Goal: Task Accomplishment & Management: Use online tool/utility

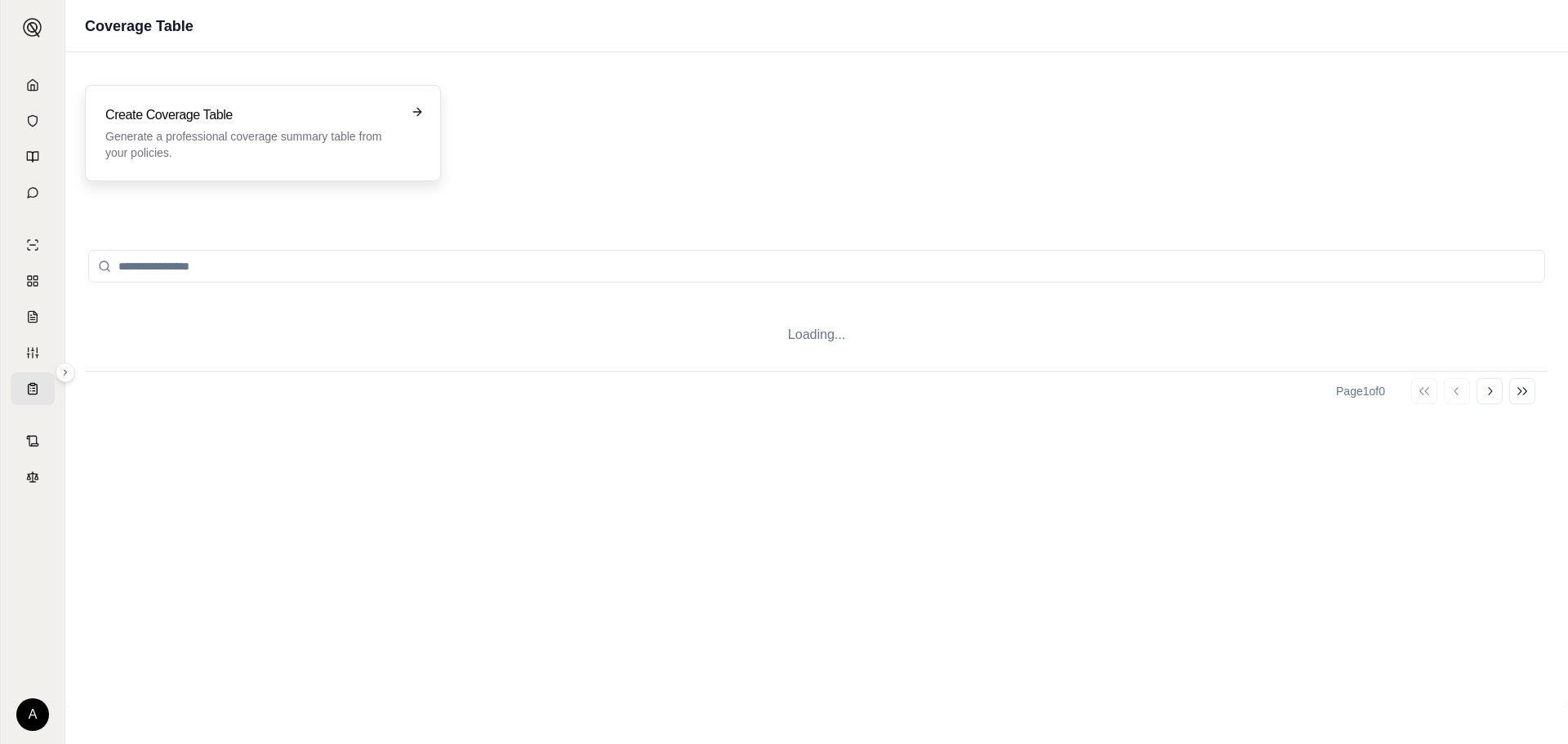
click at [292, 116] on h3 "Create Coverage Table" at bounding box center [251, 115] width 292 height 20
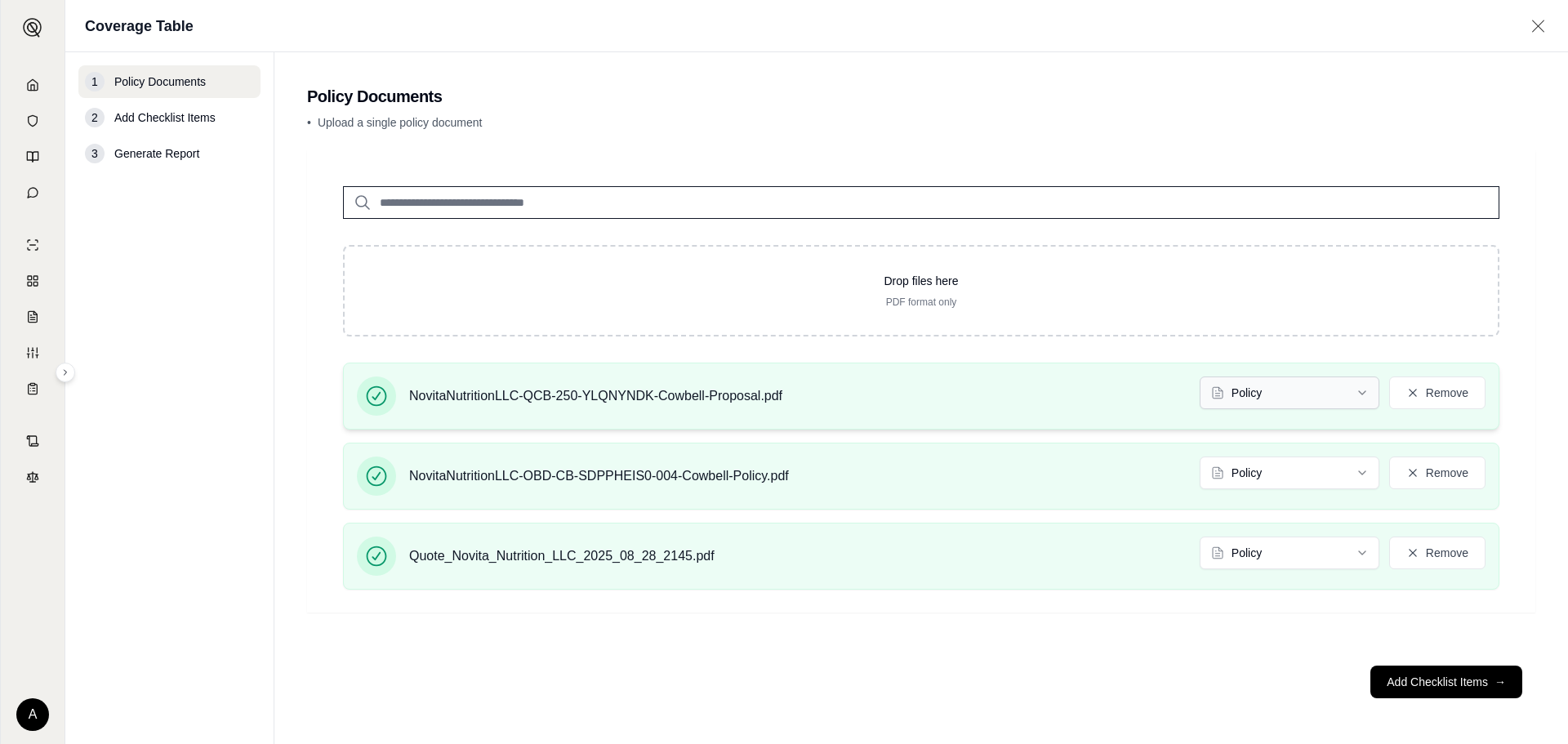
click at [1293, 393] on html "A Coverage Table 1 Policy Documents 2 Add Checklist Items 3 Generate Report Pol…" at bounding box center [784, 372] width 1568 height 744
click at [1274, 562] on html "A Coverage Table 1 Policy Documents 2 Add Checklist Items 3 Generate Report Pol…" at bounding box center [784, 372] width 1568 height 744
click at [1407, 670] on button "Add Checklist Items →" at bounding box center [1446, 682] width 152 height 33
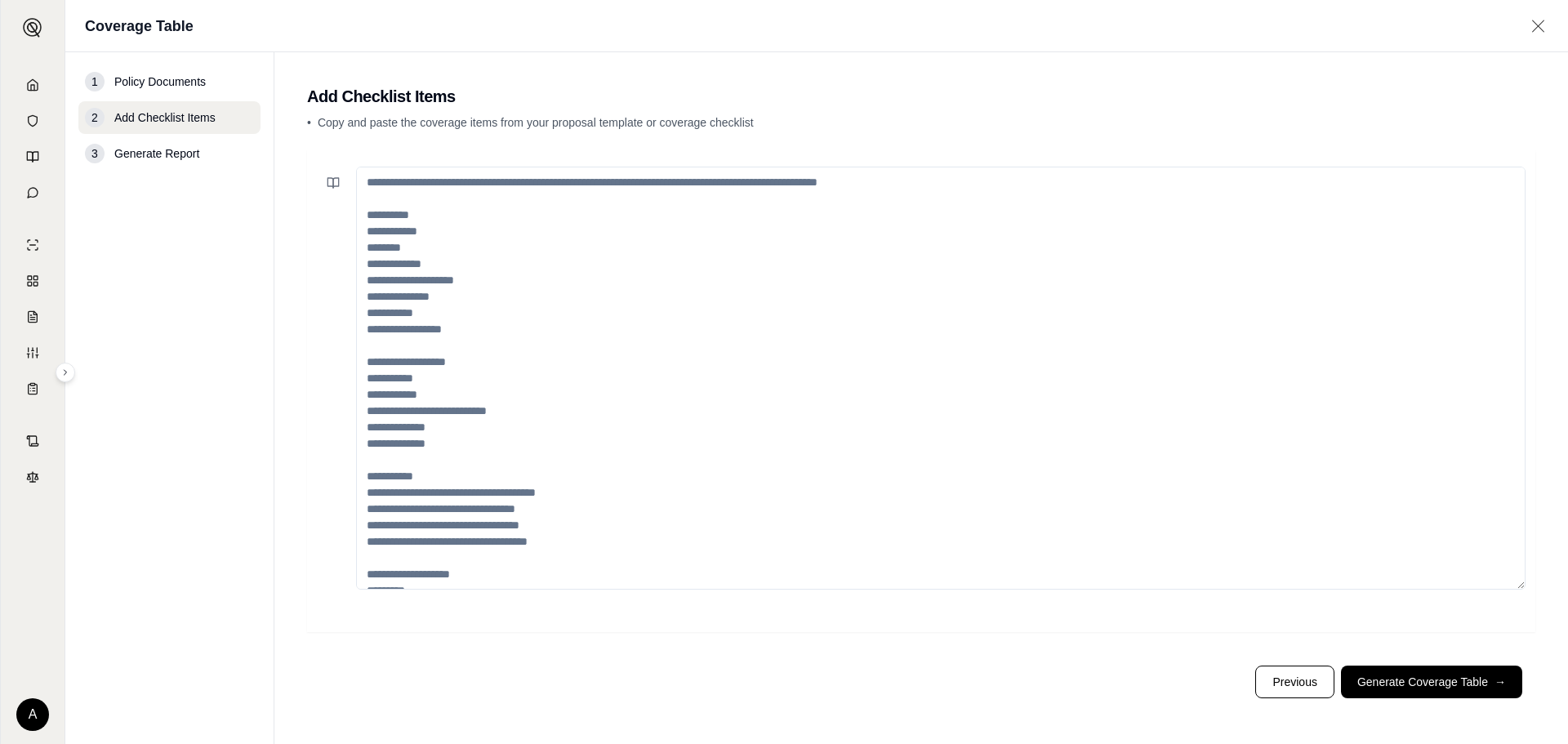
click at [697, 270] on textarea at bounding box center [940, 378] width 1169 height 423
paste textarea "**********"
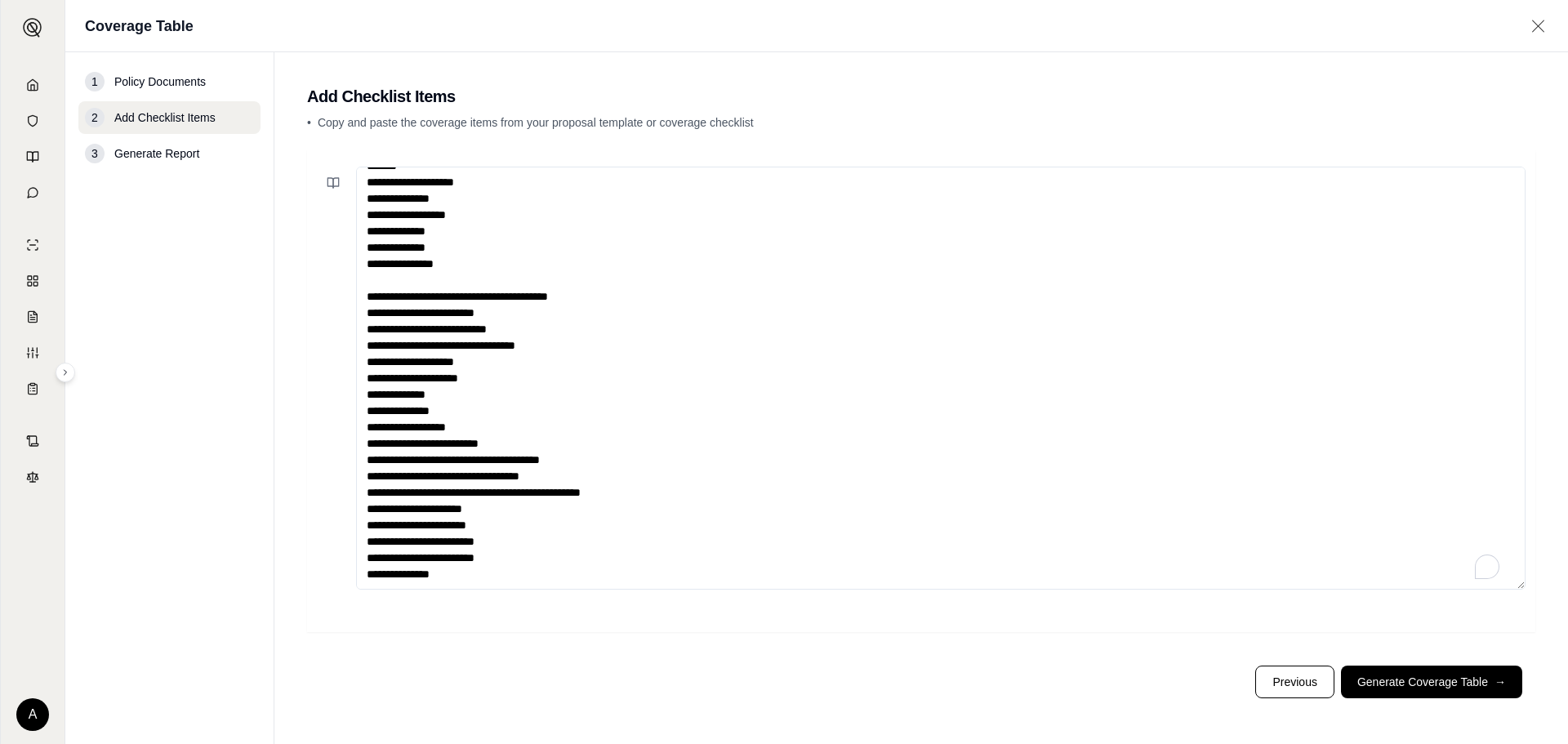
scroll to position [41, 0]
type textarea "**********"
click at [1396, 689] on button "Generate Coverage Table →" at bounding box center [1431, 682] width 181 height 33
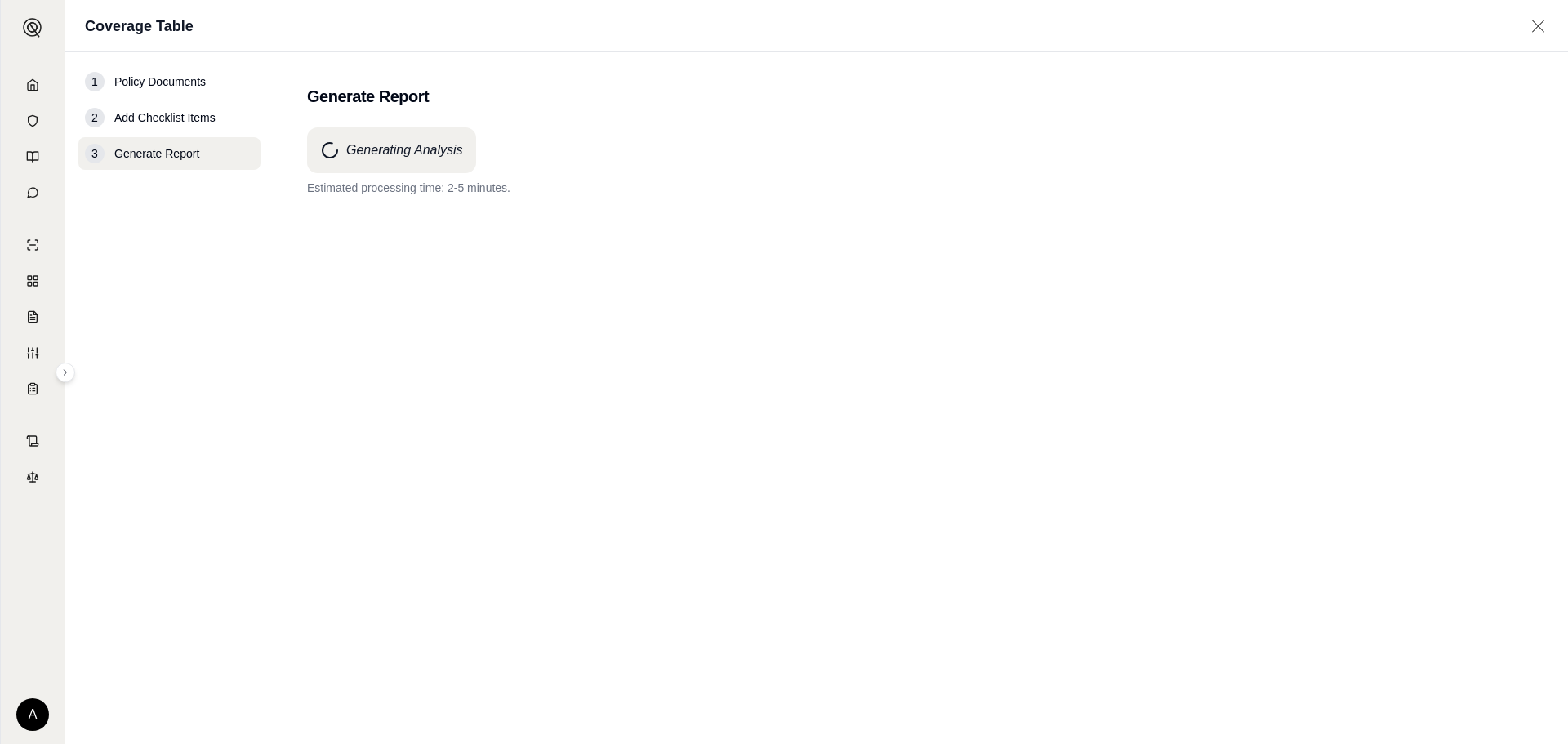
click at [946, 438] on div "Generating Analysis Estimated processing time: 2-5 minutes." at bounding box center [921, 406] width 1228 height 558
click at [552, 366] on div "Generating Analysis Estimated processing time: 2-5 minutes." at bounding box center [921, 406] width 1228 height 558
click at [1214, 641] on div "Generating Analysis Estimated processing time: 2-5 minutes." at bounding box center [921, 406] width 1228 height 558
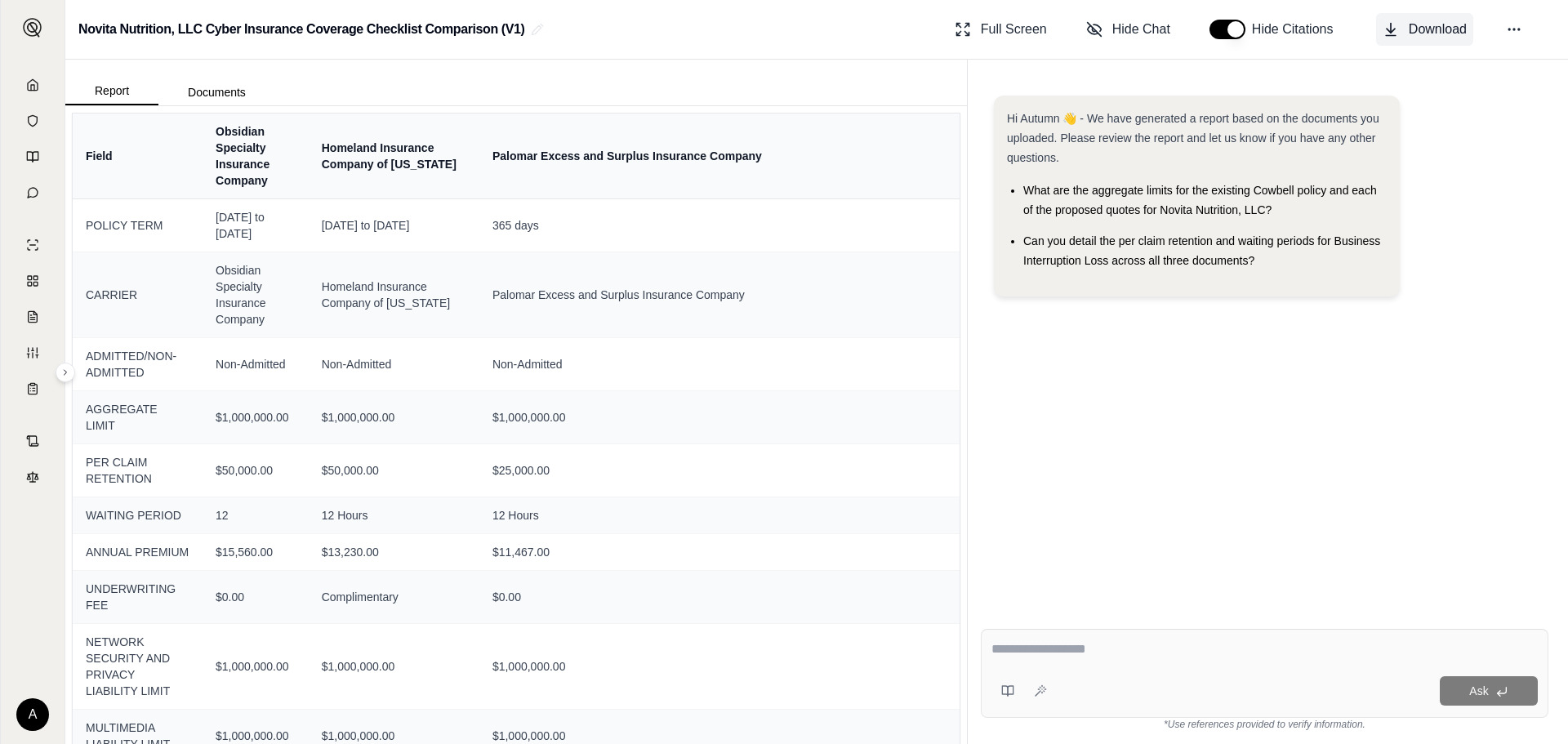
click at [1418, 37] on span "Download" at bounding box center [1438, 30] width 58 height 20
click at [40, 93] on link at bounding box center [33, 85] width 44 height 33
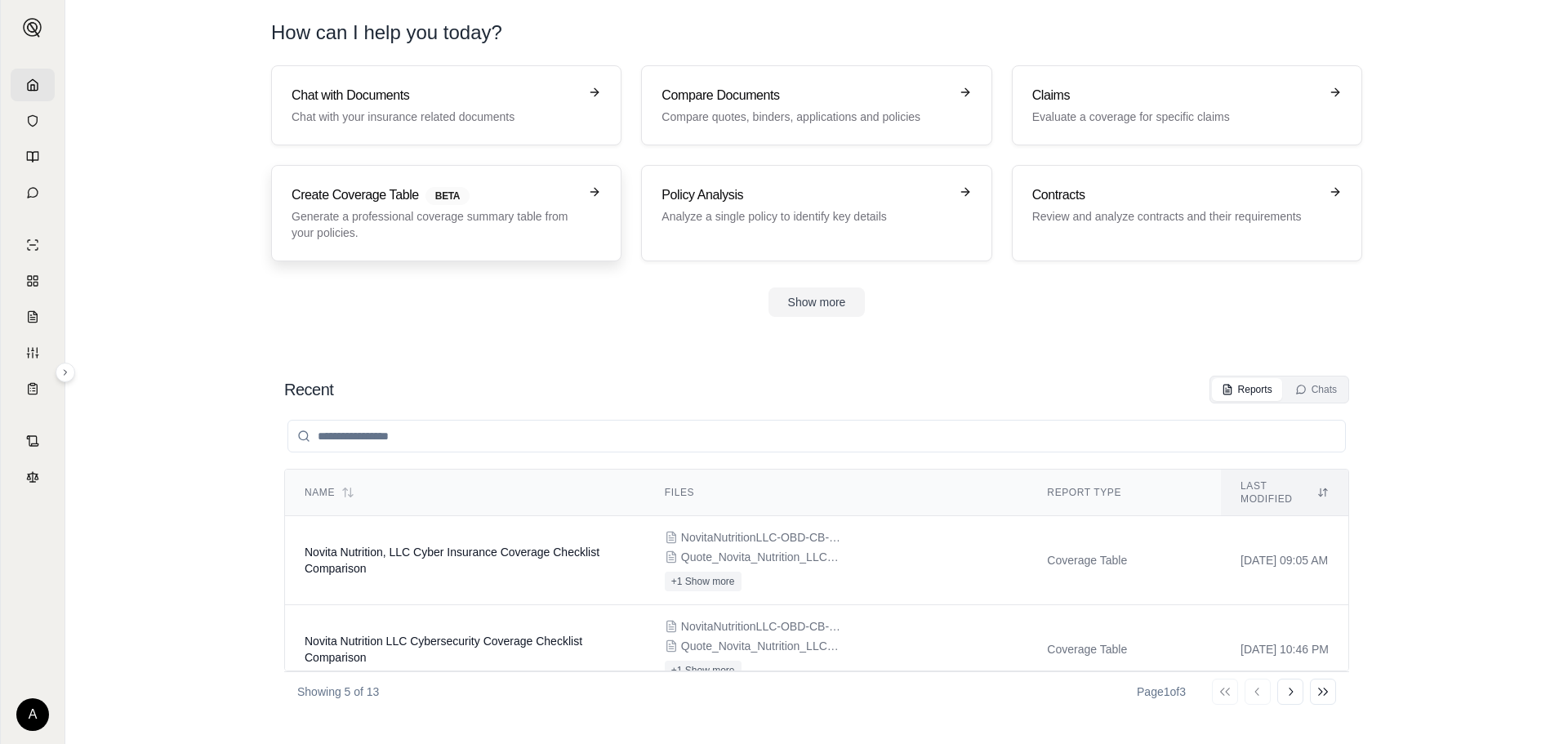
click at [370, 182] on link "Create Coverage Table BETA Generate a professional coverage summary table from …" at bounding box center [446, 213] width 350 height 96
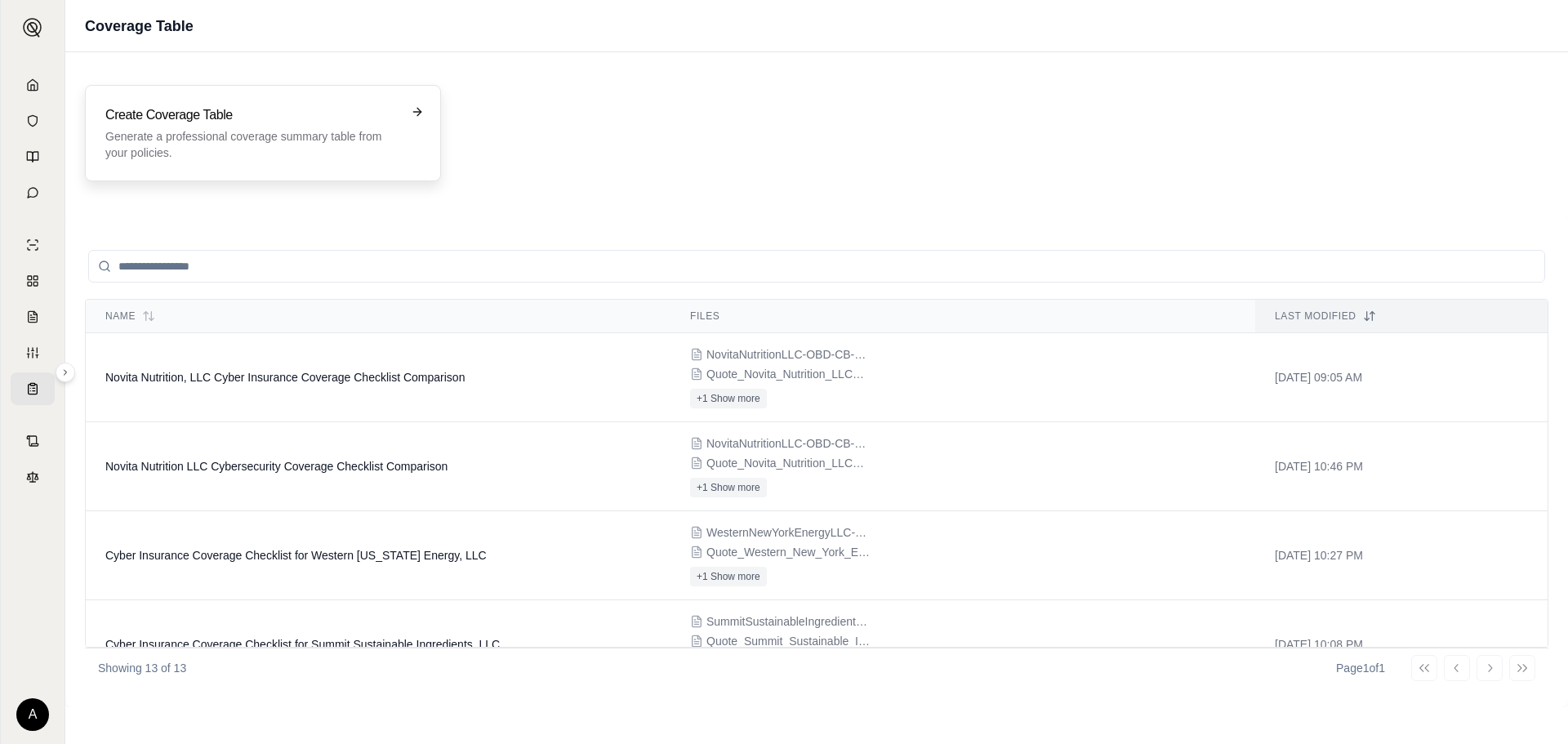
click at [371, 152] on p "Generate a professional coverage summary table from your policies." at bounding box center [251, 144] width 292 height 33
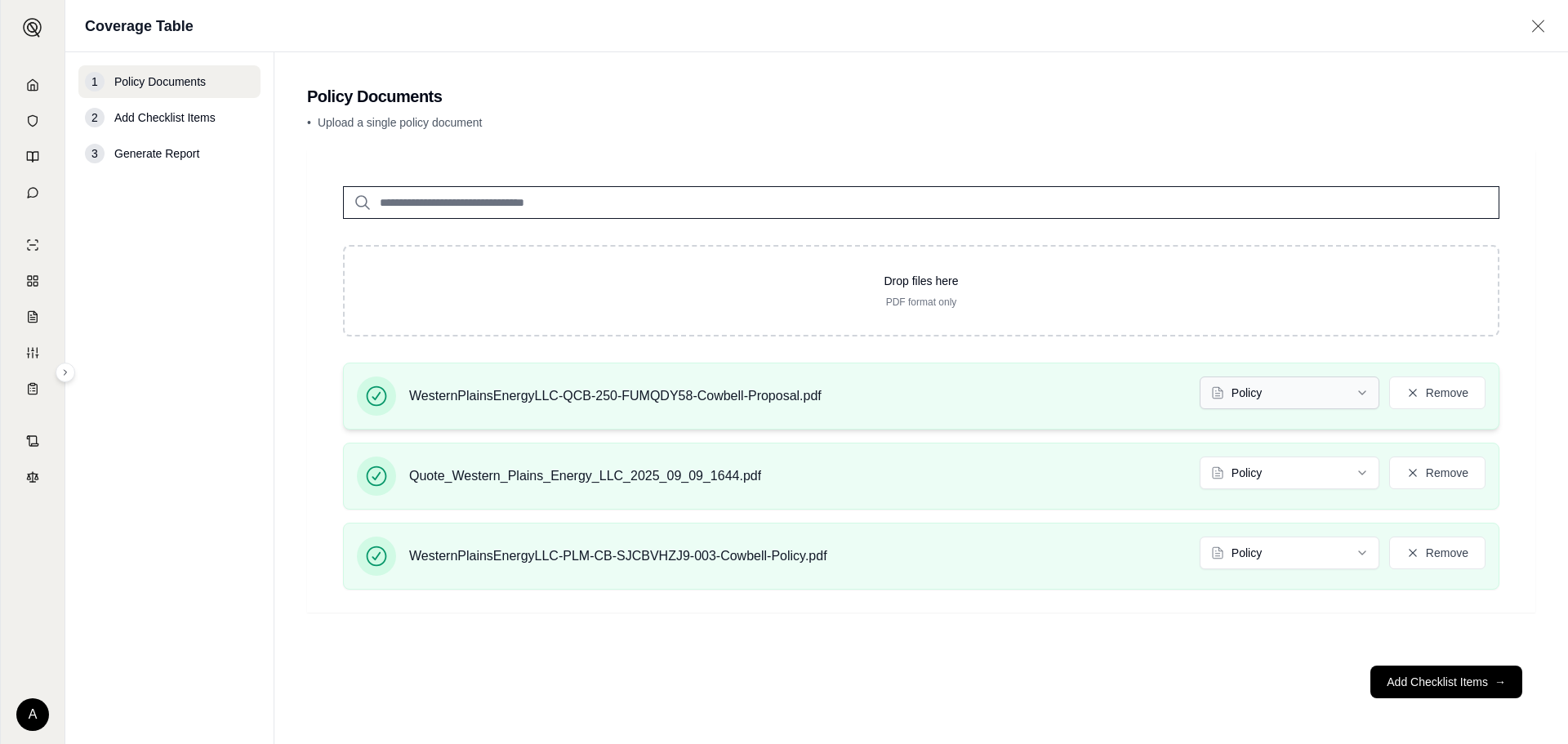
click at [1362, 404] on html "A Coverage Table 1 Policy Documents 2 Add Checklist Items 3 Generate Report Pol…" at bounding box center [784, 372] width 1568 height 744
click at [1298, 484] on html "A Coverage Table 1 Policy Documents 2 Add Checklist Items 3 Generate Report Pol…" at bounding box center [784, 372] width 1568 height 744
click at [1420, 679] on button "Add Checklist Items →" at bounding box center [1446, 682] width 152 height 33
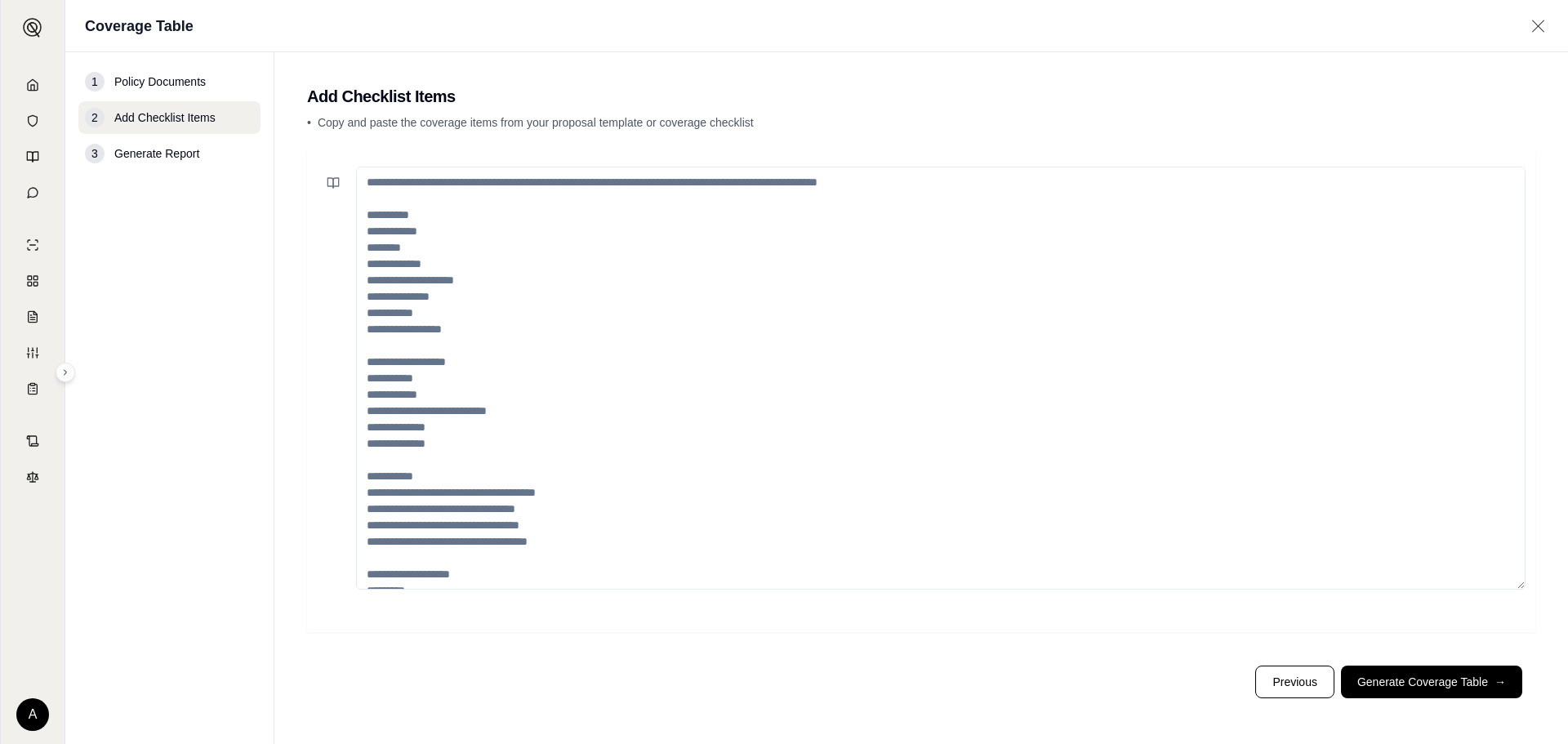
click at [612, 254] on textarea at bounding box center [940, 378] width 1169 height 423
paste textarea "**********"
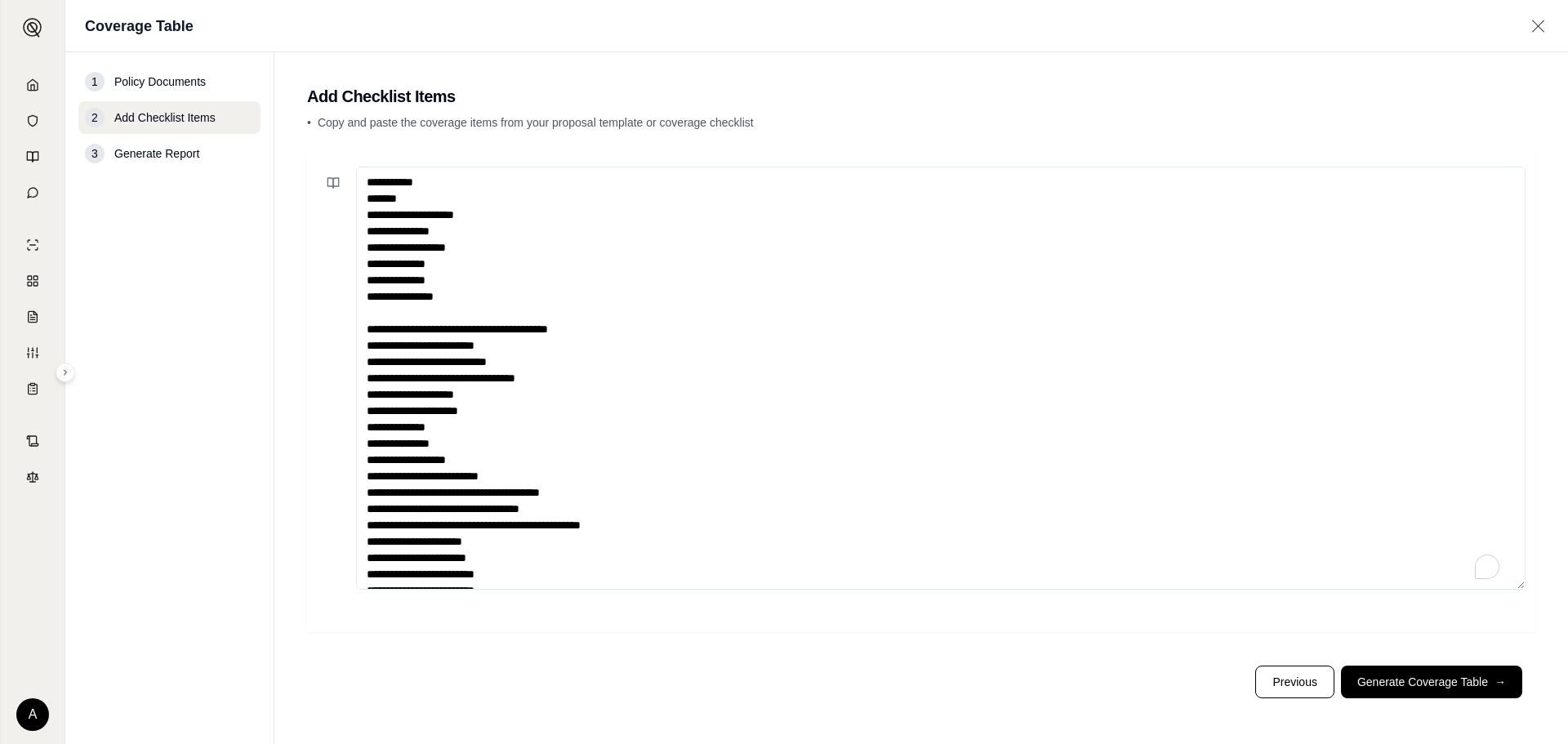
scroll to position [41, 0]
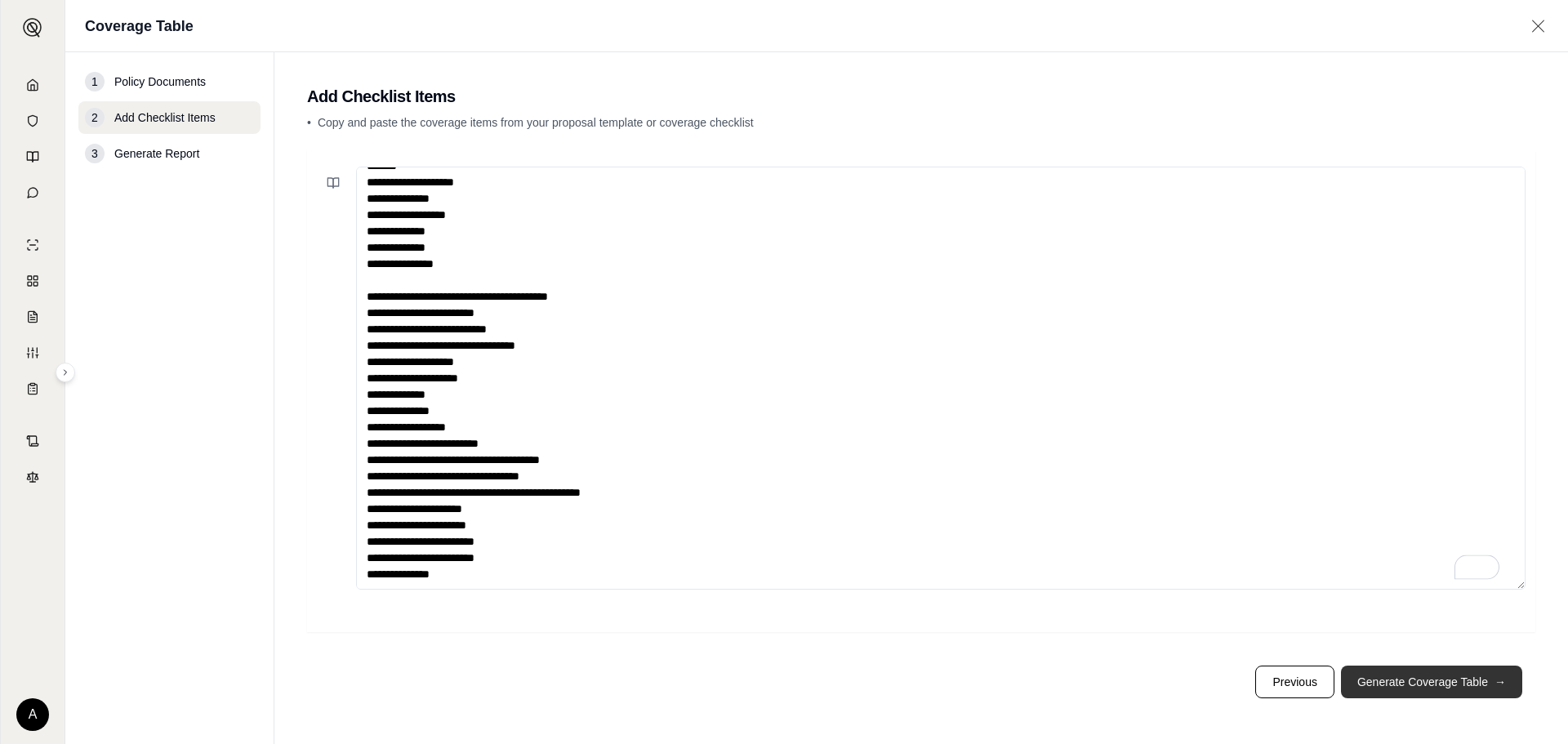
type textarea "**********"
click at [1446, 675] on button "Generate Coverage Table →" at bounding box center [1431, 682] width 181 height 33
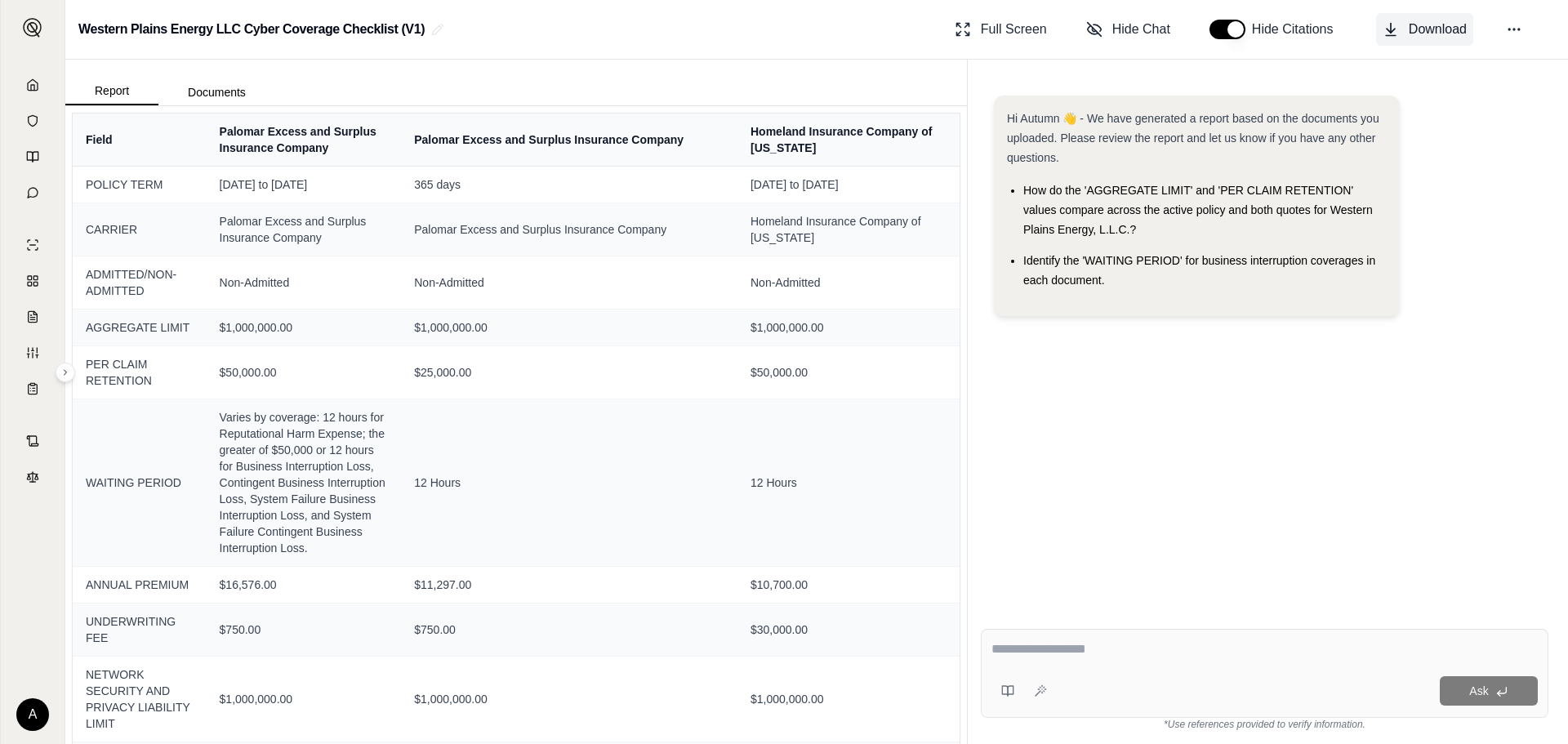
click at [1401, 27] on button "Download" at bounding box center [1424, 29] width 97 height 33
click at [24, 95] on link at bounding box center [33, 85] width 44 height 33
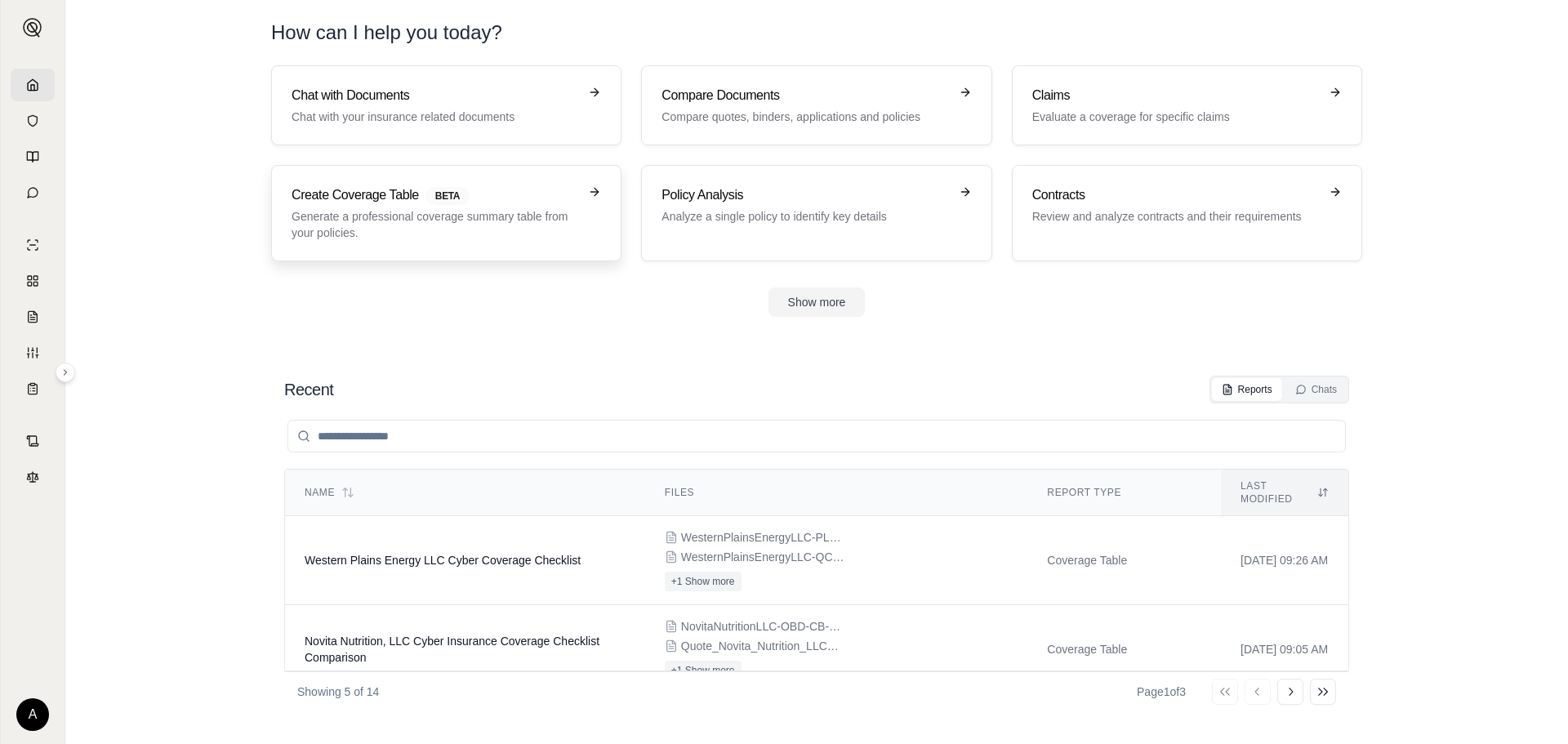
click at [497, 212] on p "Generate a professional coverage summary table from your policies." at bounding box center [435, 224] width 287 height 33
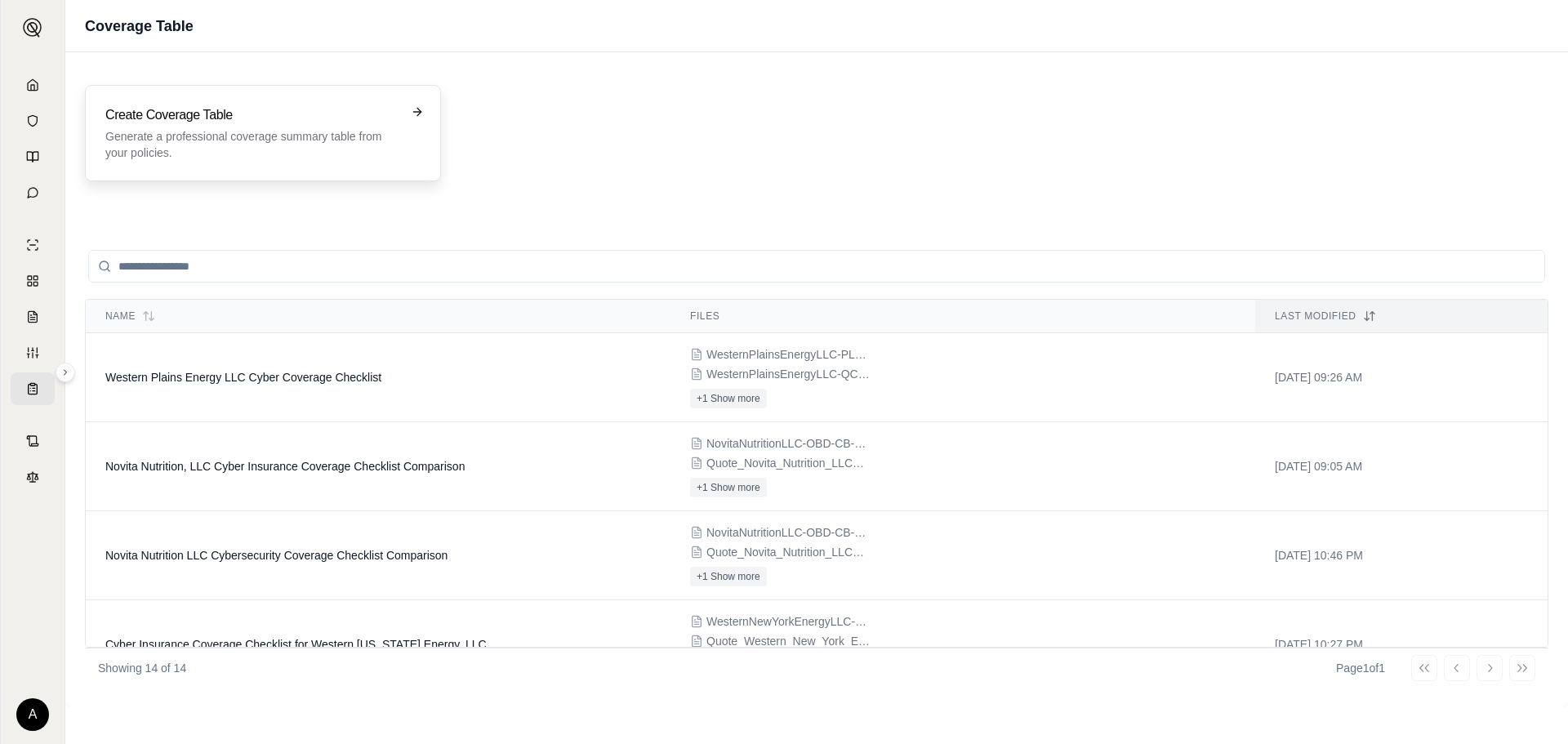
click at [224, 149] on p "Generate a professional coverage summary table from your policies." at bounding box center [251, 144] width 292 height 33
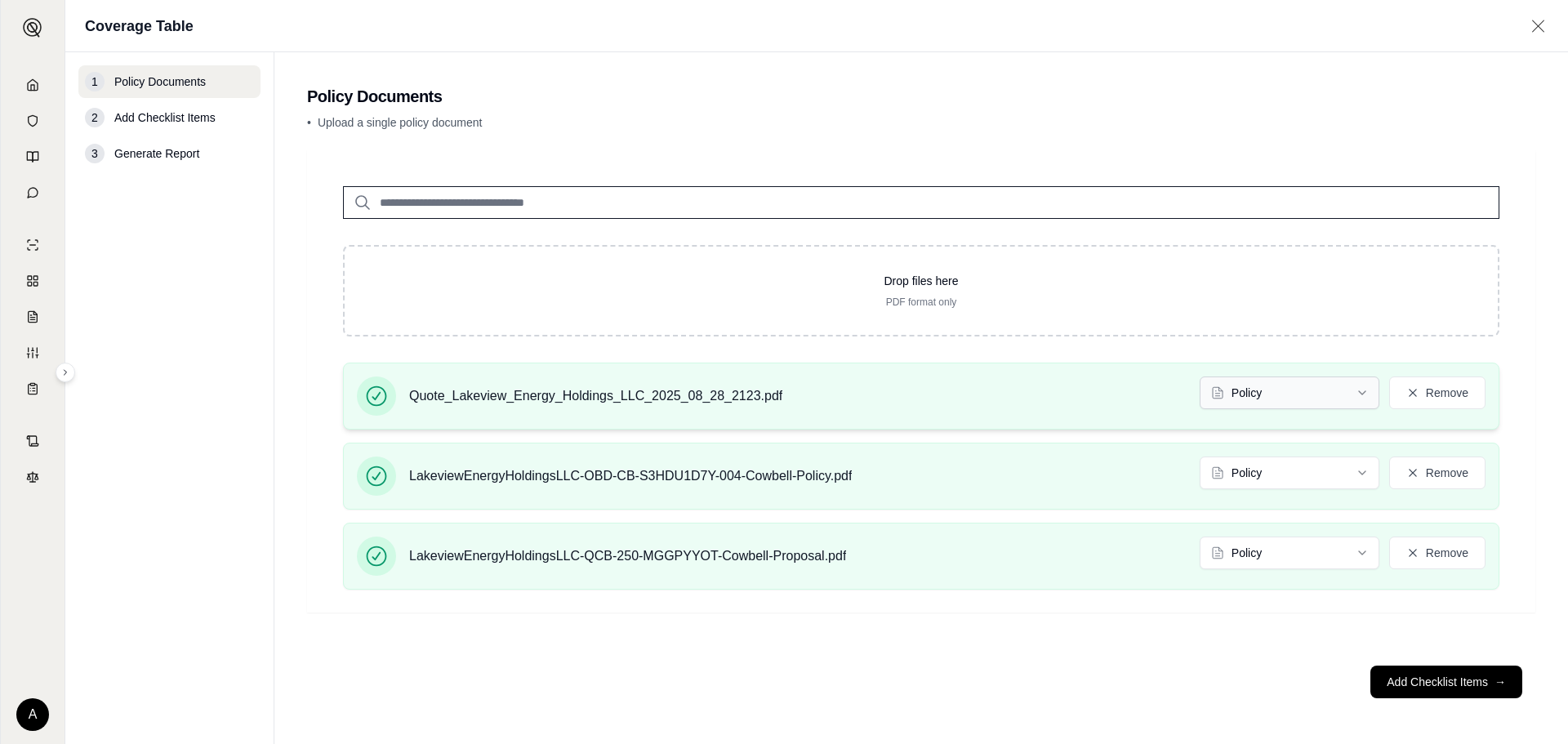
click at [1306, 394] on html "A Coverage Table 1 Policy Documents 2 Add Checklist Items 3 Generate Report Pol…" at bounding box center [784, 372] width 1568 height 744
click at [1286, 561] on html "A Coverage Table 1 Policy Documents 2 Add Checklist Items 3 Generate Report Pol…" at bounding box center [784, 372] width 1568 height 744
click at [1420, 681] on button "Add Checklist Items →" at bounding box center [1446, 682] width 152 height 33
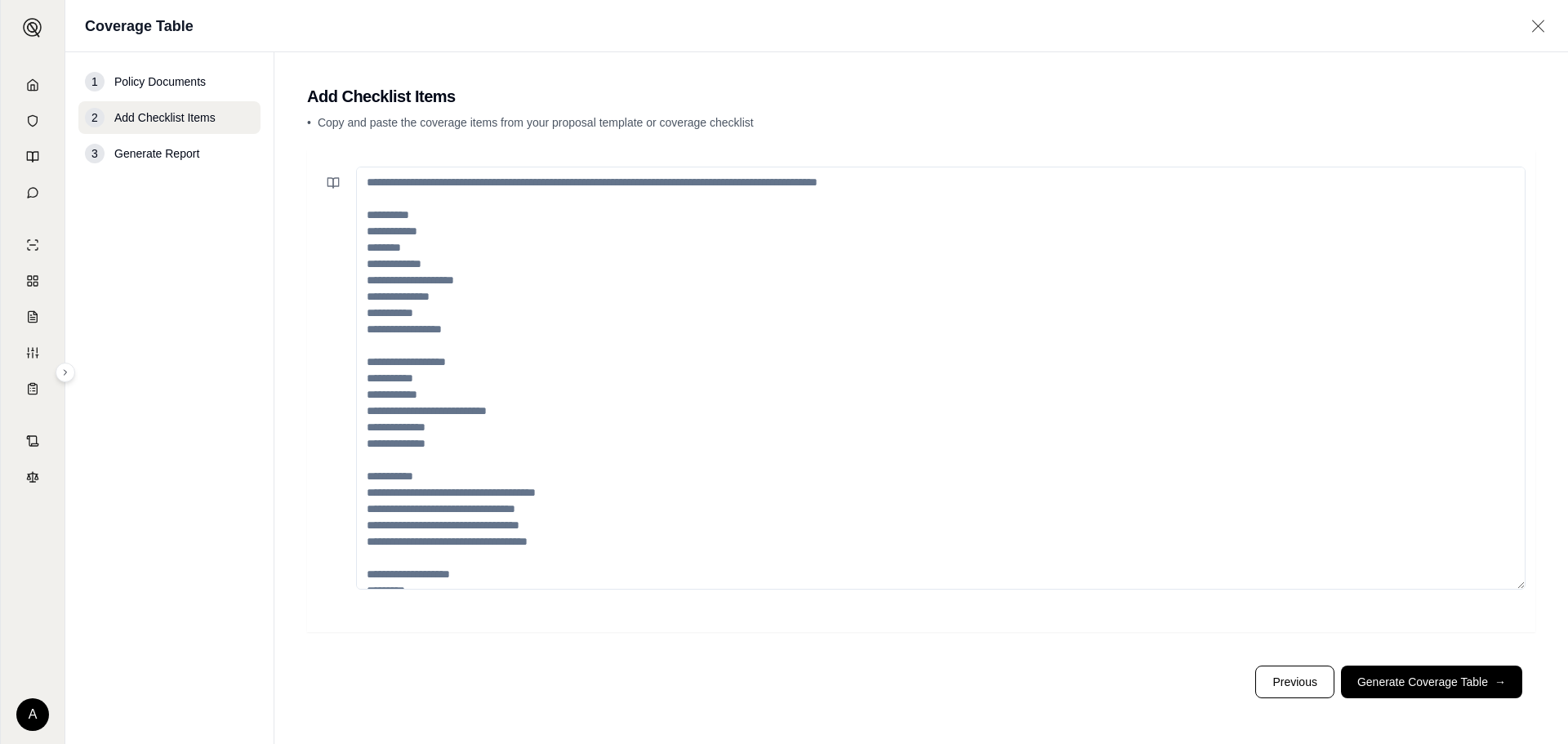
click at [519, 298] on textarea at bounding box center [940, 378] width 1169 height 423
paste textarea "**********"
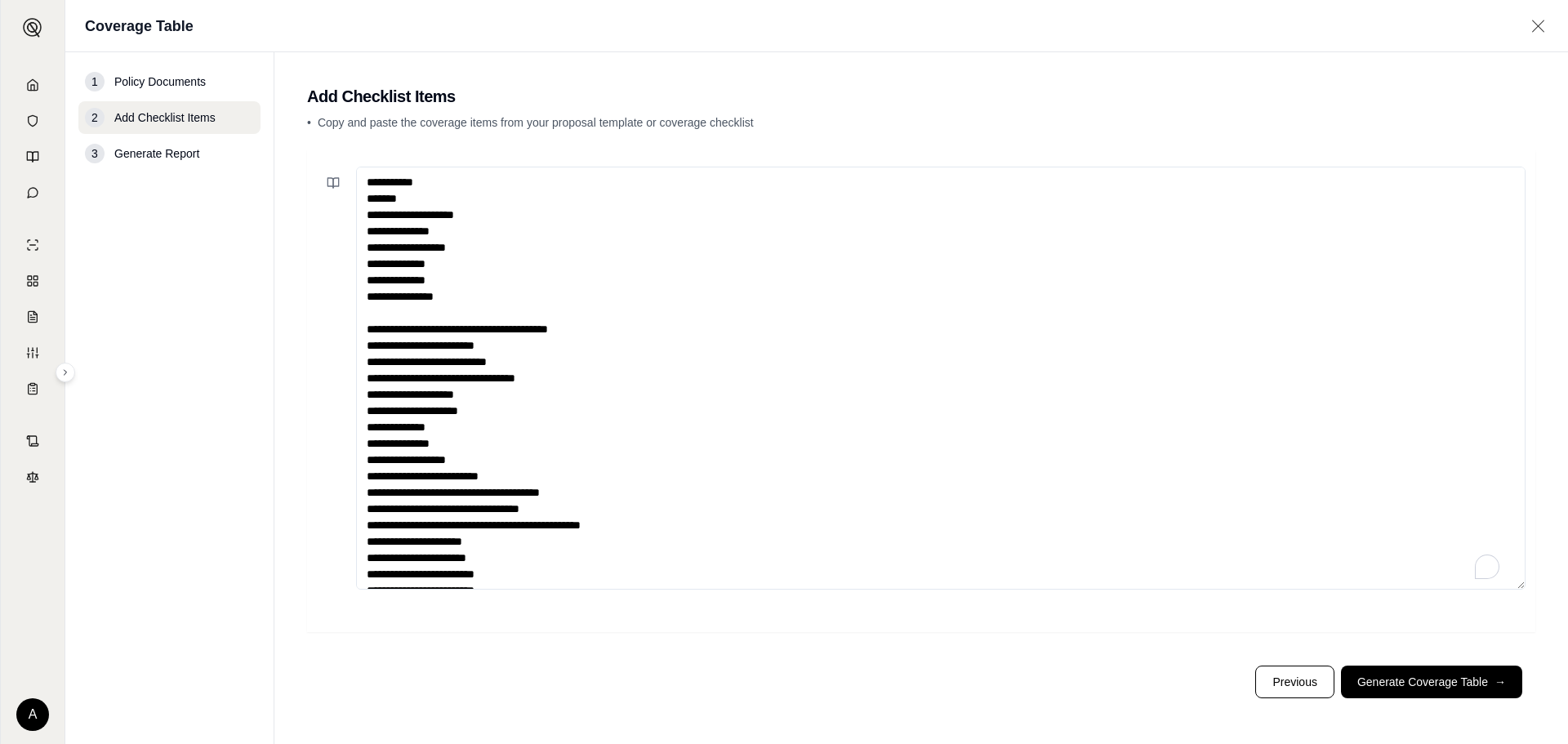
scroll to position [41, 0]
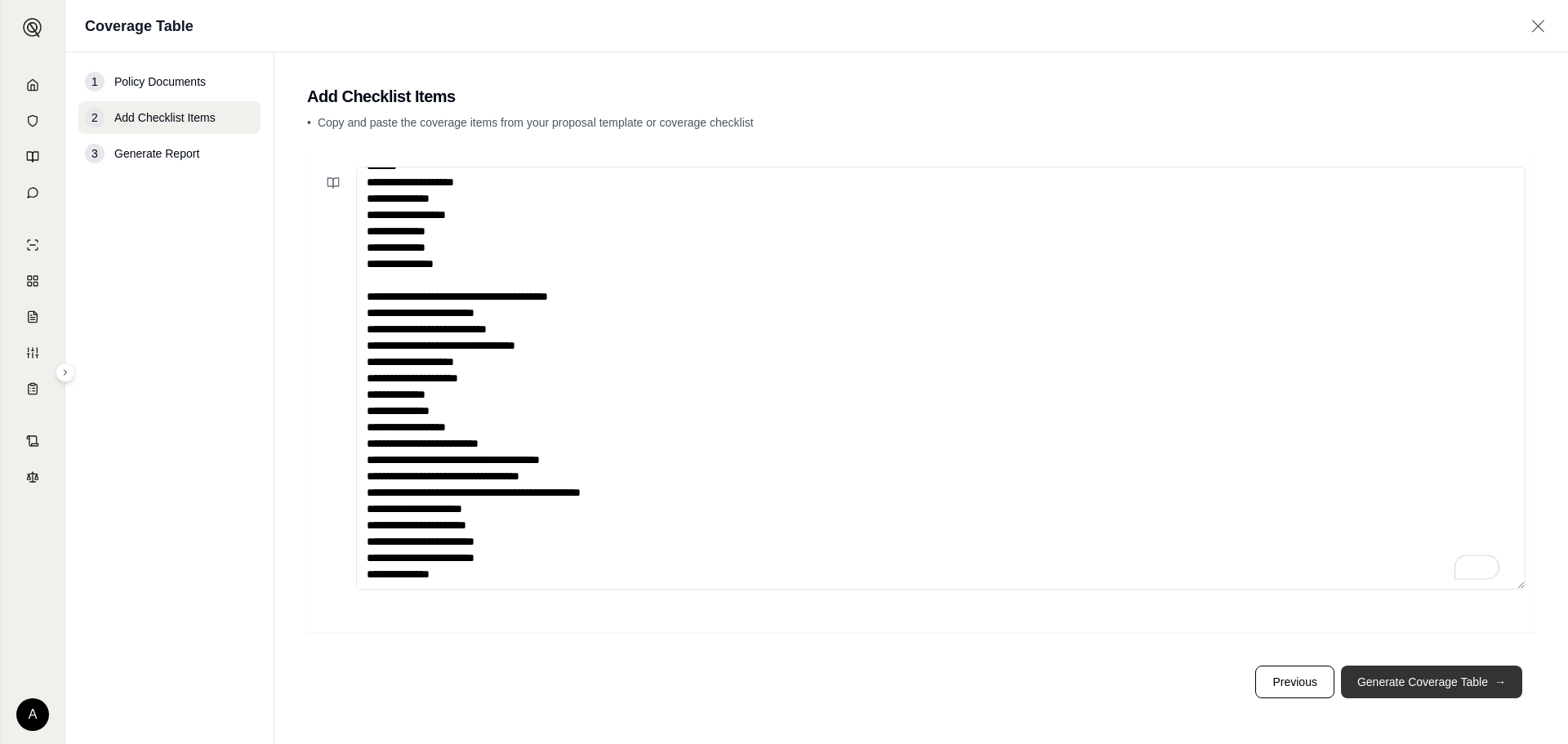
type textarea "**********"
click at [1404, 673] on button "Generate Coverage Table →" at bounding box center [1431, 682] width 181 height 33
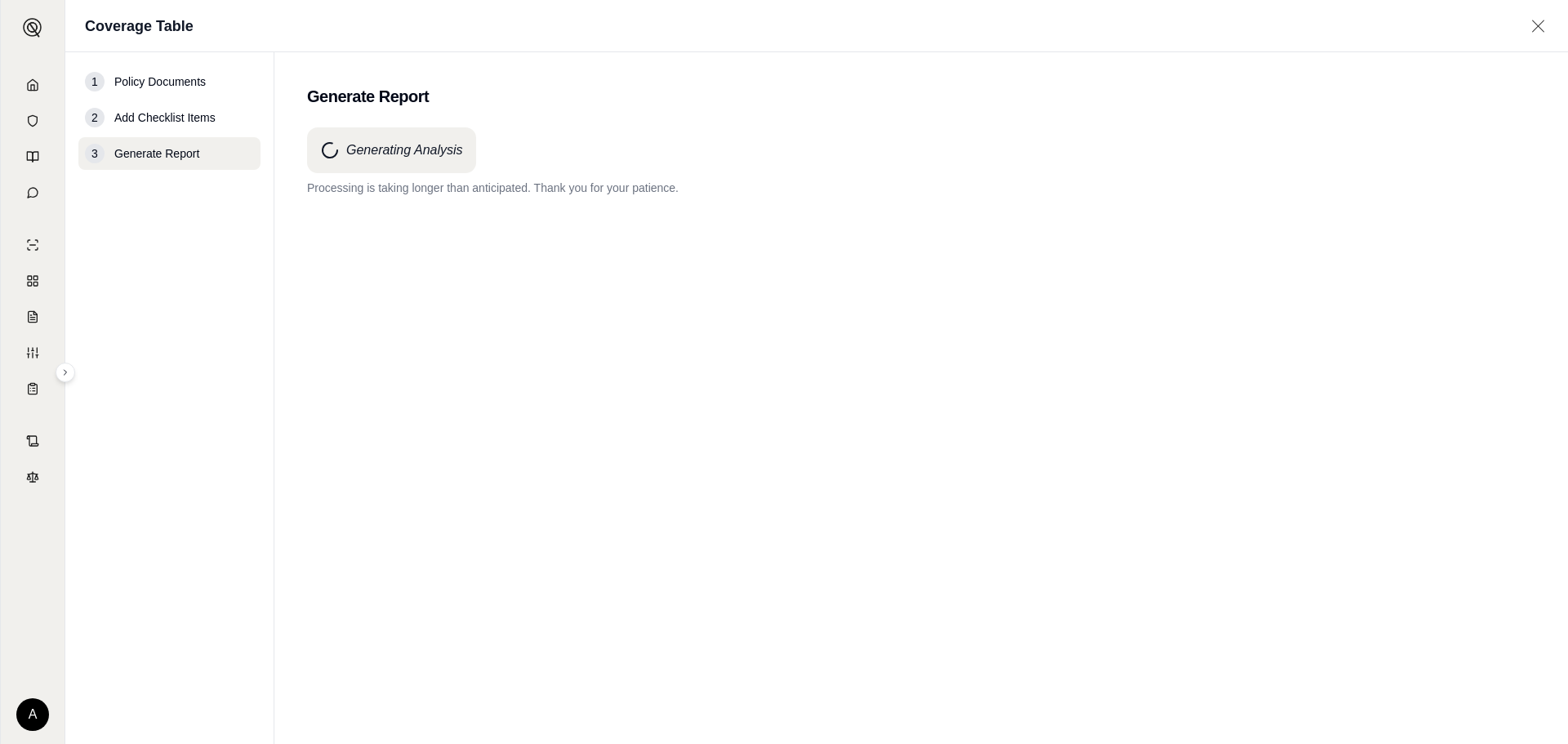
click at [555, 536] on div "Generating Analysis Processing is taking longer than anticipated. Thank you for…" at bounding box center [921, 406] width 1228 height 558
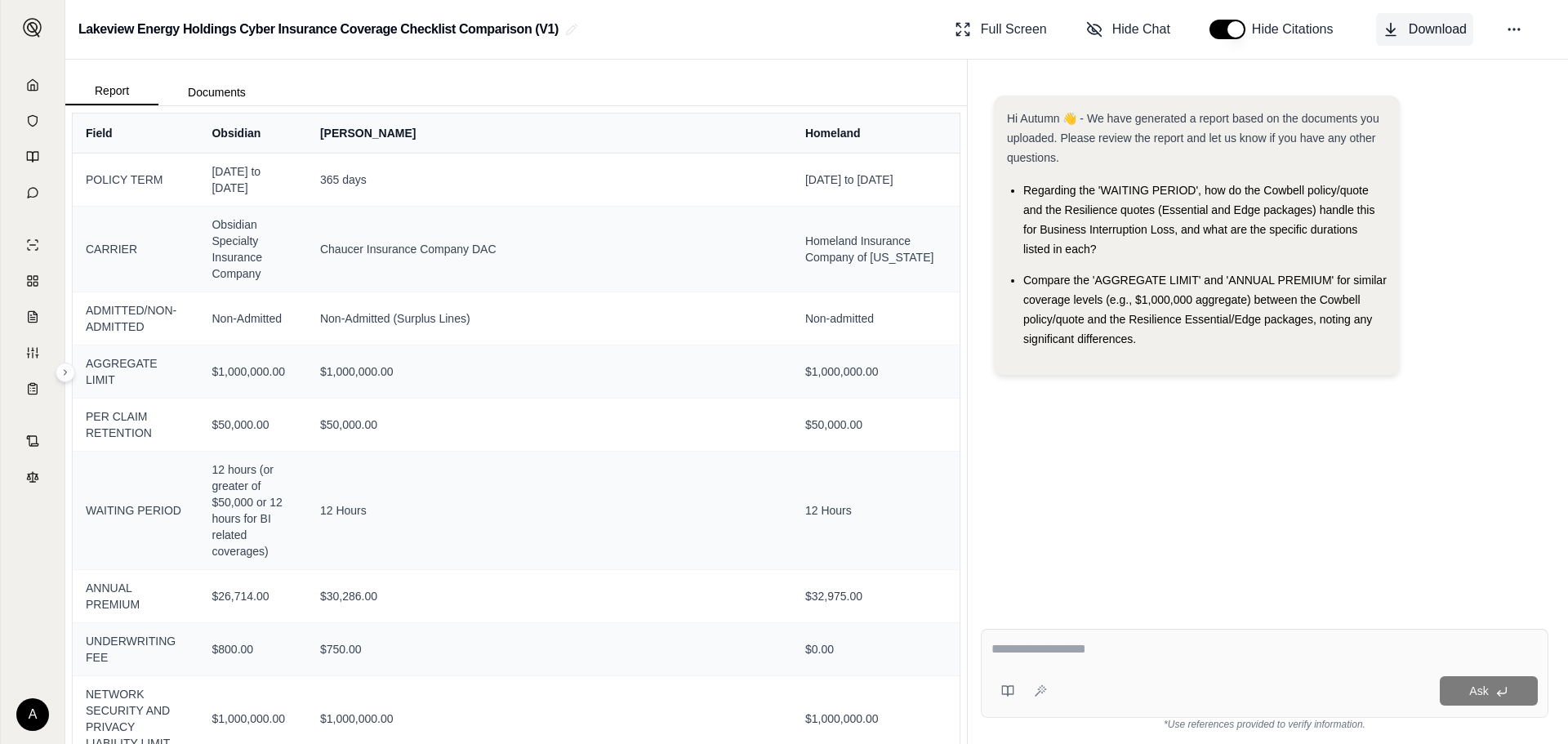
click at [1416, 36] on span "Download" at bounding box center [1438, 30] width 58 height 20
click at [32, 85] on polyline at bounding box center [32, 88] width 3 height 6
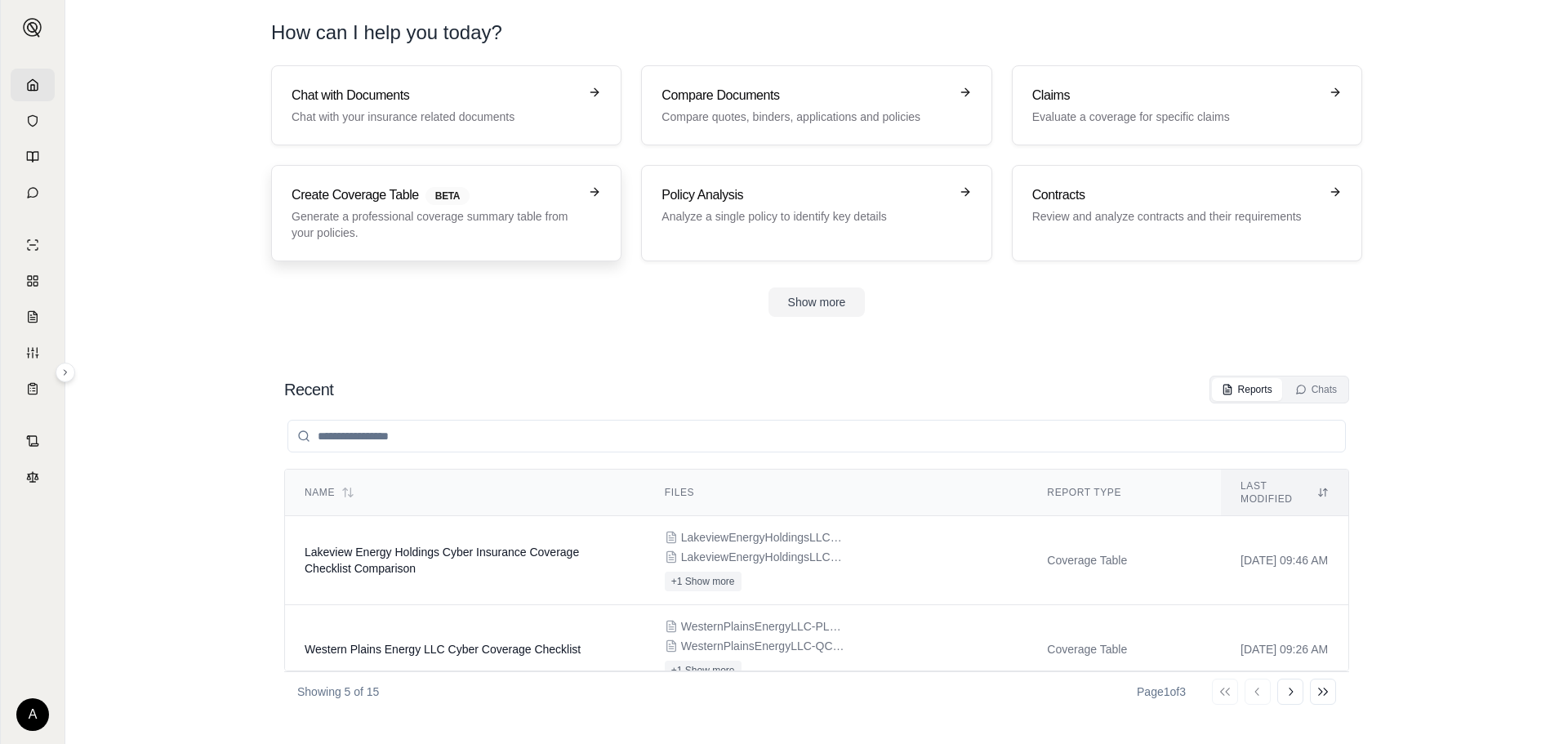
click at [472, 234] on p "Generate a professional coverage summary table from your policies." at bounding box center [435, 224] width 287 height 33
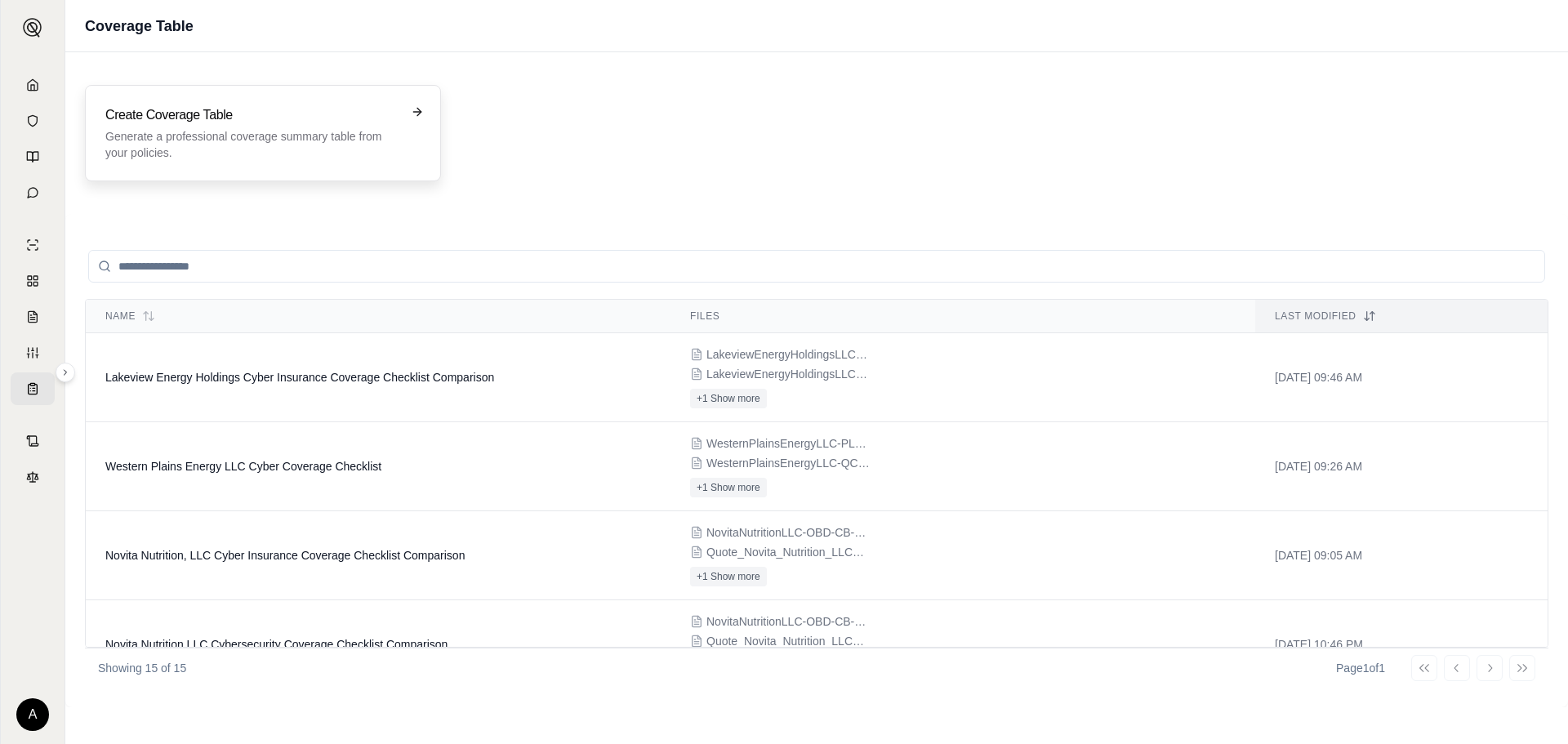
click at [171, 126] on div "Create Coverage Table Generate a professional coverage summary table from your …" at bounding box center [251, 133] width 292 height 56
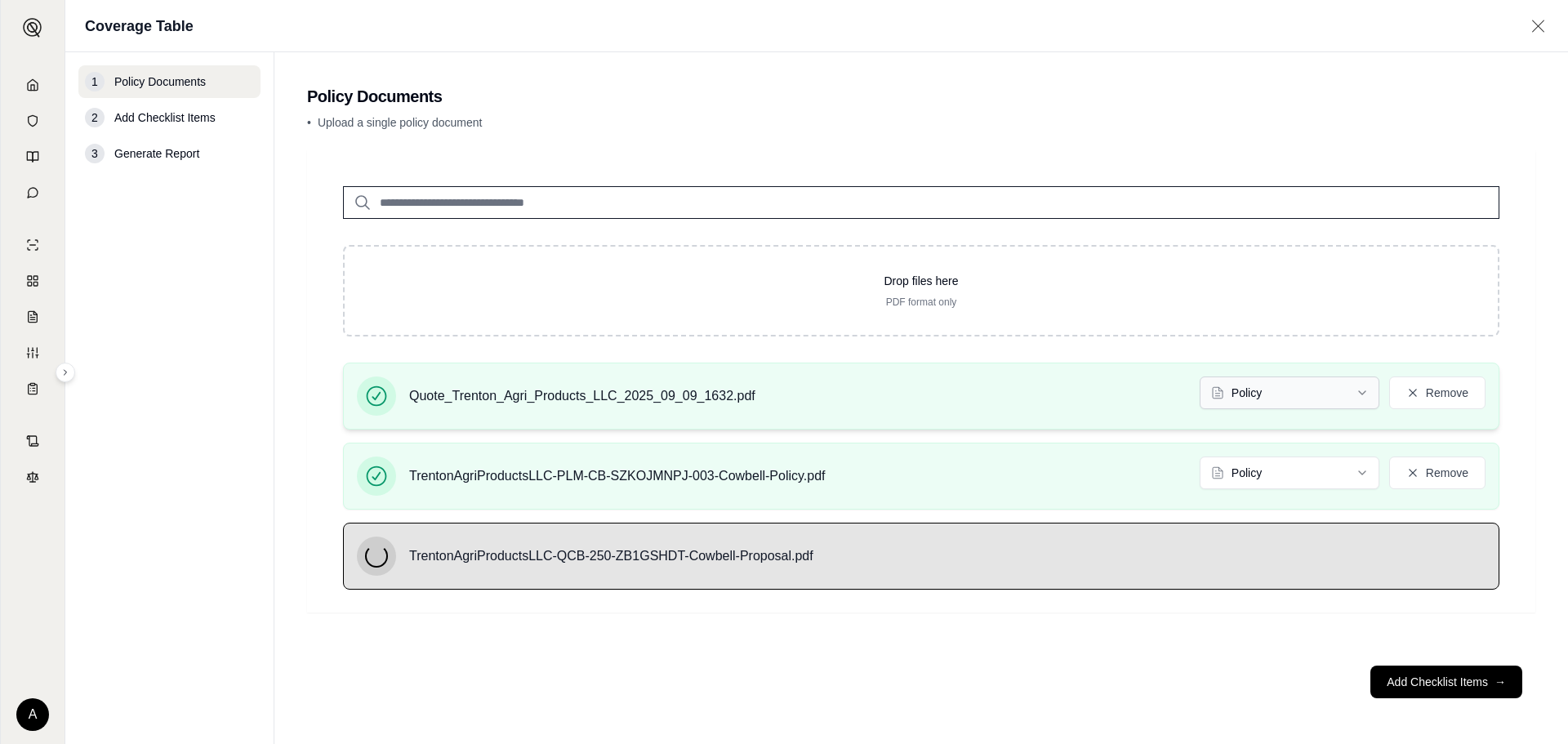
click at [1313, 393] on html "A Coverage Table 1 Policy Documents 2 Add Checklist Items 3 Generate Report Pol…" at bounding box center [784, 372] width 1568 height 744
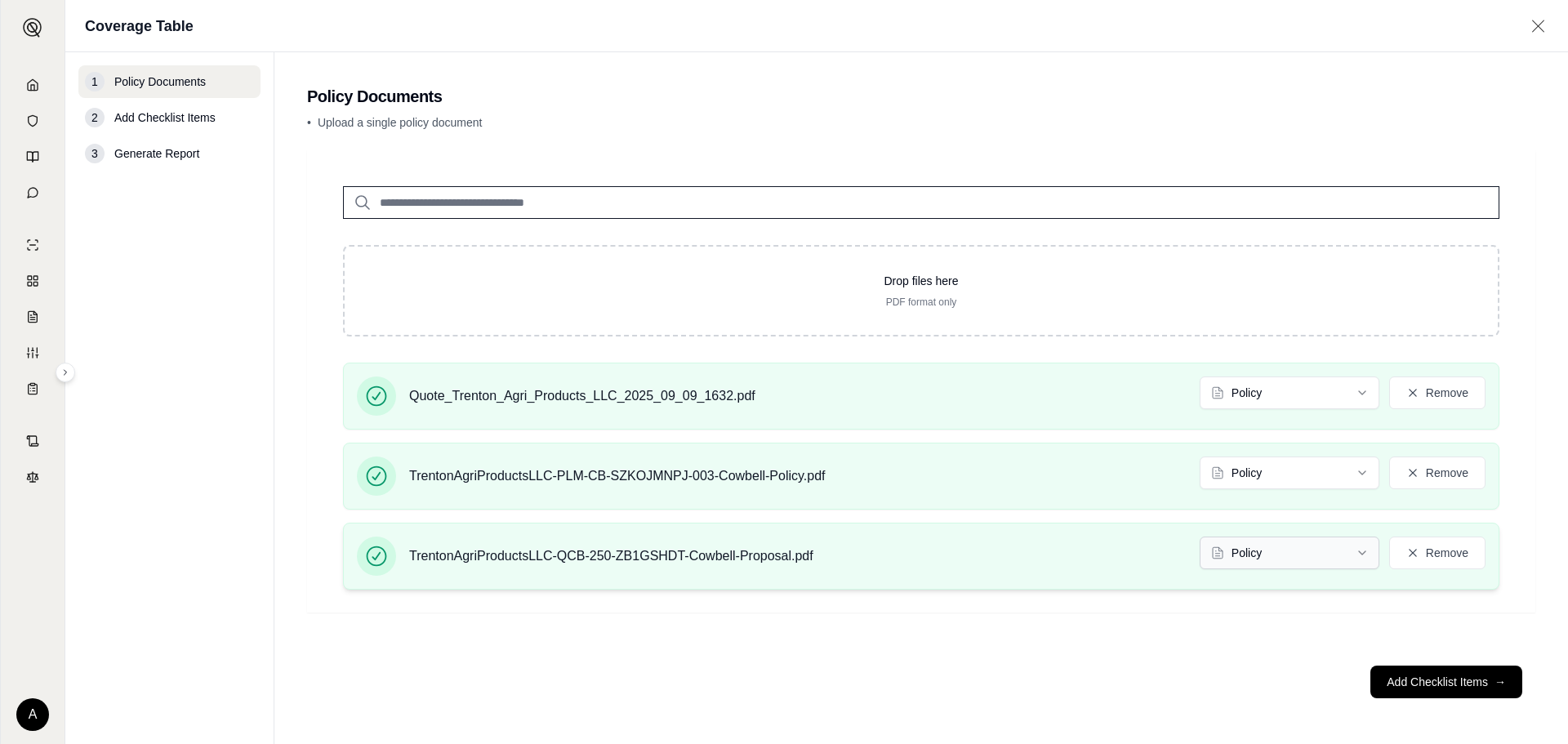
click at [1310, 559] on html "A Coverage Table 1 Policy Documents 2 Add Checklist Items 3 Generate Report Pol…" at bounding box center [784, 372] width 1568 height 744
click at [1419, 690] on button "Add Checklist Items →" at bounding box center [1446, 682] width 152 height 33
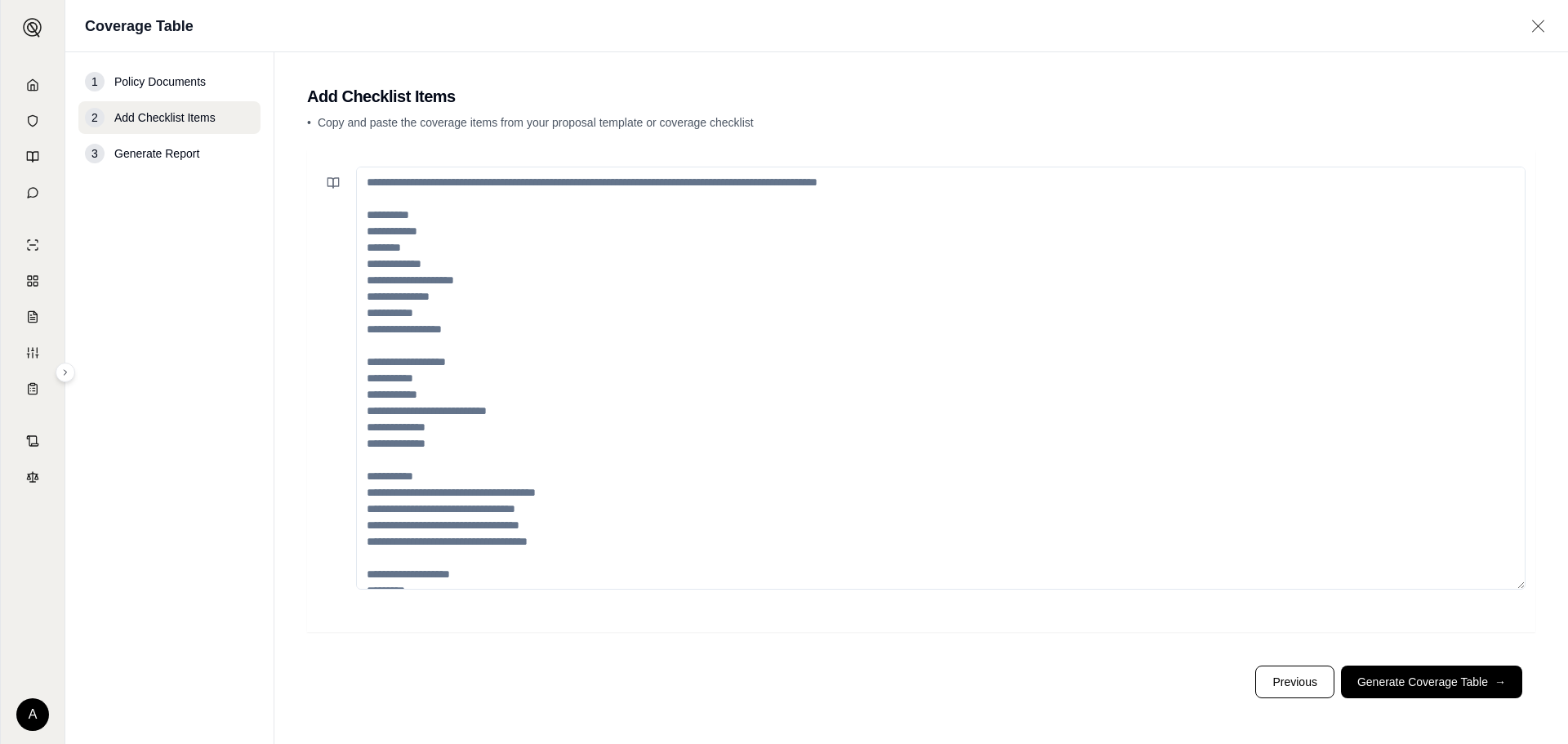
click at [666, 371] on textarea at bounding box center [940, 378] width 1169 height 423
paste textarea "**********"
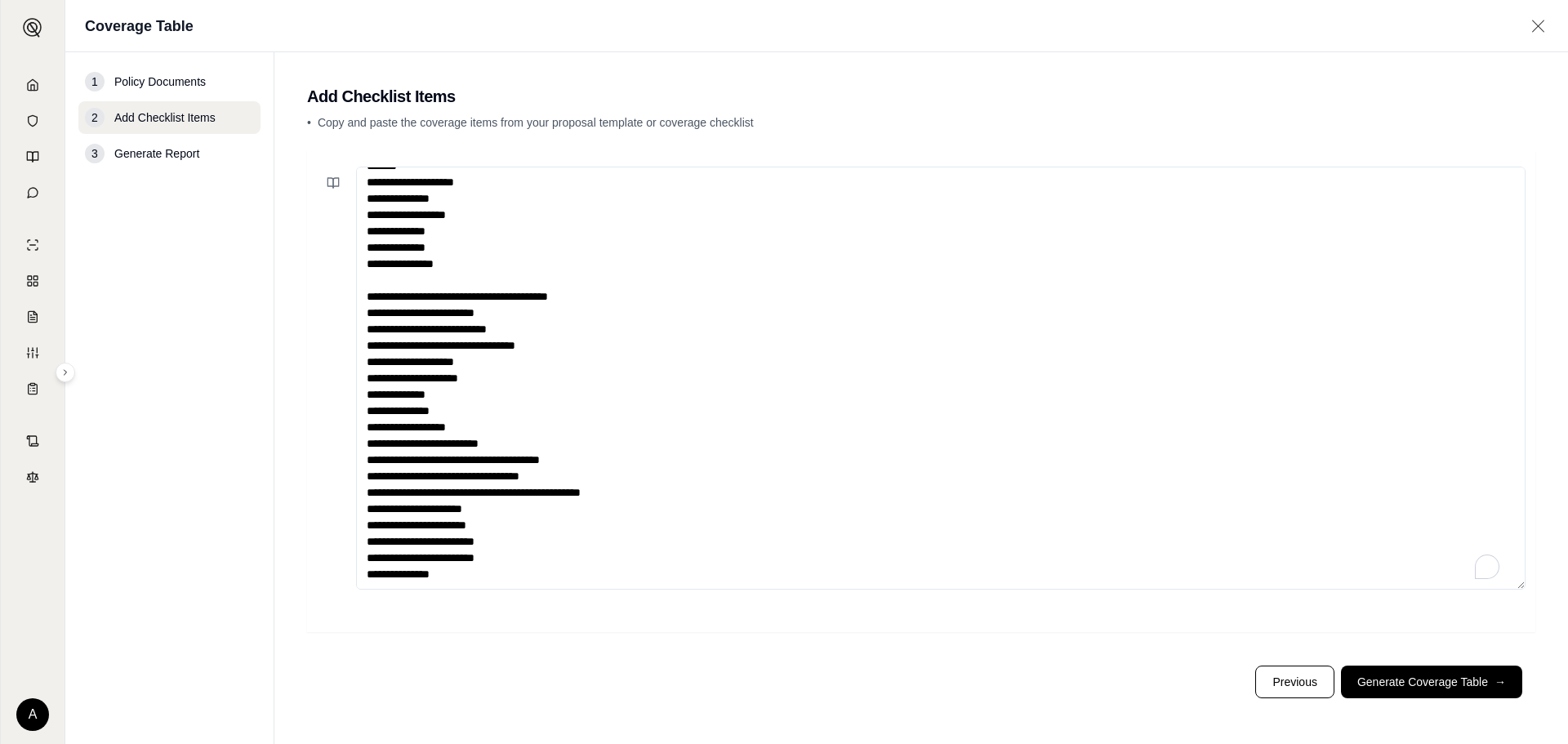
scroll to position [41, 0]
type textarea "**********"
click at [1472, 682] on button "Generate Coverage Table →" at bounding box center [1431, 682] width 181 height 33
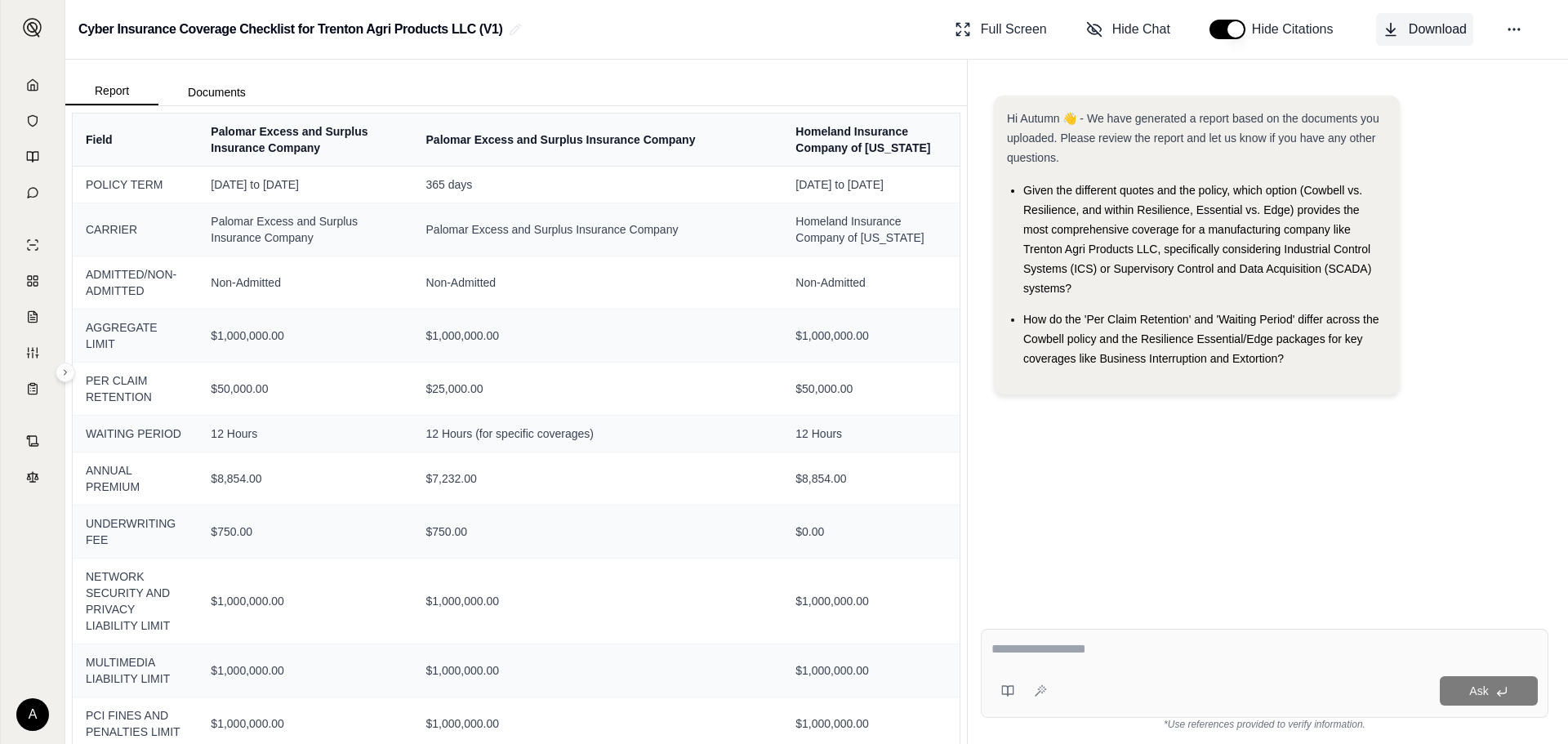
click at [1419, 33] on span "Download" at bounding box center [1438, 30] width 58 height 20
click at [20, 81] on link at bounding box center [33, 85] width 44 height 33
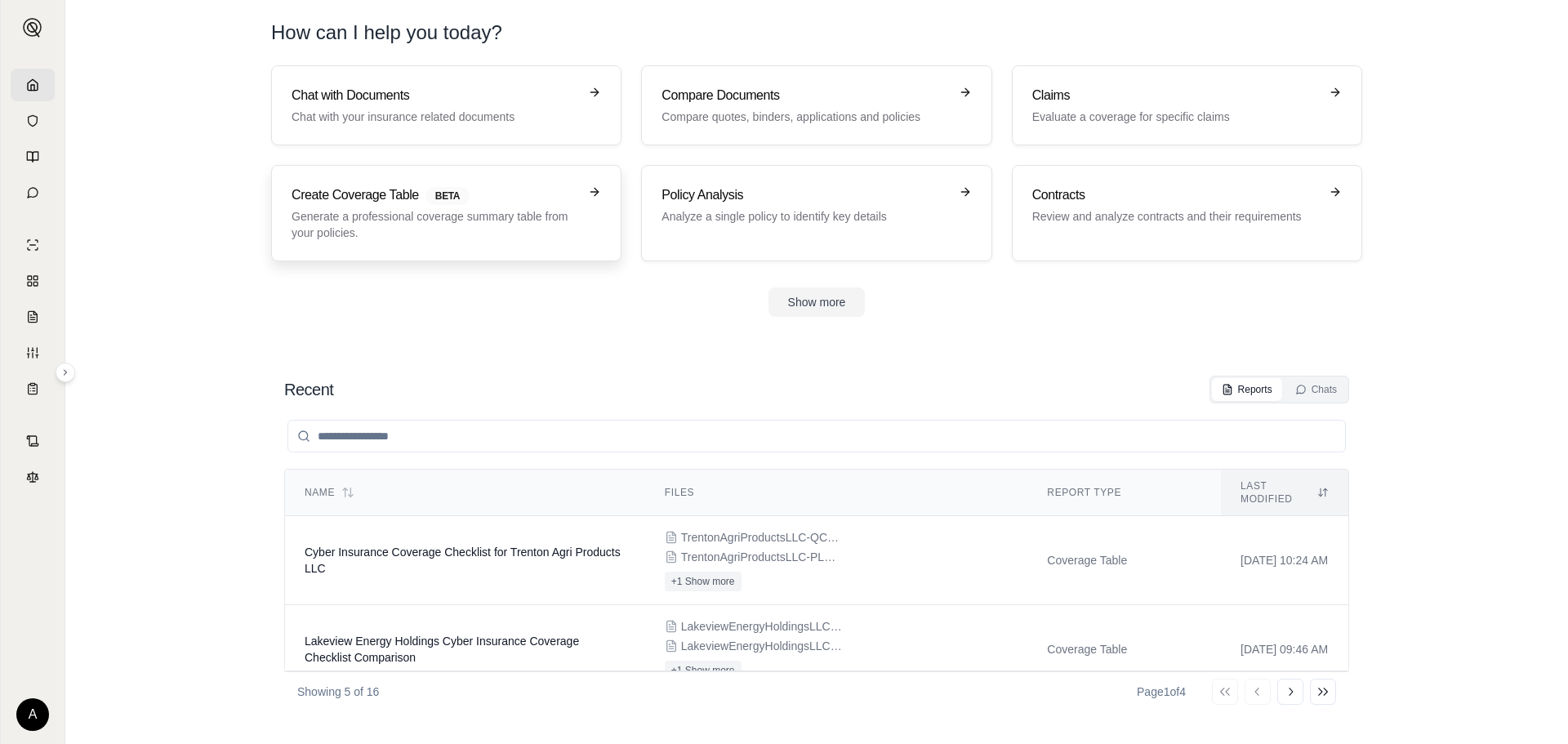
click at [350, 206] on div "Create Coverage Table BETA Generate a professional coverage summary table from …" at bounding box center [435, 213] width 287 height 56
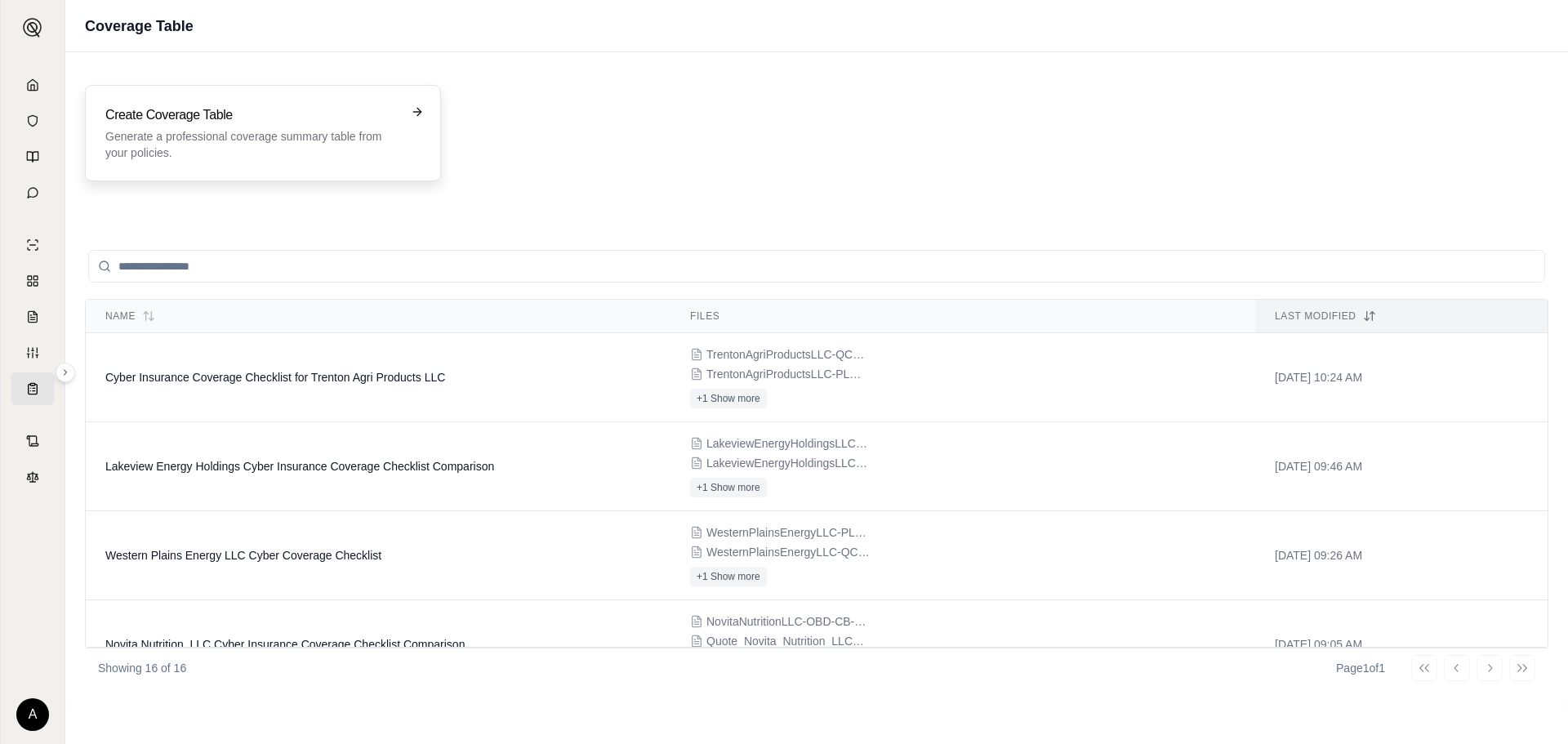
click at [267, 158] on p "Generate a professional coverage summary table from your policies." at bounding box center [251, 144] width 292 height 33
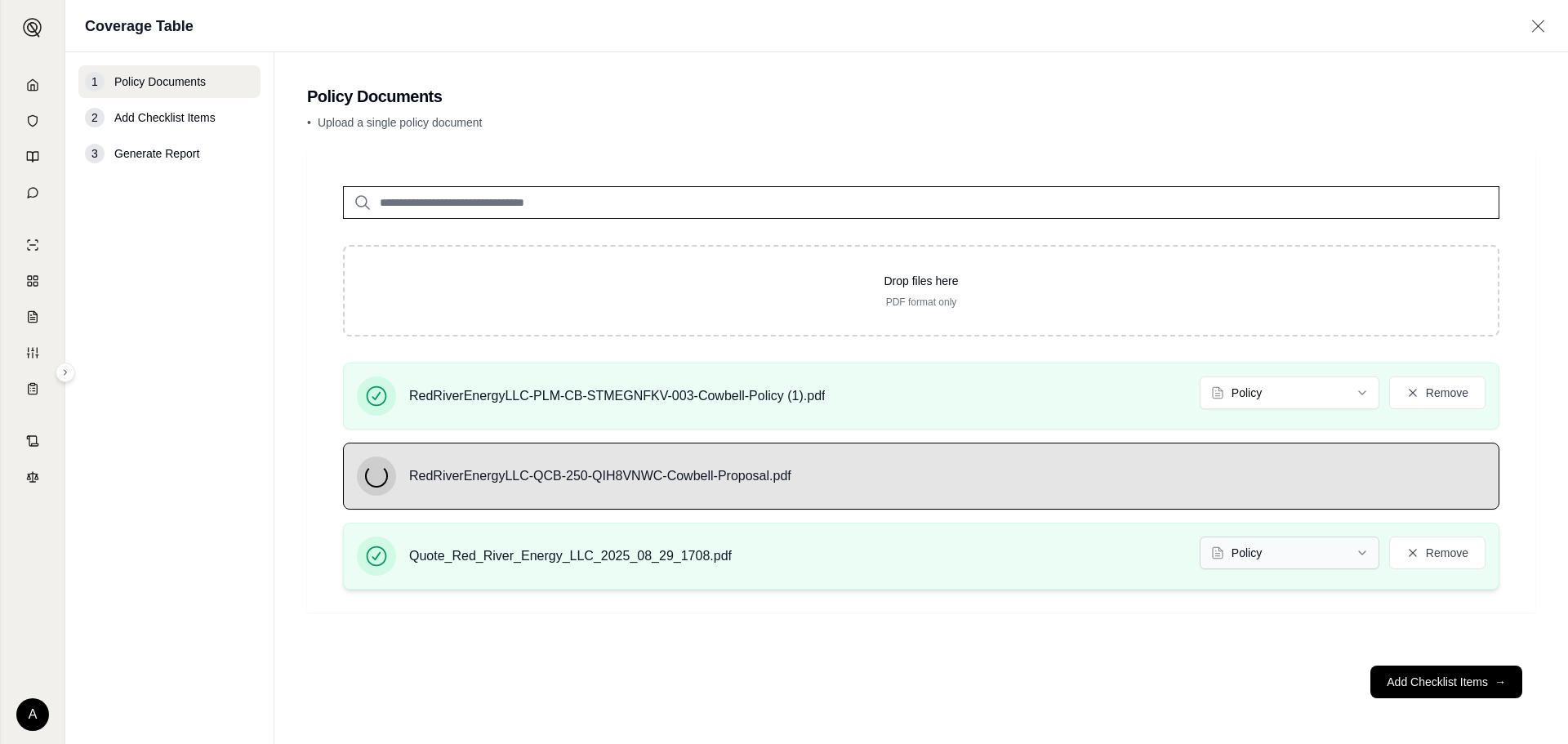
click at [1312, 553] on html "A Coverage Table 1 Policy Documents 2 Add Checklist Items 3 Generate Report Pol…" at bounding box center [784, 372] width 1568 height 744
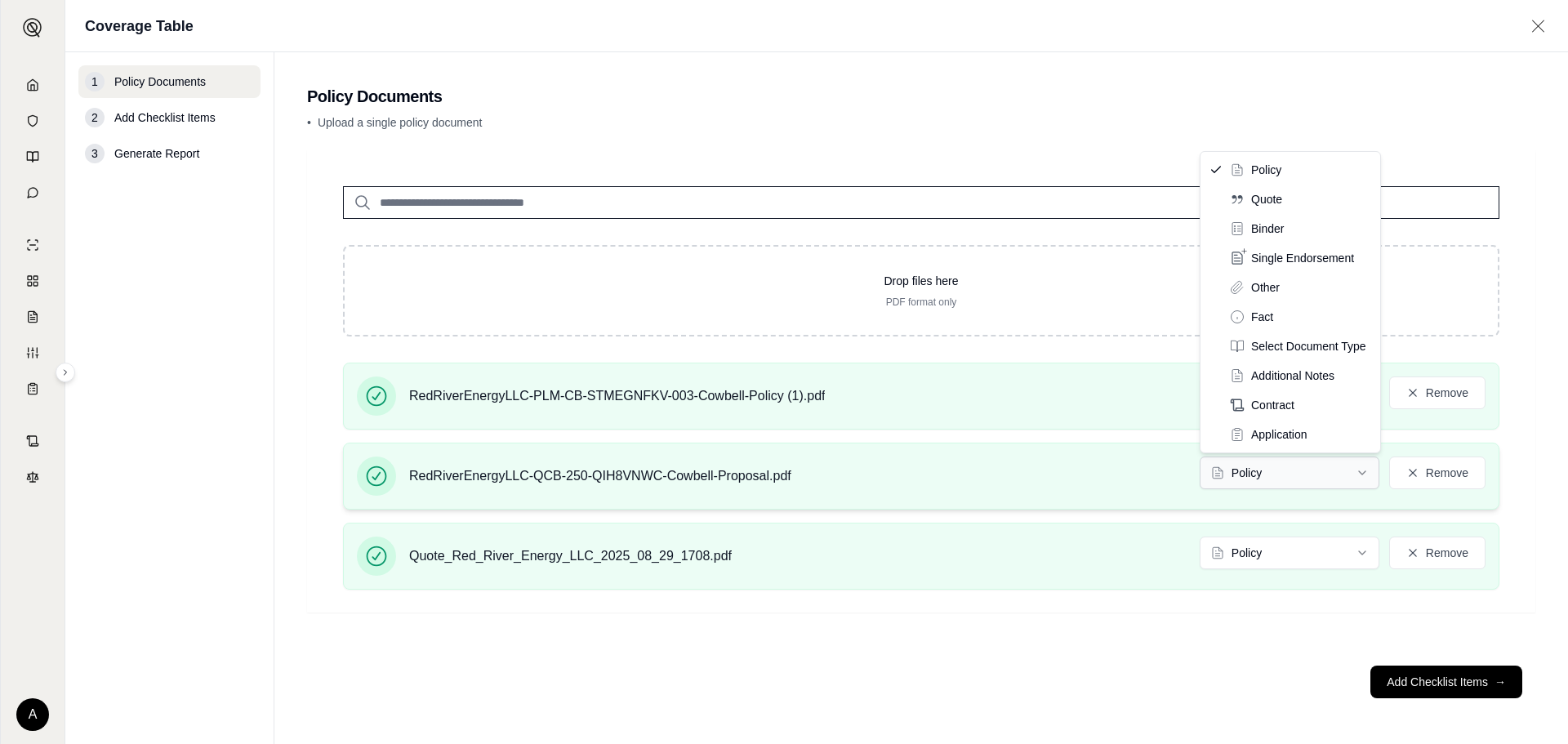
click at [1303, 474] on html "A Coverage Table 1 Policy Documents 2 Add Checklist Items 3 Generate Report Pol…" at bounding box center [784, 372] width 1568 height 744
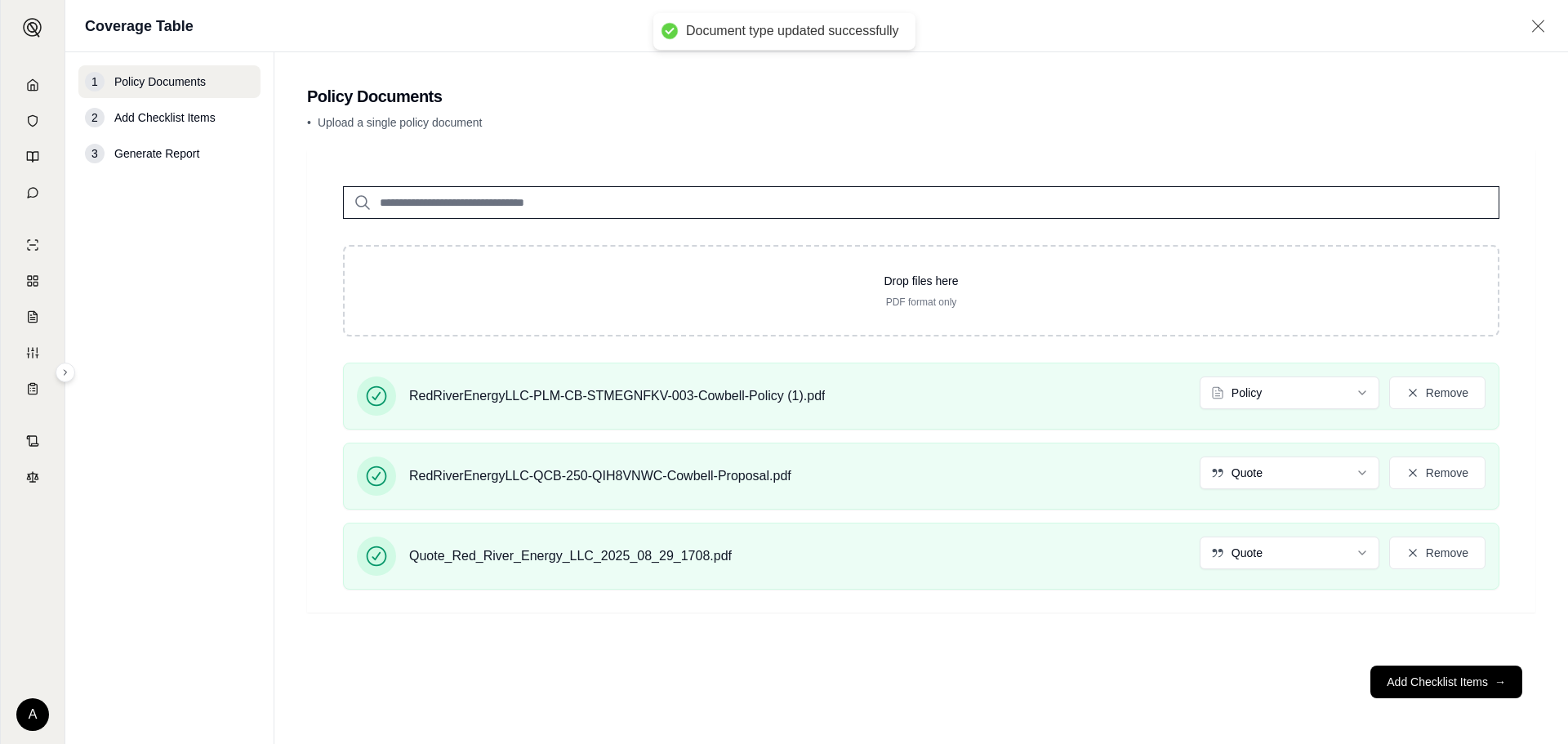
click at [962, 641] on div "Drop files here PDF format only RedRiverEnergyLLC-PLM-CB-STMEGNFKV-003-Cowbell-…" at bounding box center [921, 401] width 1228 height 502
click at [1444, 686] on button "Add Checklist Items →" at bounding box center [1446, 682] width 152 height 33
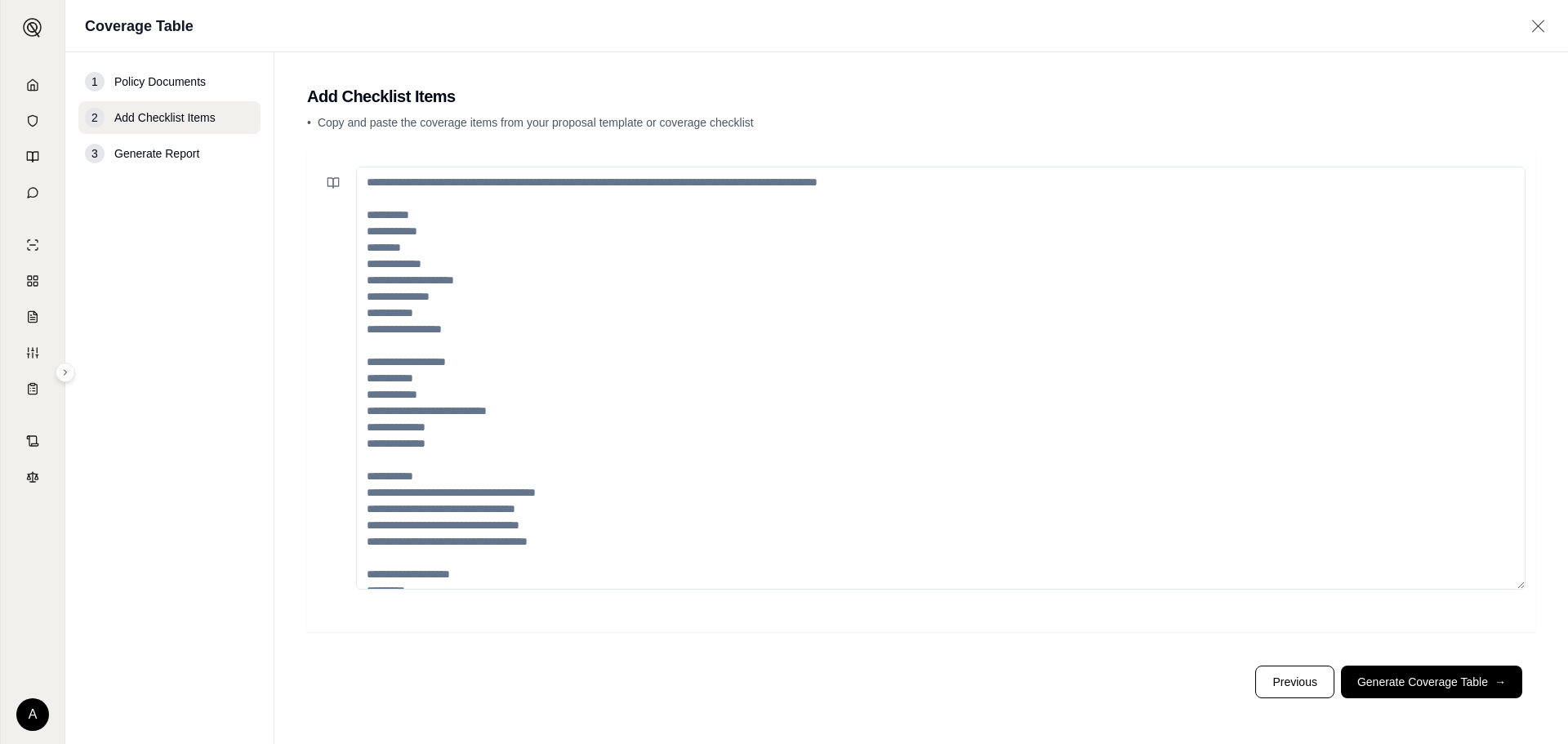
click at [591, 248] on textarea at bounding box center [940, 378] width 1169 height 423
paste textarea "**********"
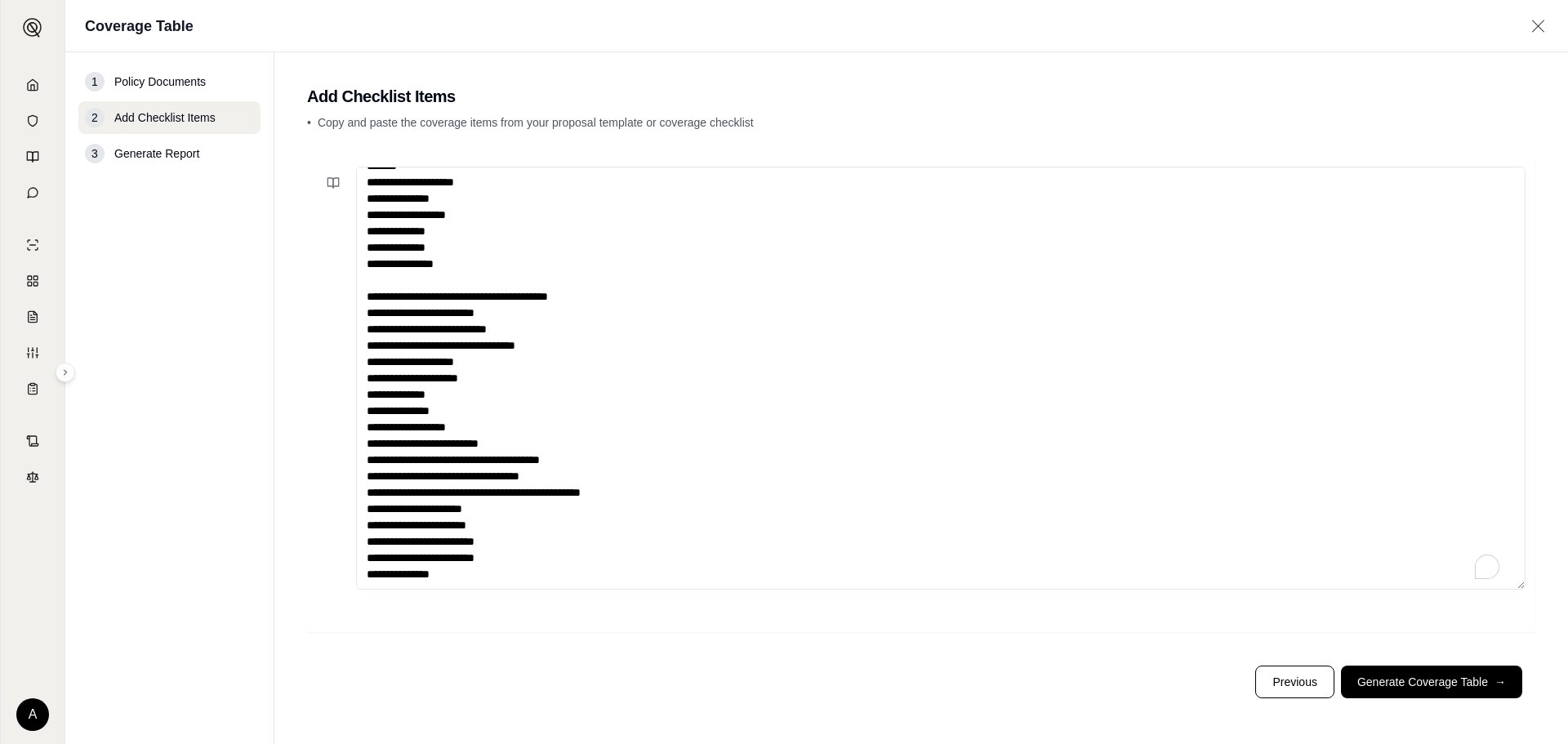
scroll to position [41, 0]
type textarea "**********"
click at [1439, 680] on button "Generate Coverage Table →" at bounding box center [1431, 682] width 181 height 33
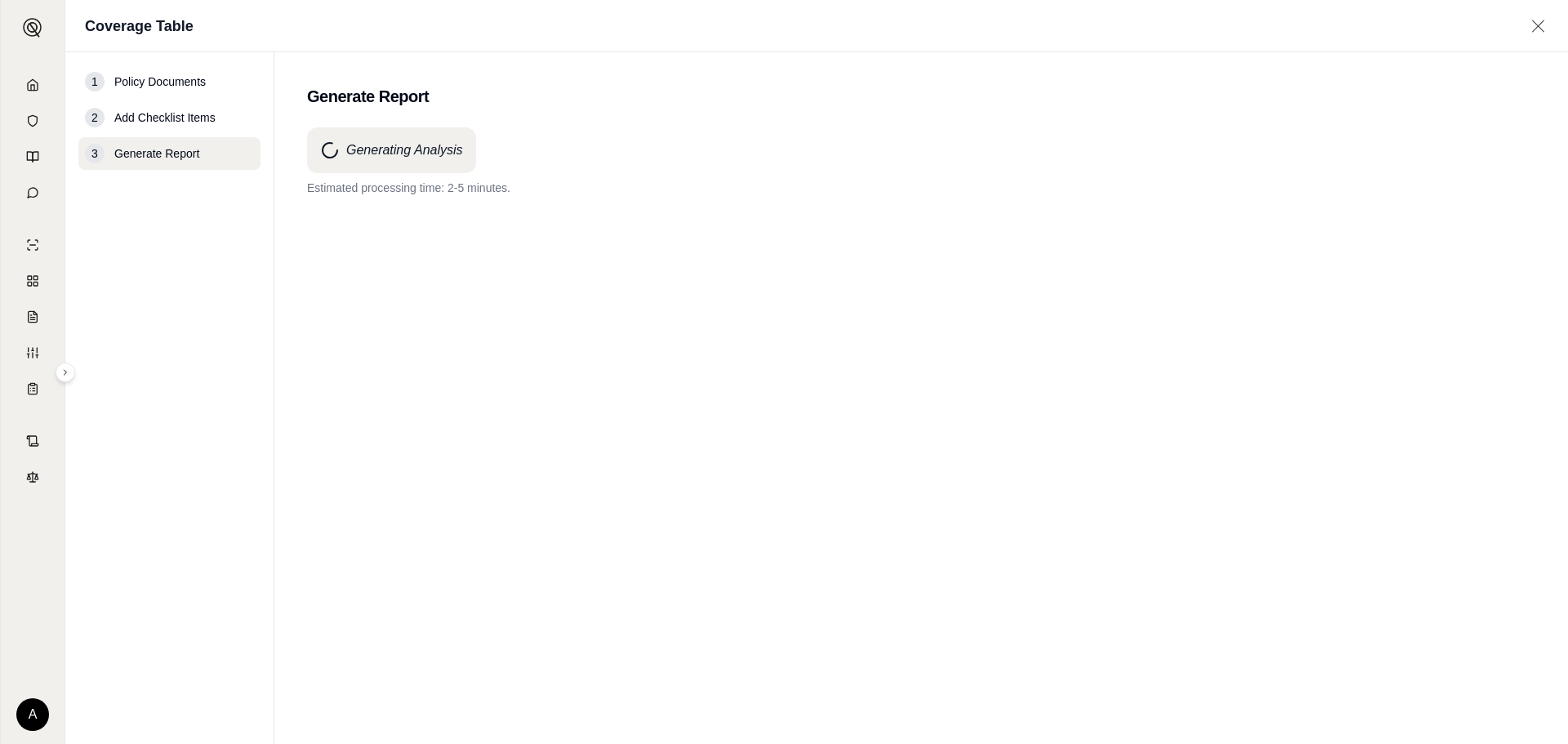
click at [1062, 299] on div "Generating Analysis Estimated processing time: 2-5 minutes." at bounding box center [921, 406] width 1228 height 558
click at [1135, 264] on div "Generating Analysis Estimated processing time: 2-5 minutes." at bounding box center [921, 406] width 1228 height 558
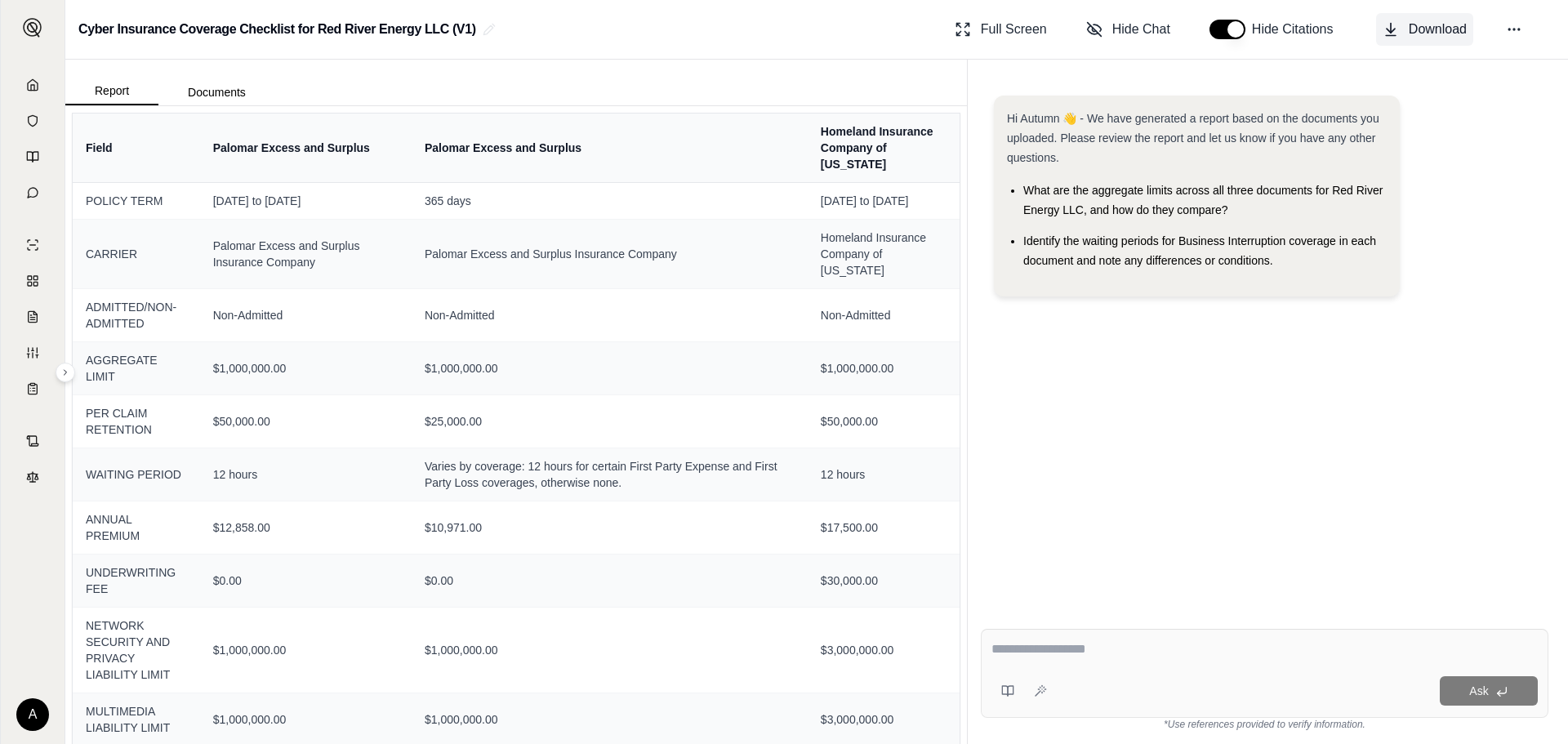
click at [1438, 24] on span "Download" at bounding box center [1438, 30] width 58 height 20
click at [31, 84] on icon at bounding box center [32, 84] width 13 height 13
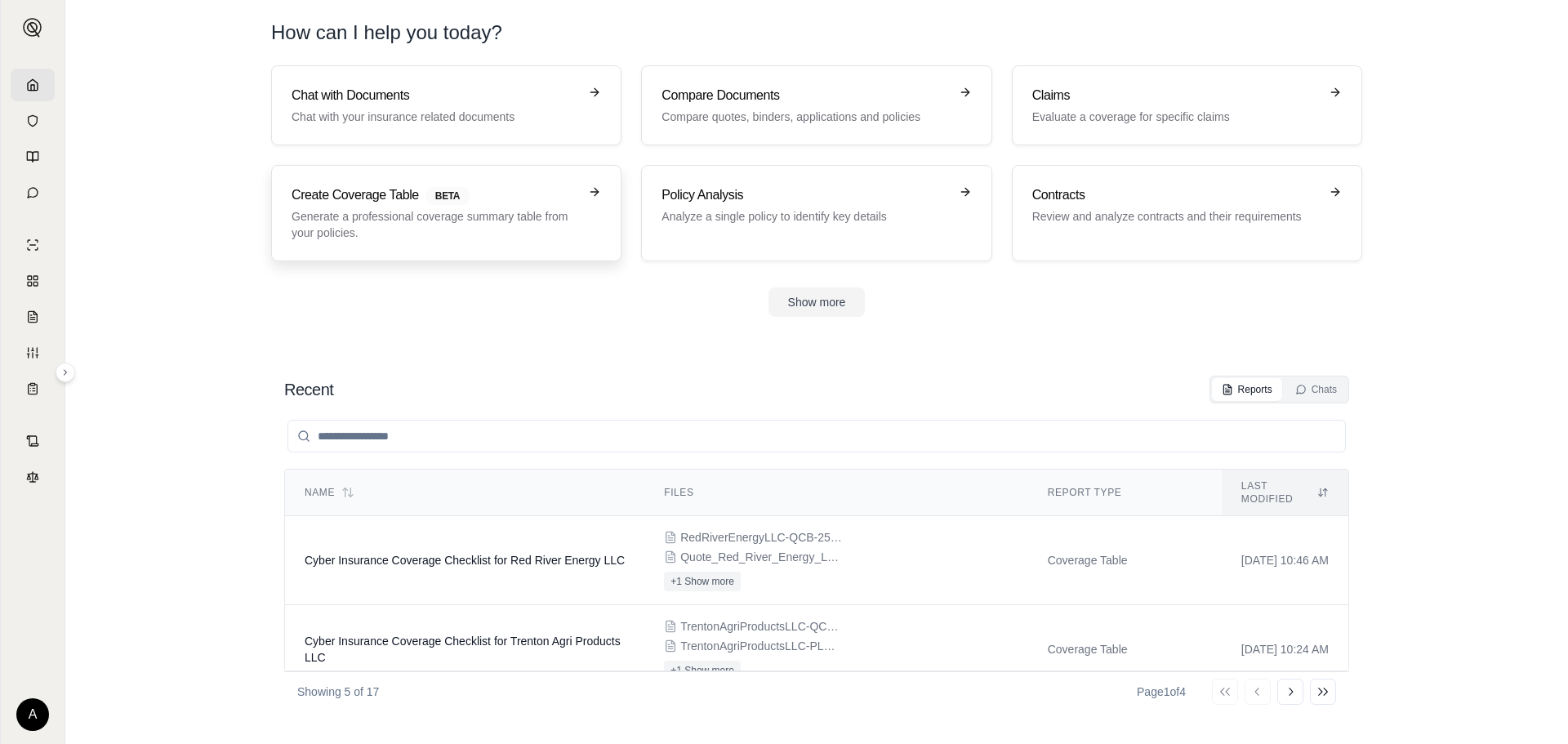
click at [423, 217] on p "Generate a professional coverage summary table from your policies." at bounding box center [435, 224] width 287 height 33
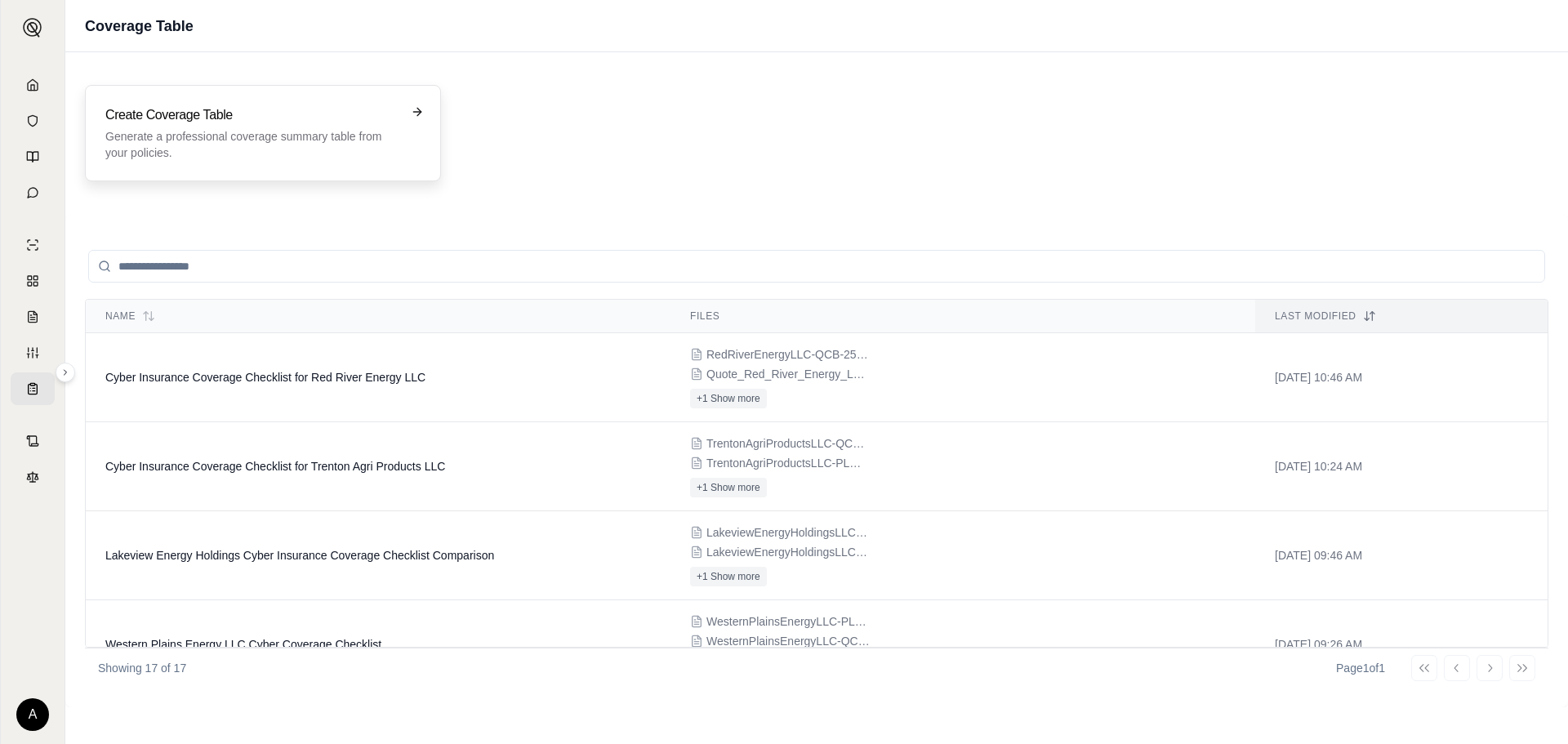
click at [252, 114] on h3 "Create Coverage Table" at bounding box center [251, 115] width 292 height 20
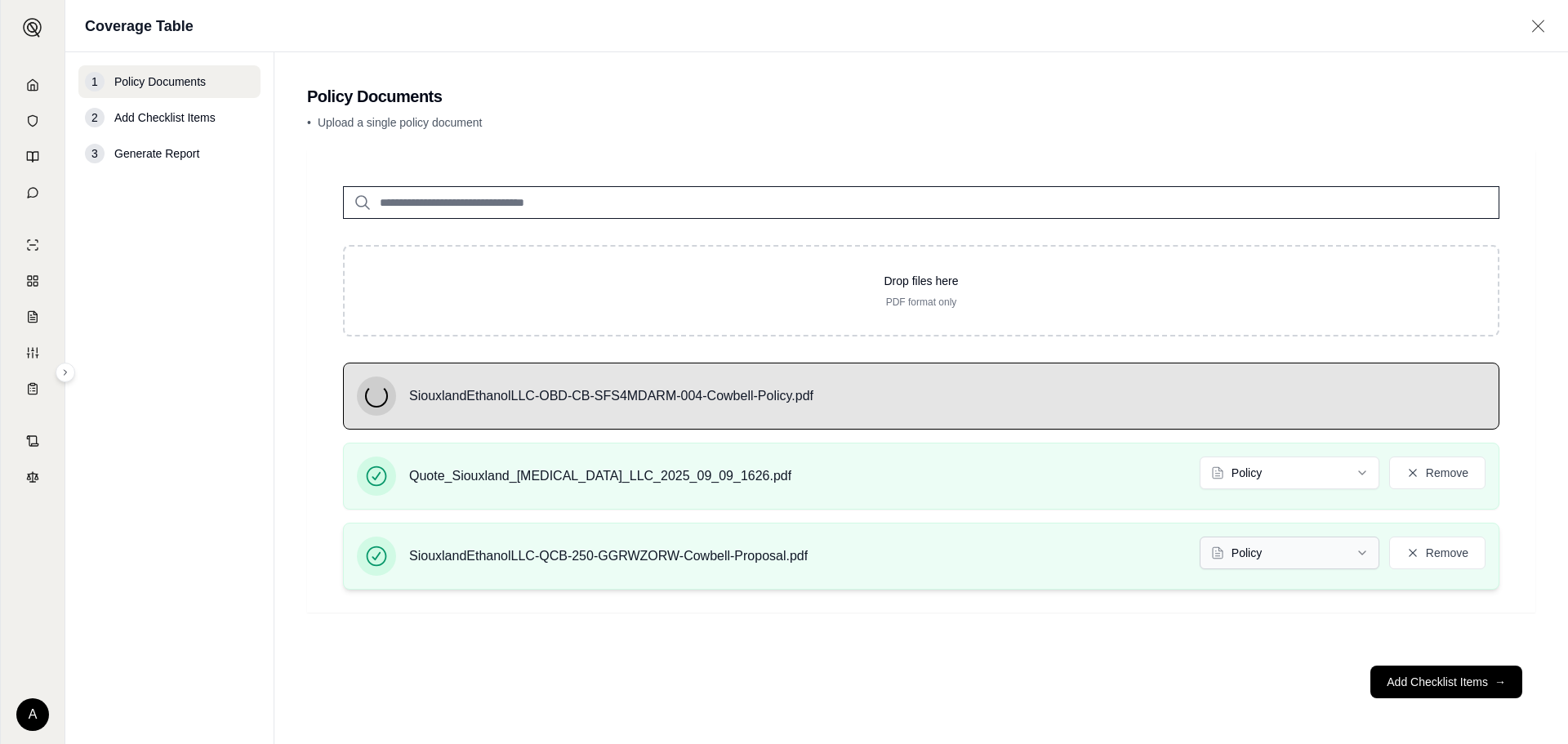
click at [1203, 550] on html "A Coverage Table 1 Policy Documents 2 Add Checklist Items 3 Generate Report Pol…" at bounding box center [784, 372] width 1568 height 744
click at [1244, 495] on div "Quote_Siouxland_[MEDICAL_DATA]_LLC_2025_09_09_1626.pdf Policy Remove" at bounding box center [921, 476] width 1129 height 39
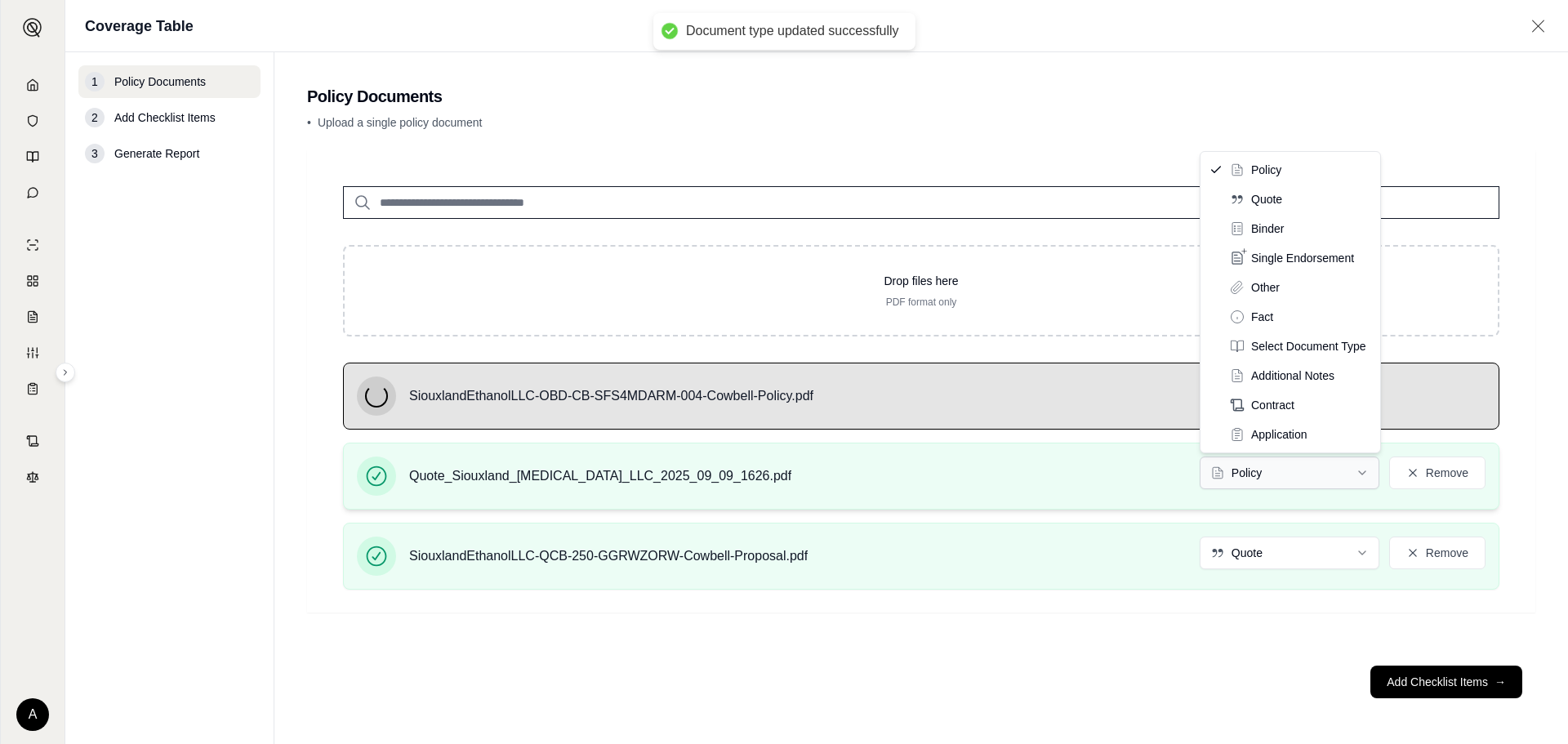
click at [1245, 476] on html "Document type updated successfully A Coverage Table 1 Policy Documents 2 Add Ch…" at bounding box center [784, 372] width 1568 height 744
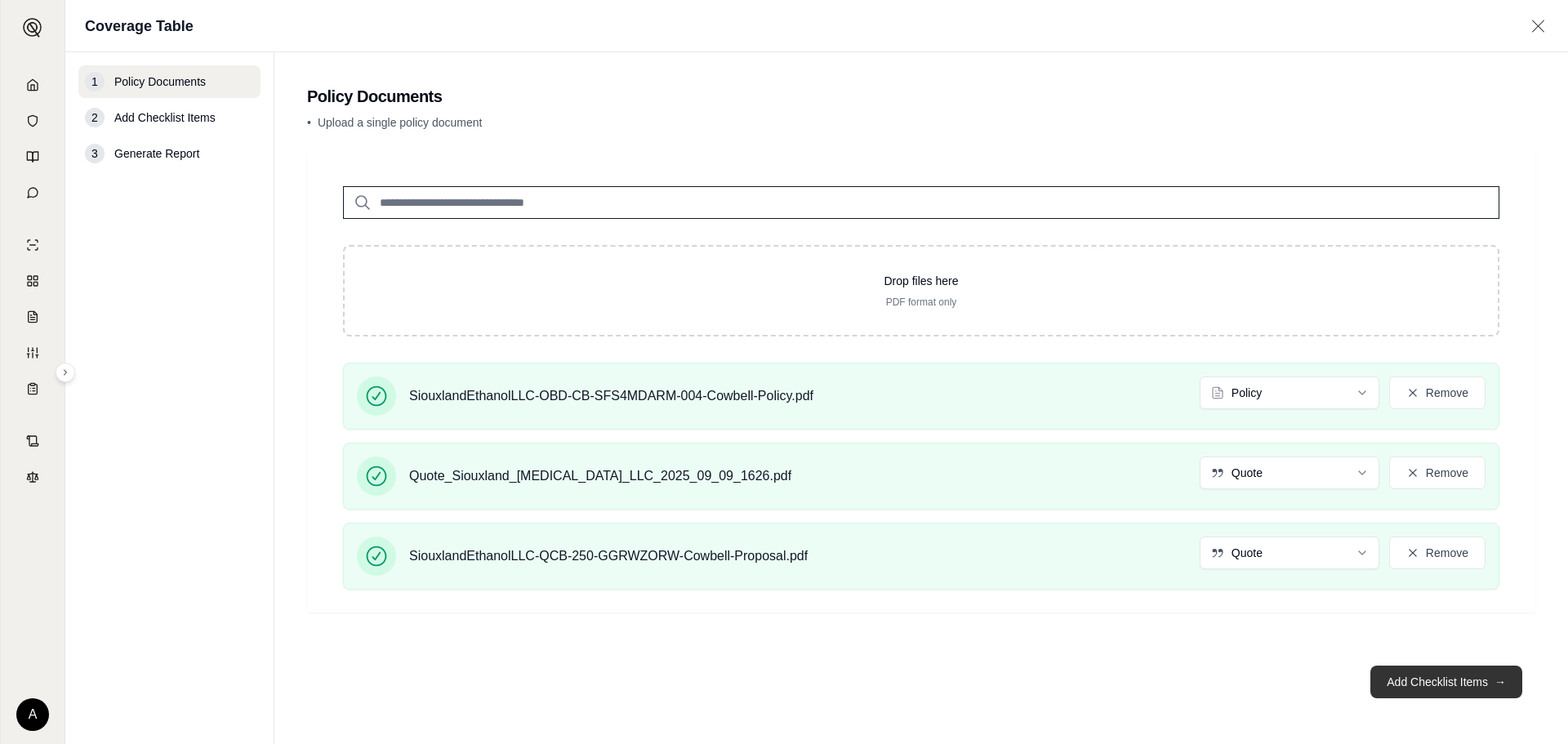
click at [1427, 683] on button "Add Checklist Items →" at bounding box center [1446, 682] width 152 height 33
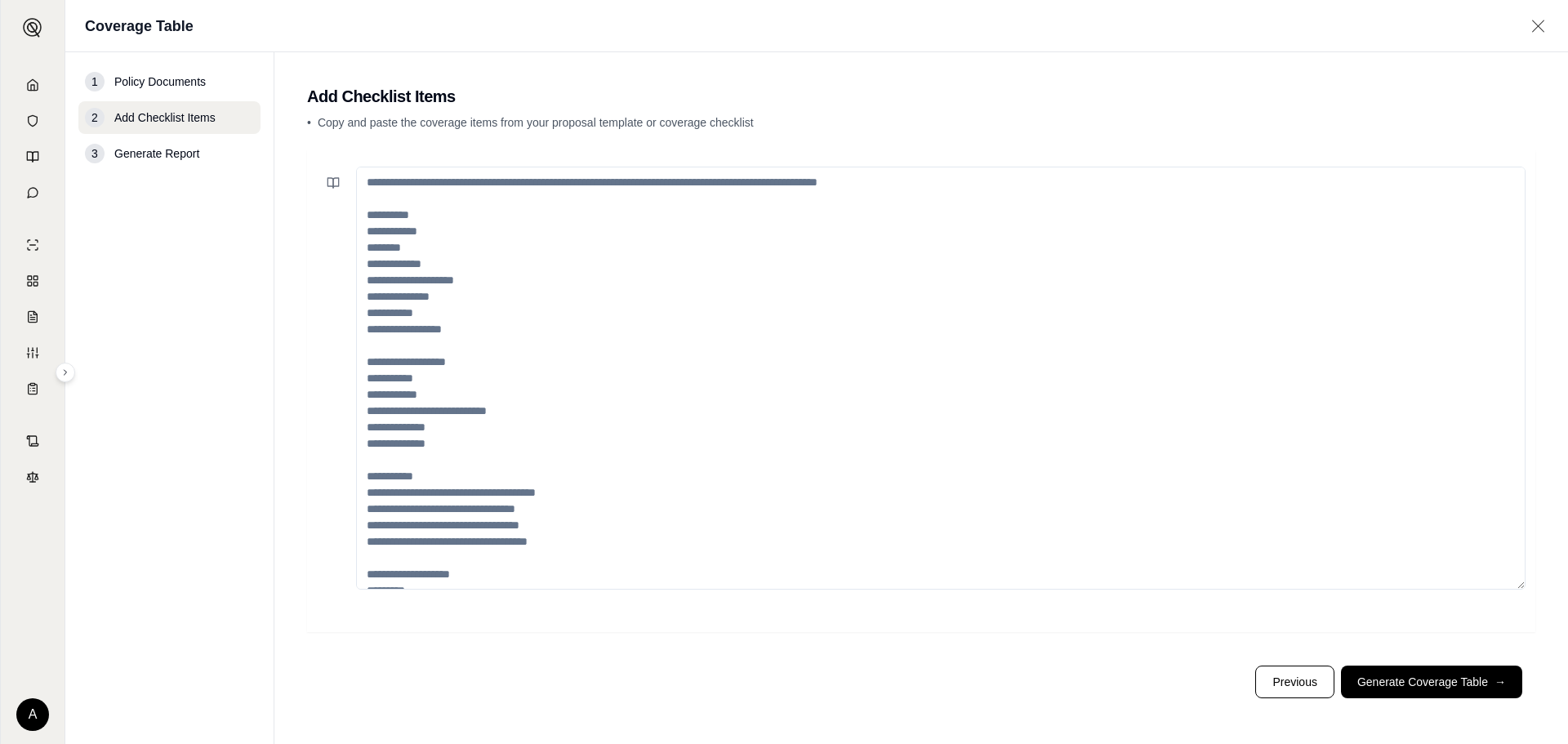
click at [639, 244] on textarea at bounding box center [940, 378] width 1169 height 423
paste textarea "**********"
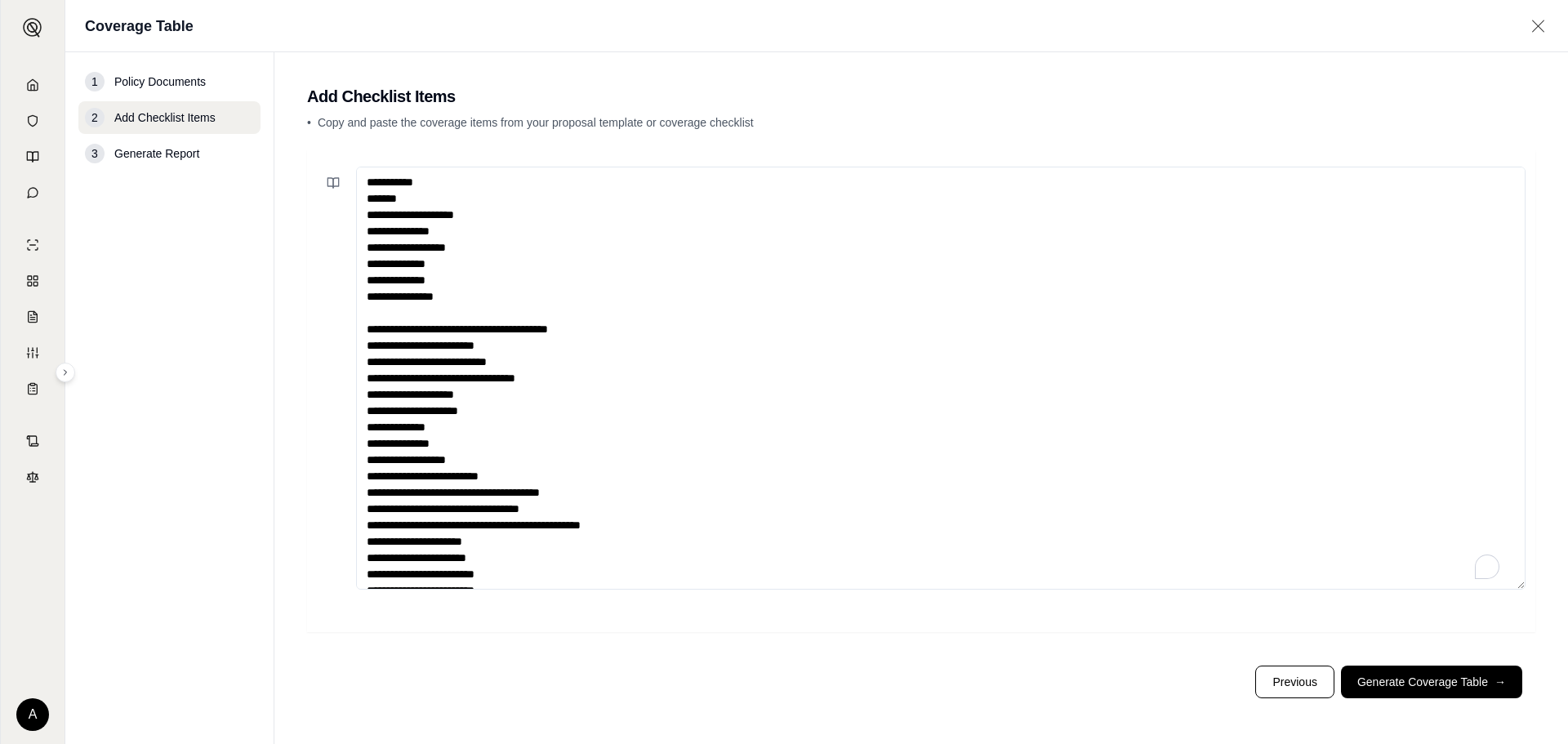
scroll to position [41, 0]
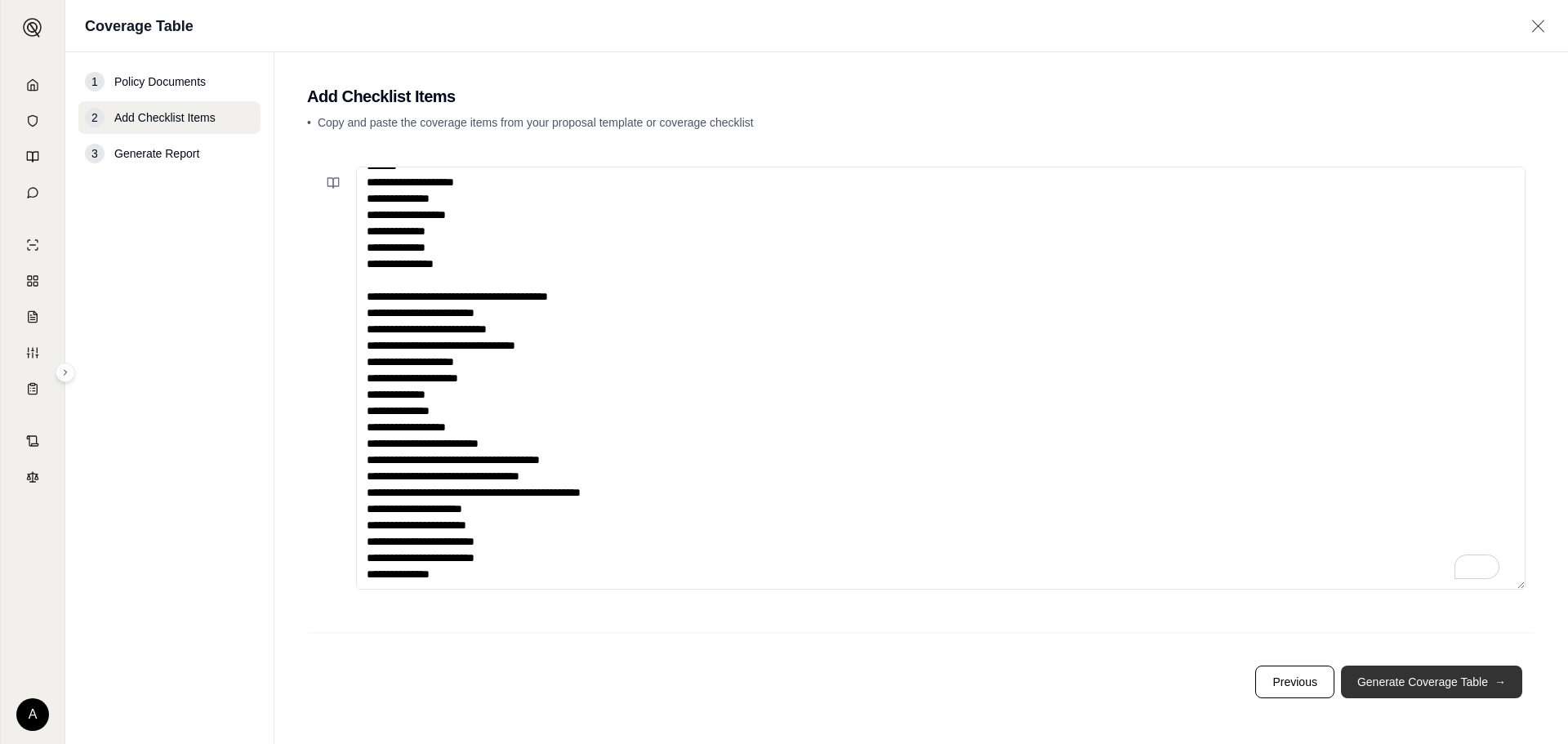
type textarea "**********"
click at [1440, 679] on button "Generate Coverage Table →" at bounding box center [1431, 682] width 181 height 33
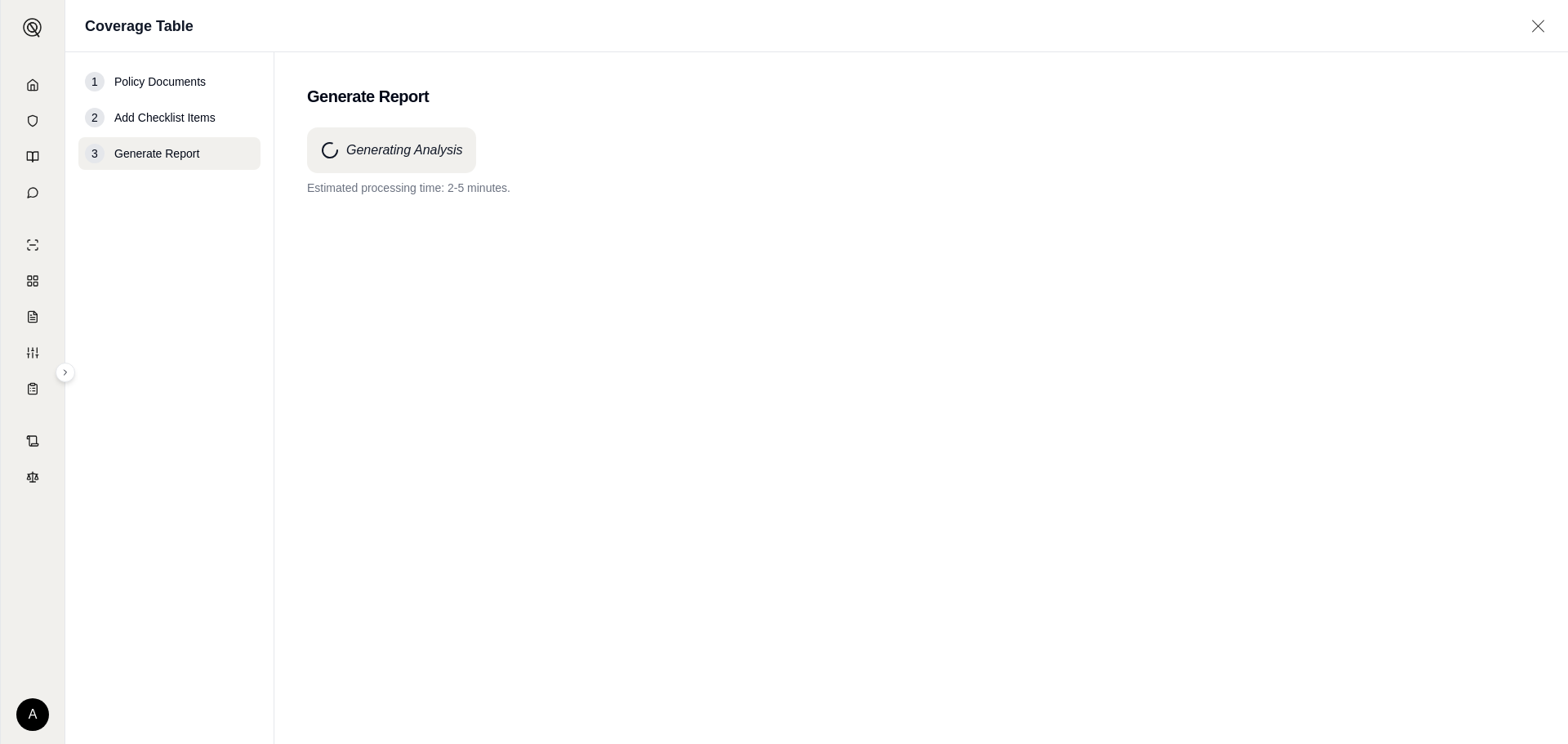
click at [1209, 347] on div "Generating Analysis Estimated processing time: 2-5 minutes." at bounding box center [921, 406] width 1228 height 558
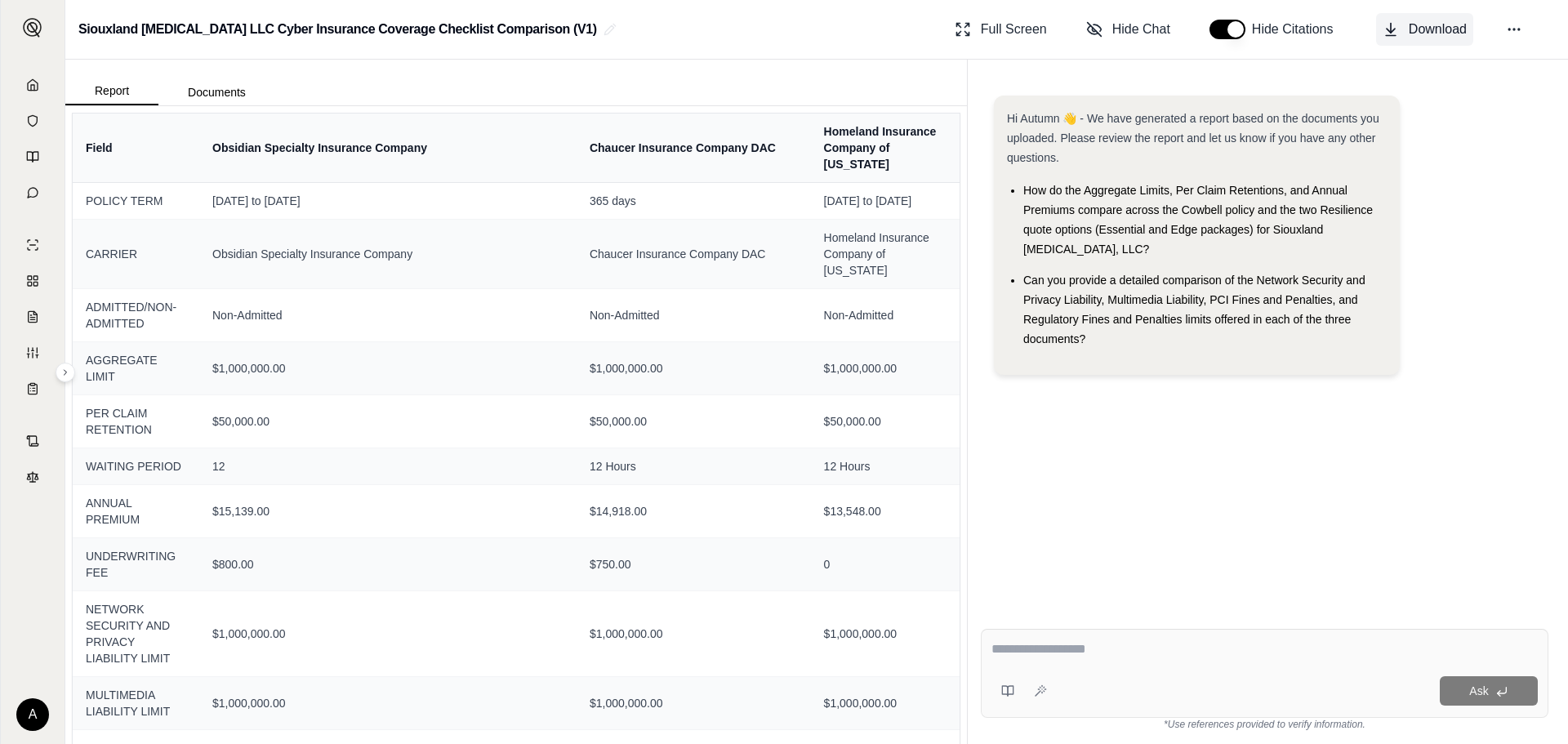
click at [1417, 25] on span "Download" at bounding box center [1438, 30] width 58 height 20
click at [33, 74] on link at bounding box center [33, 85] width 44 height 33
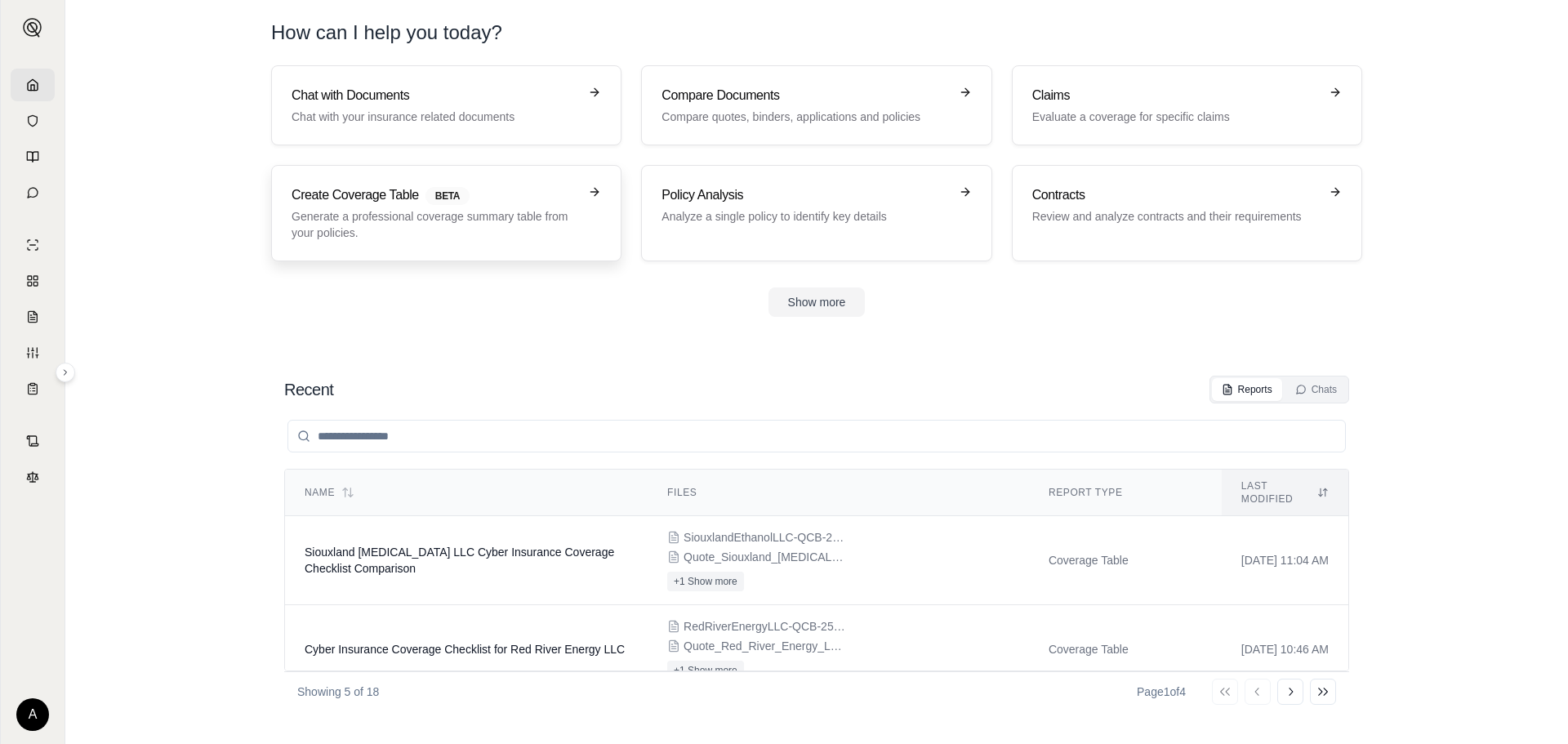
click at [465, 222] on p "Generate a professional coverage summary table from your policies." at bounding box center [435, 224] width 287 height 33
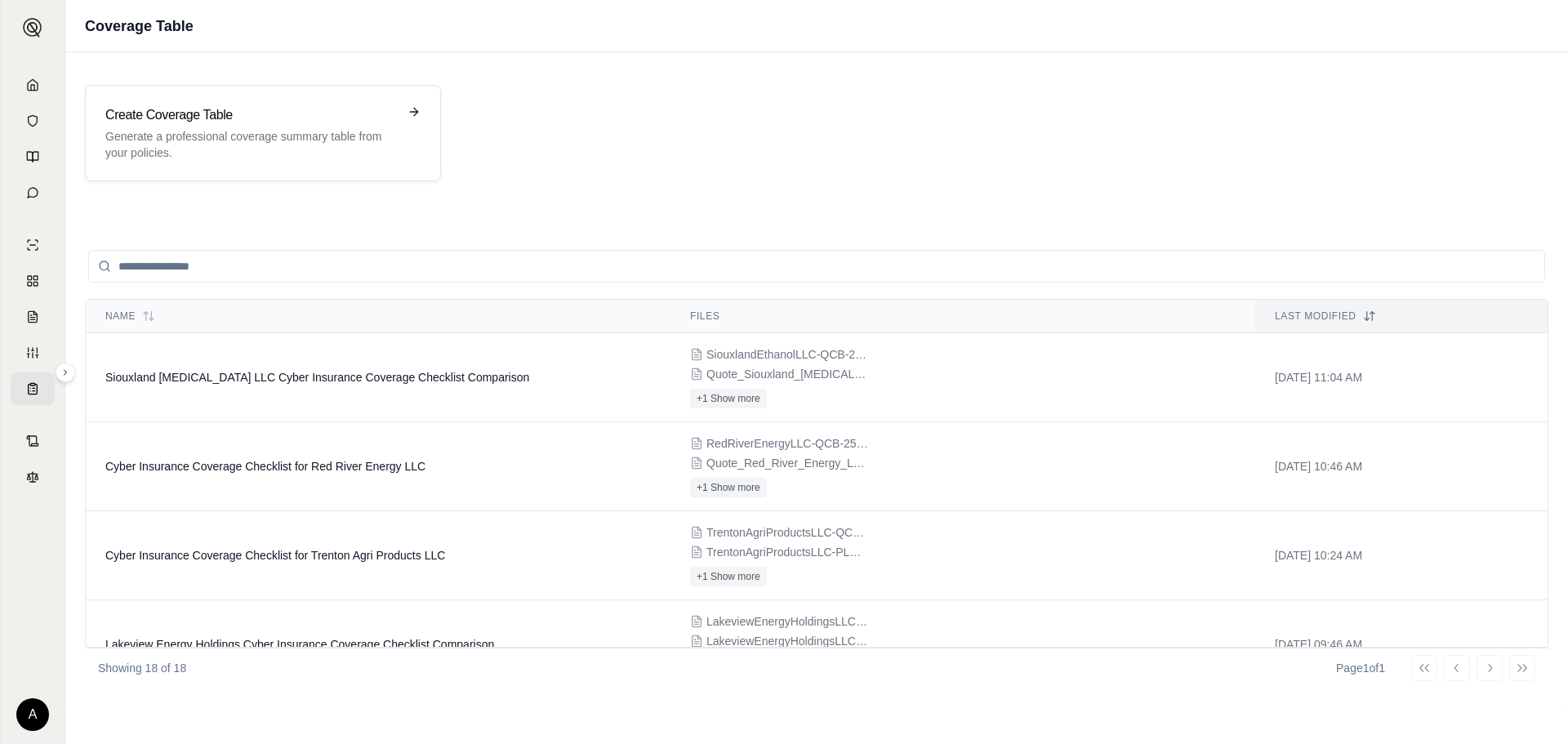
click at [1012, 150] on div "Create Coverage Table Generate a professional coverage summary table from your …" at bounding box center [816, 133] width 1463 height 96
click at [293, 135] on p "Generate a professional coverage summary table from your policies." at bounding box center [251, 144] width 292 height 33
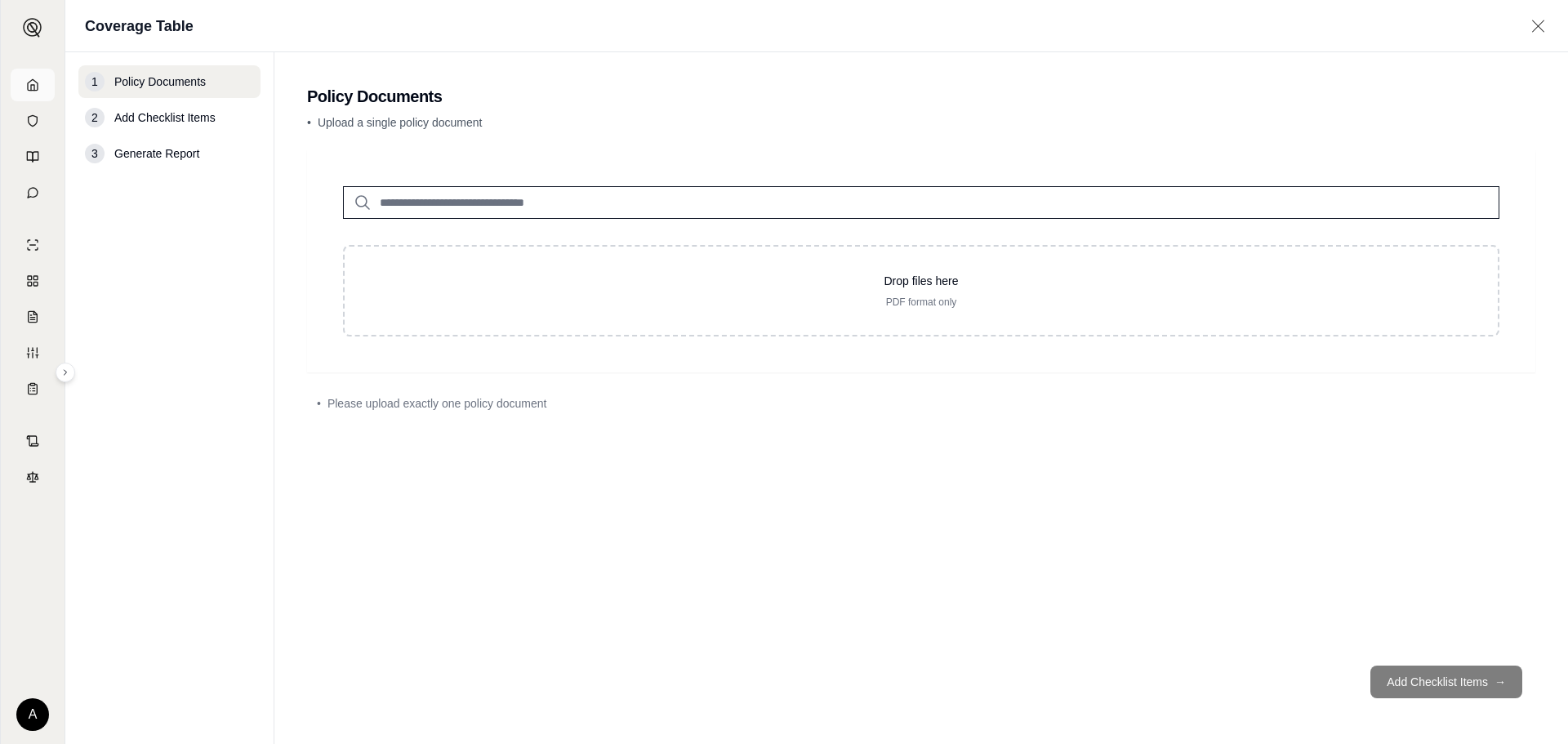
click at [36, 79] on icon at bounding box center [32, 84] width 13 height 13
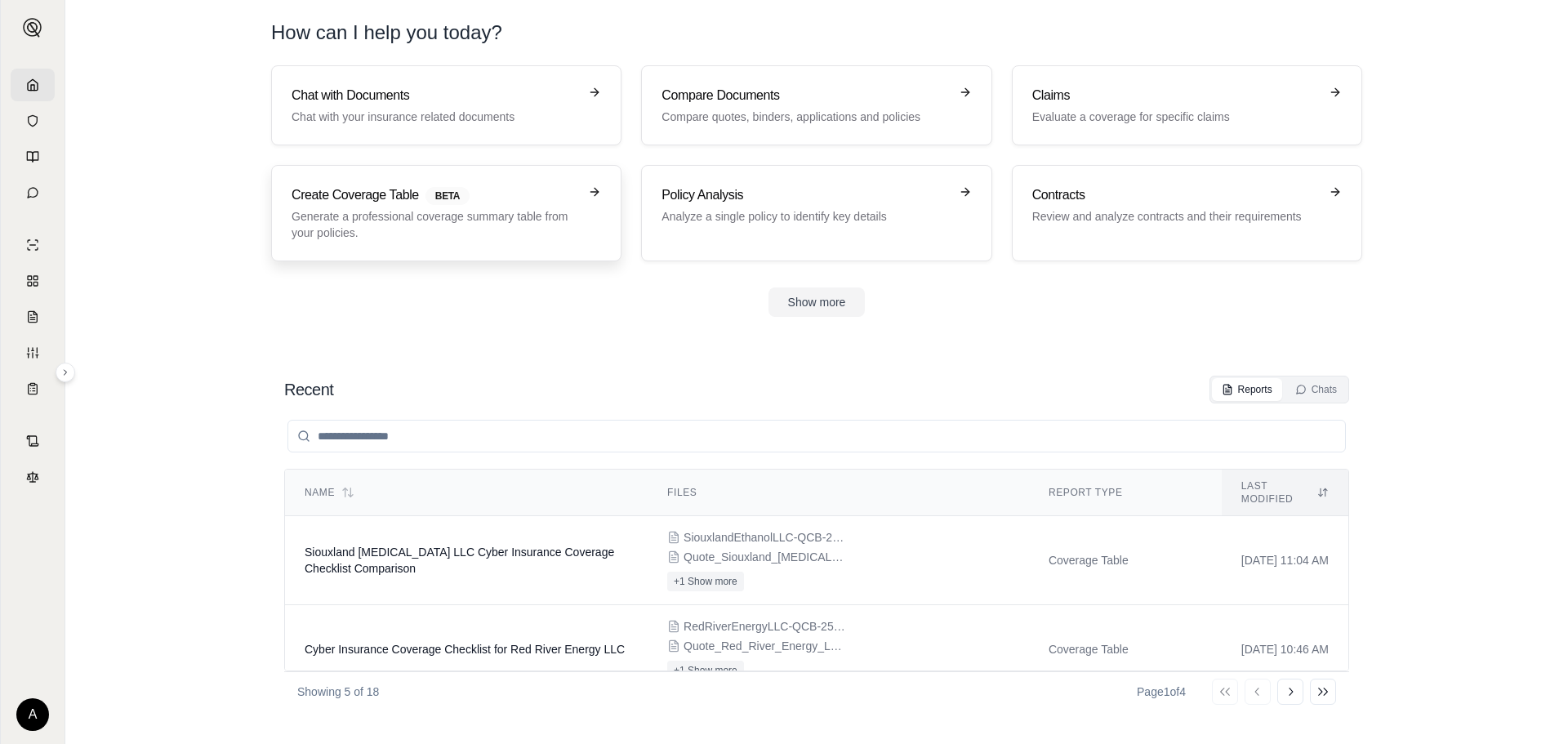
click at [424, 211] on p "Generate a professional coverage summary table from your policies." at bounding box center [435, 224] width 287 height 33
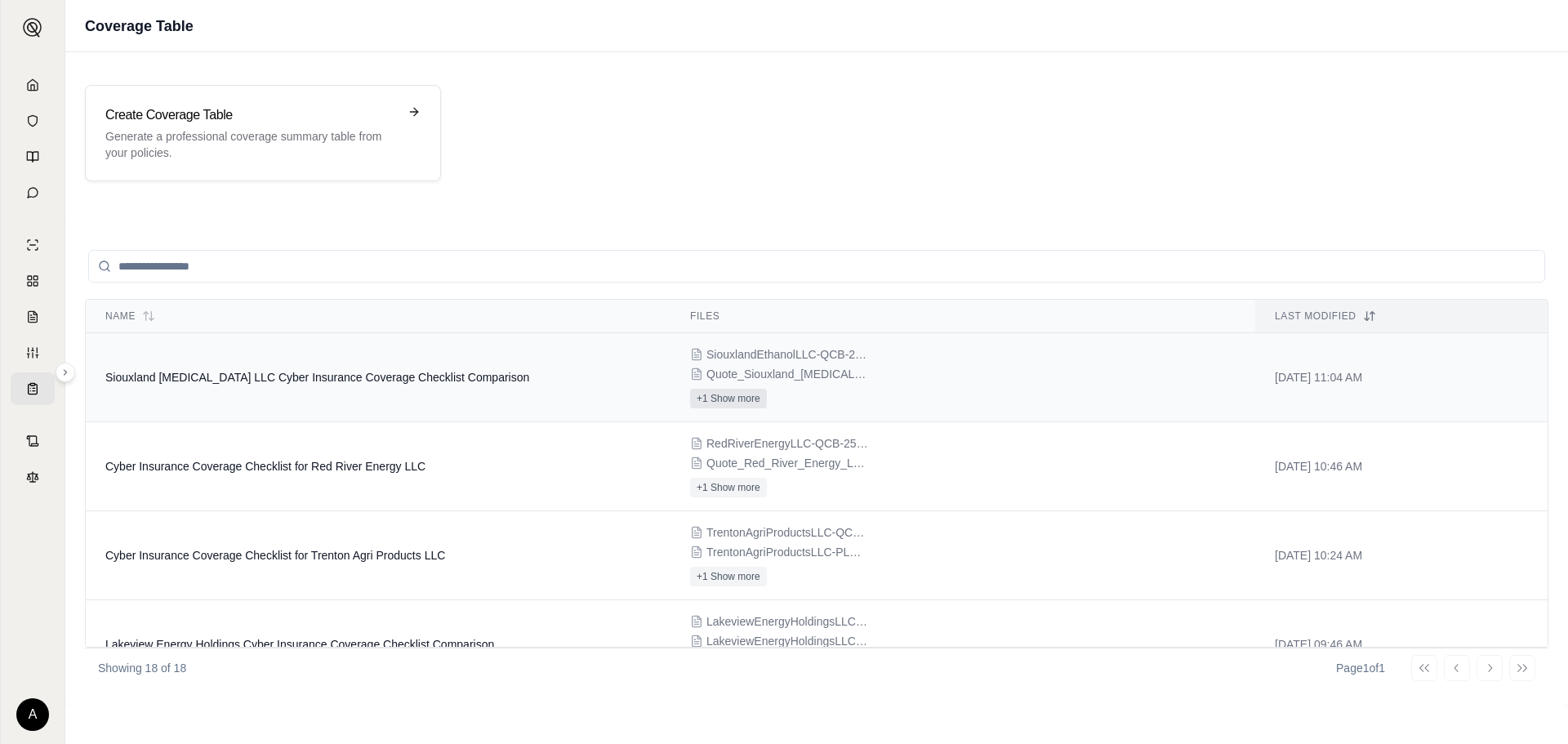
click at [742, 392] on button "+1 Show more" at bounding box center [728, 399] width 77 height 20
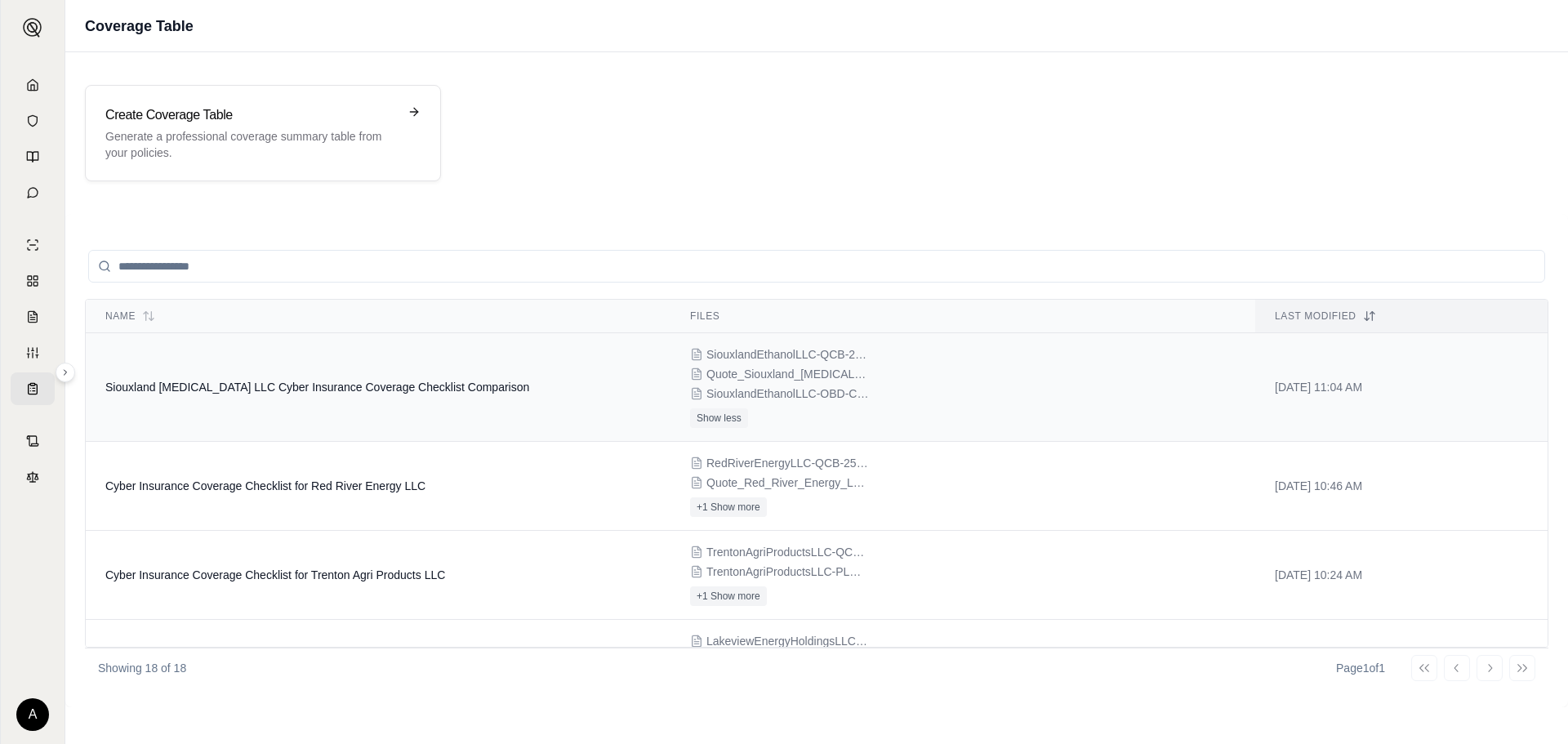
click at [758, 374] on span "Quote_Siouxland_[MEDICAL_DATA]_LLC_2025_09_09_1626.pdf" at bounding box center [787, 374] width 163 height 16
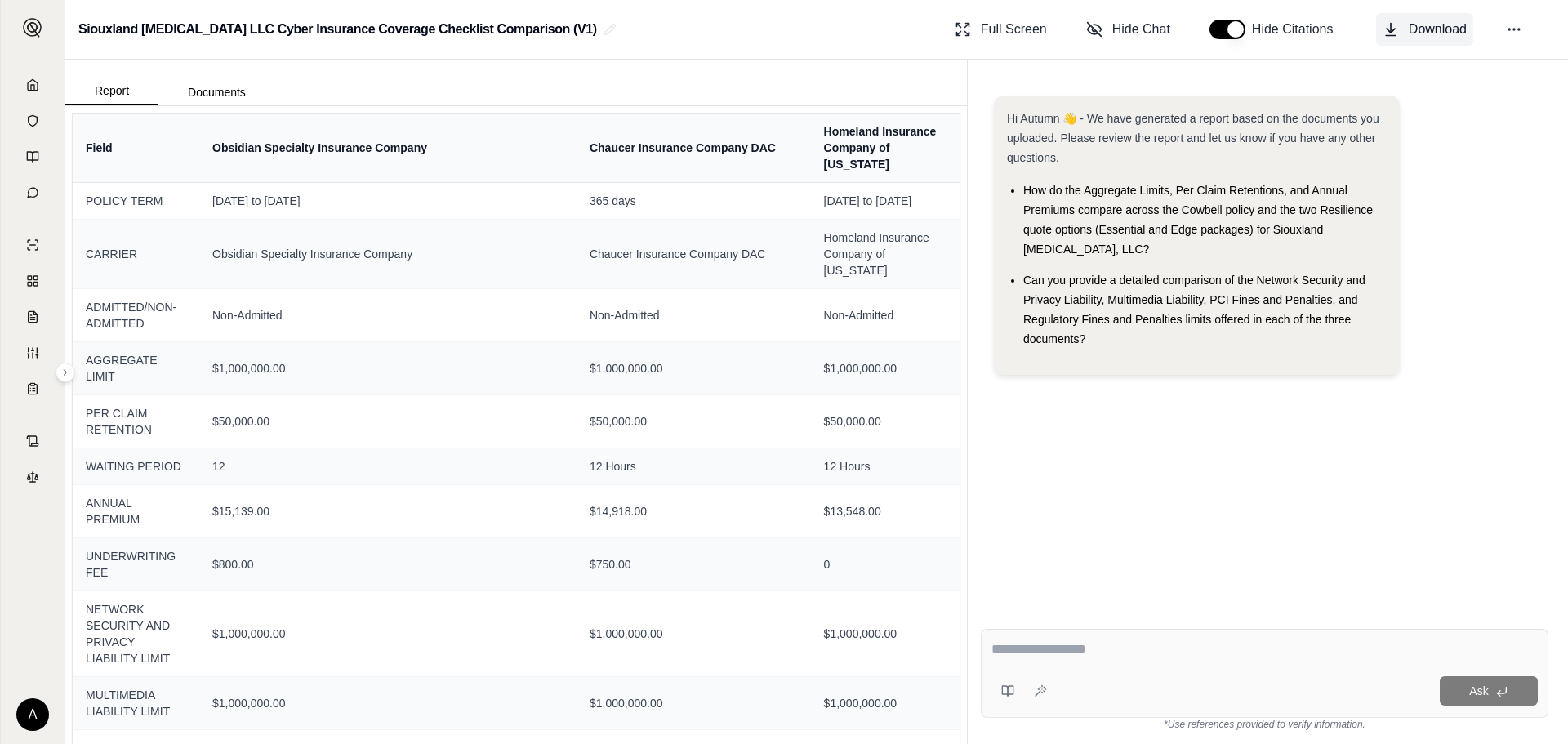
click at [1450, 22] on span "Download" at bounding box center [1438, 30] width 58 height 20
click at [34, 87] on polyline at bounding box center [32, 88] width 3 height 6
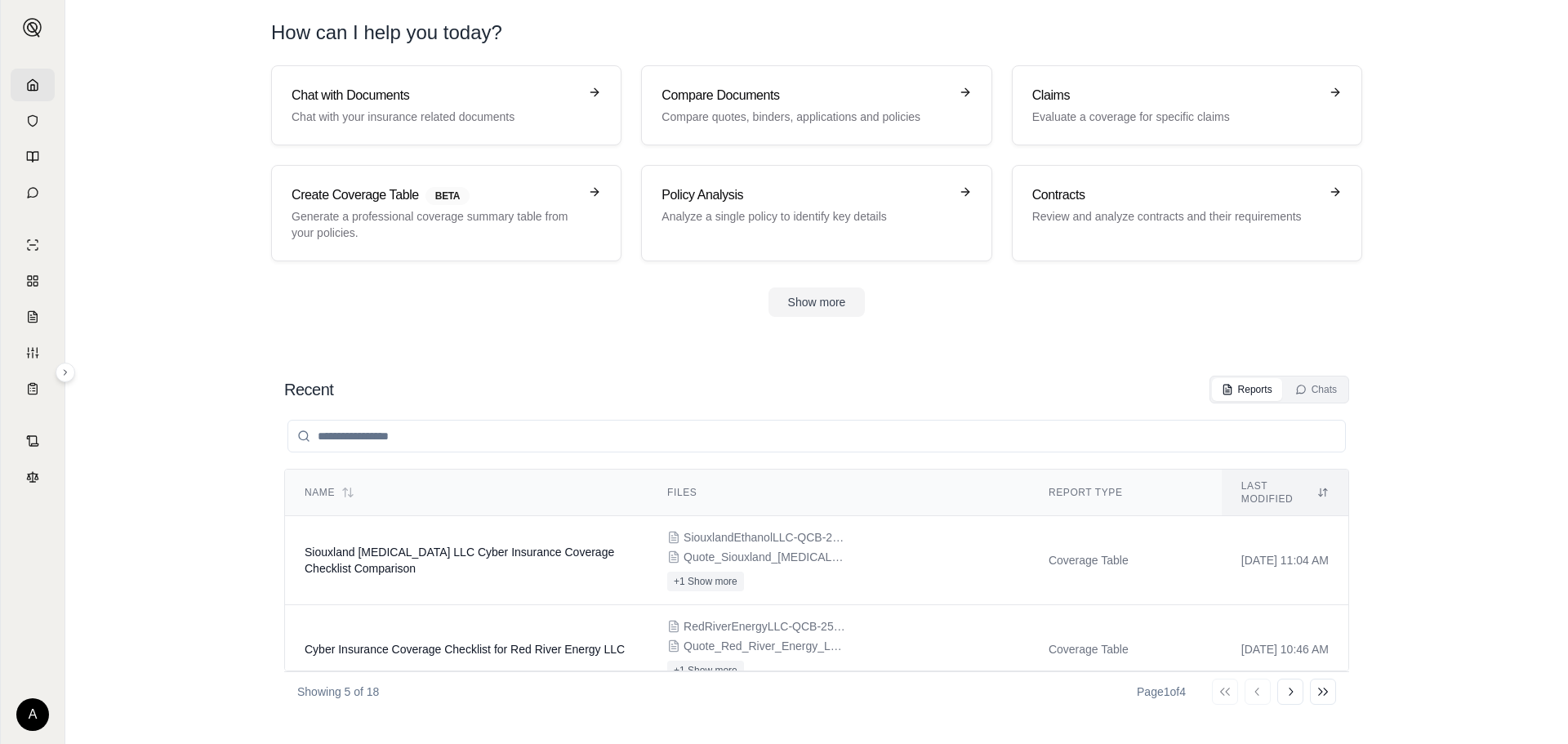
click at [1080, 310] on div "Show more" at bounding box center [816, 301] width 1091 height 29
click at [35, 194] on icon at bounding box center [32, 192] width 13 height 13
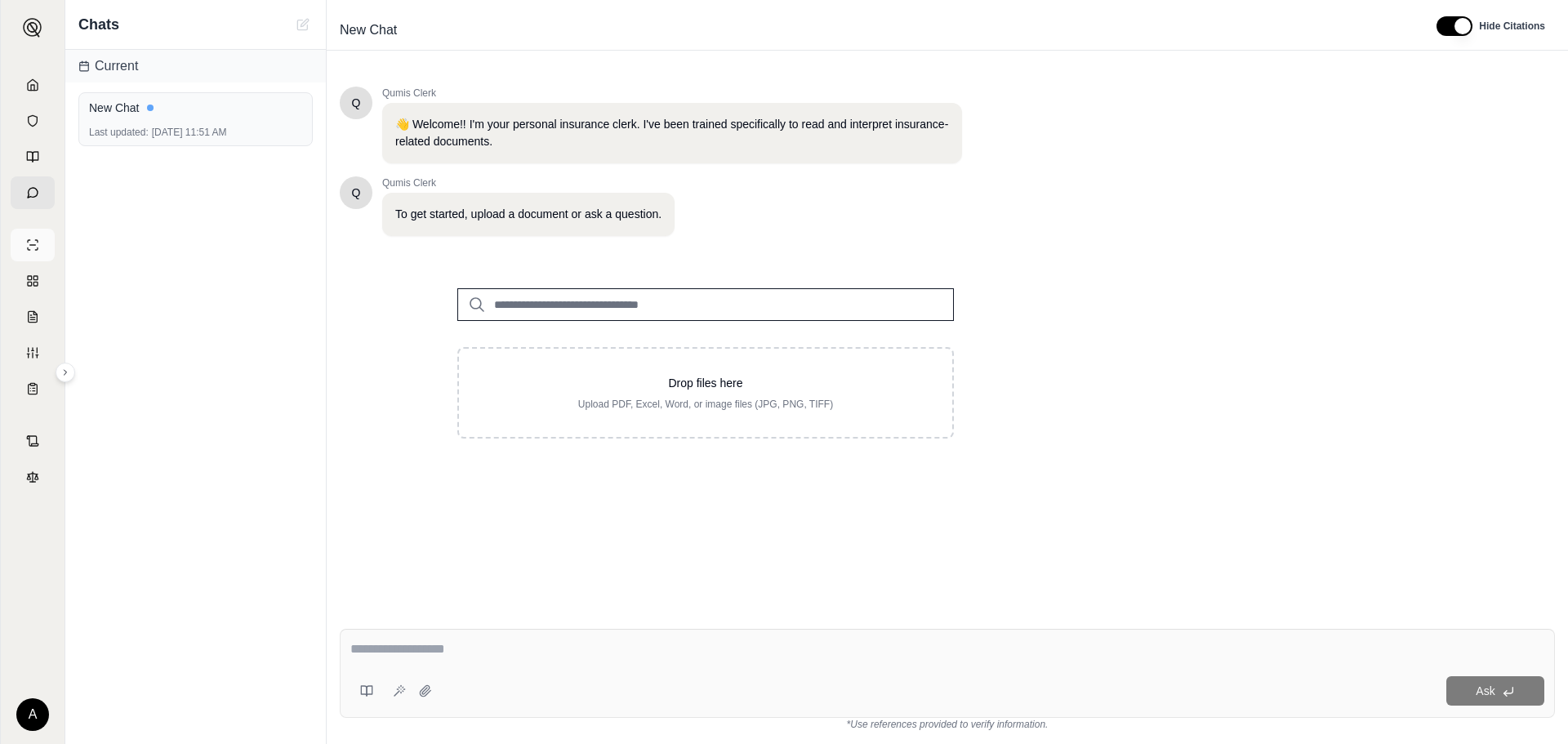
click at [20, 247] on link at bounding box center [33, 245] width 44 height 33
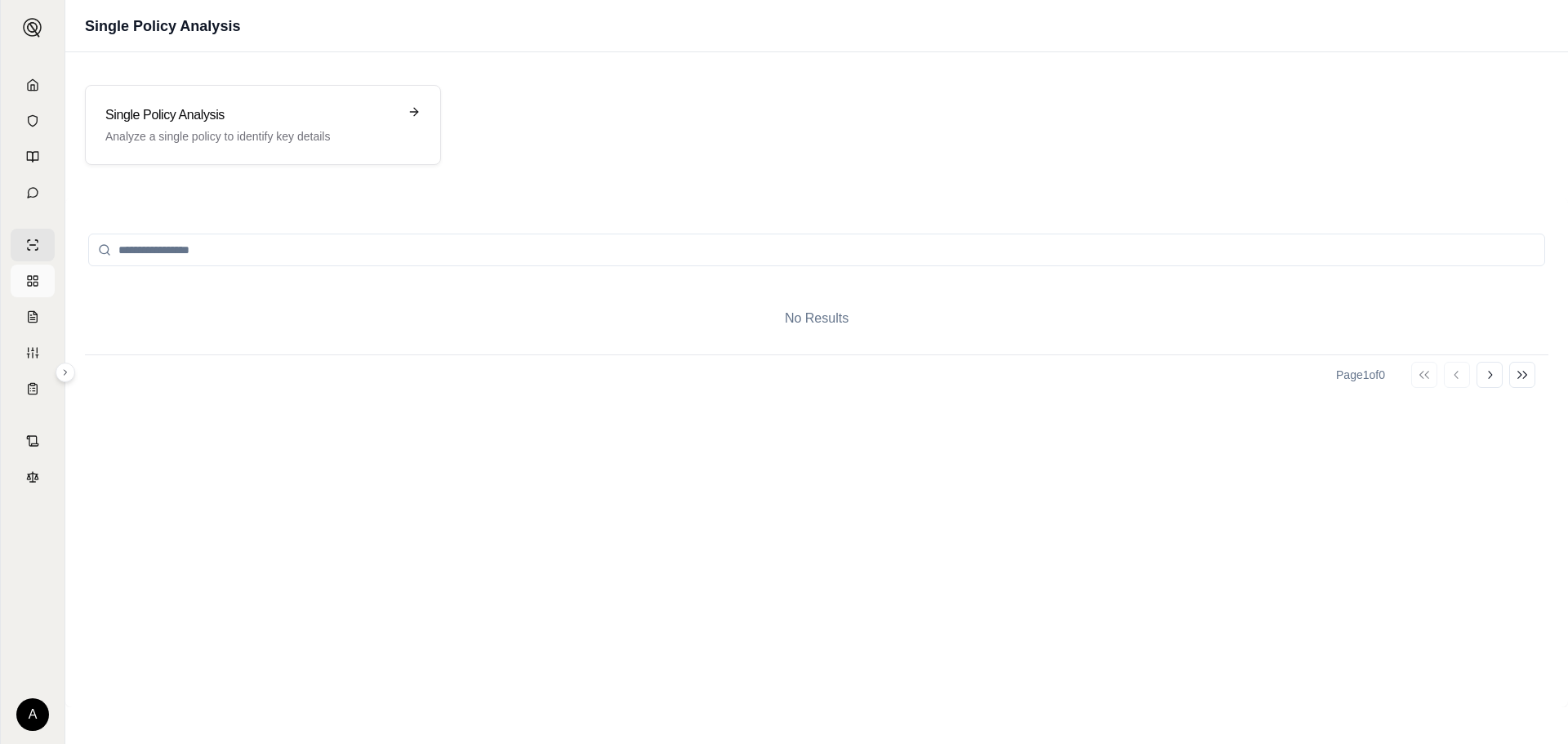
click at [40, 287] on link at bounding box center [33, 281] width 44 height 33
click at [31, 319] on line at bounding box center [32, 319] width 4 height 0
click at [32, 357] on icon at bounding box center [32, 352] width 13 height 13
click at [33, 308] on link at bounding box center [33, 317] width 44 height 33
click at [29, 98] on link at bounding box center [33, 85] width 44 height 33
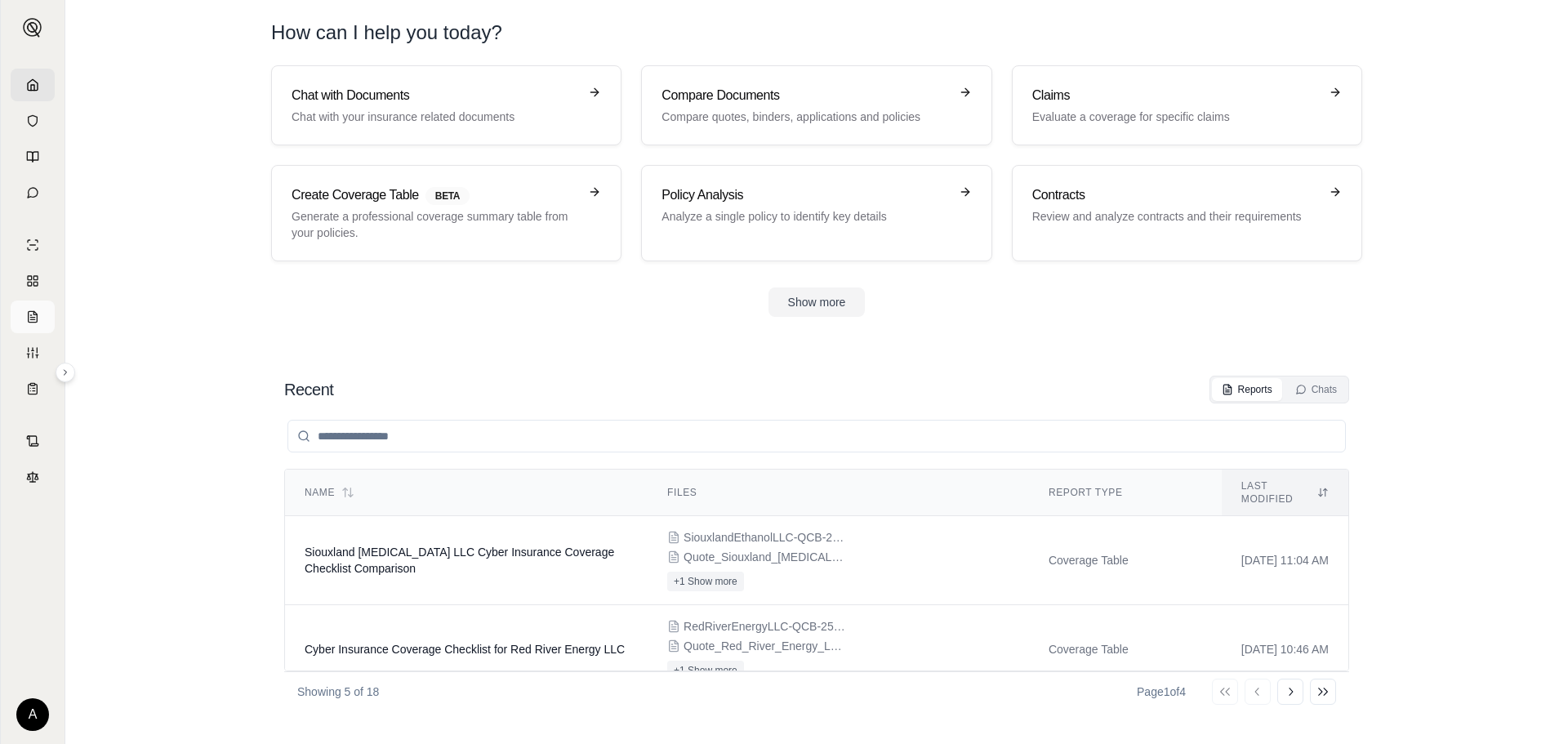
click at [34, 311] on icon at bounding box center [33, 316] width 9 height 11
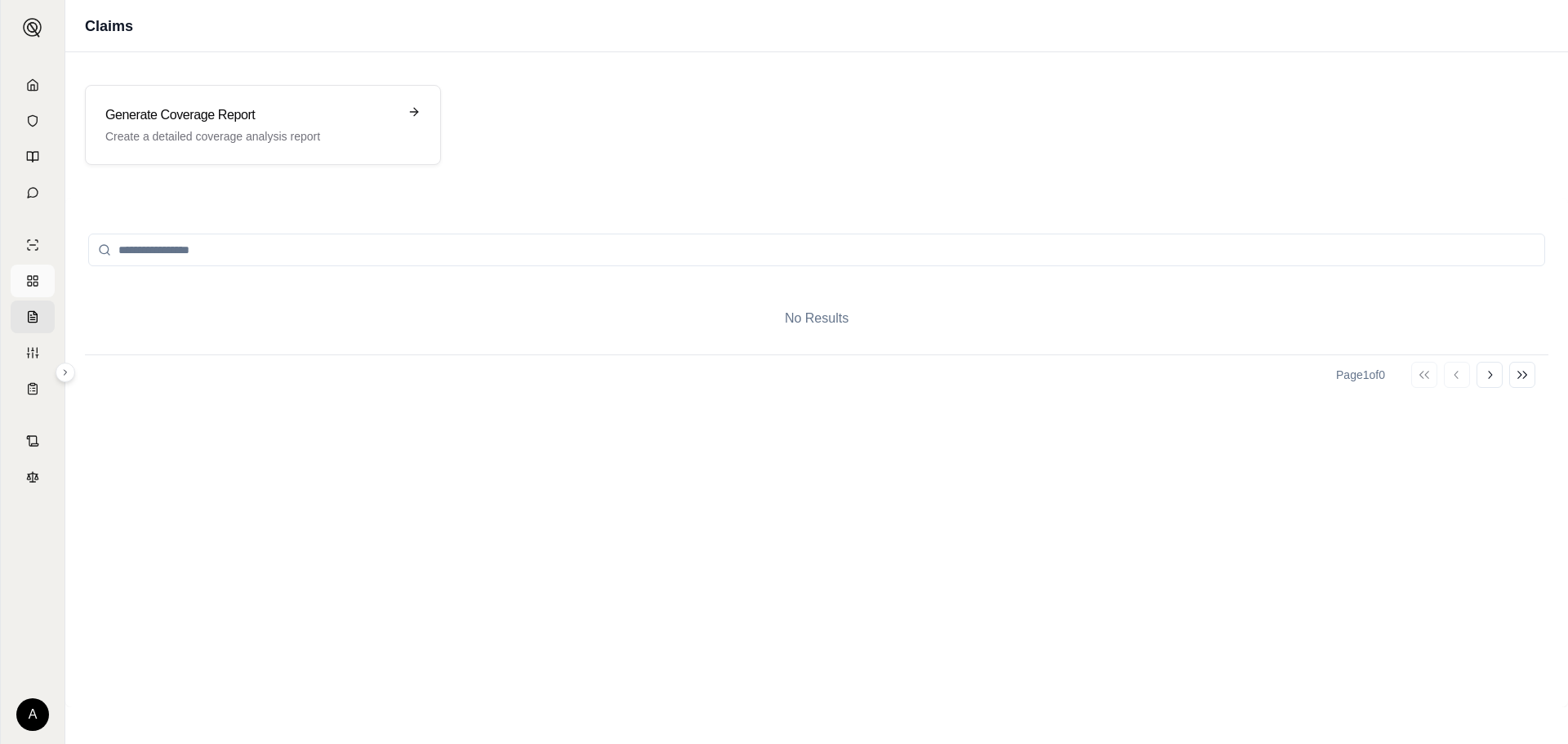
click at [32, 274] on link at bounding box center [33, 281] width 44 height 33
click at [39, 86] on link at bounding box center [33, 85] width 44 height 33
